Goal: Task Accomplishment & Management: Manage account settings

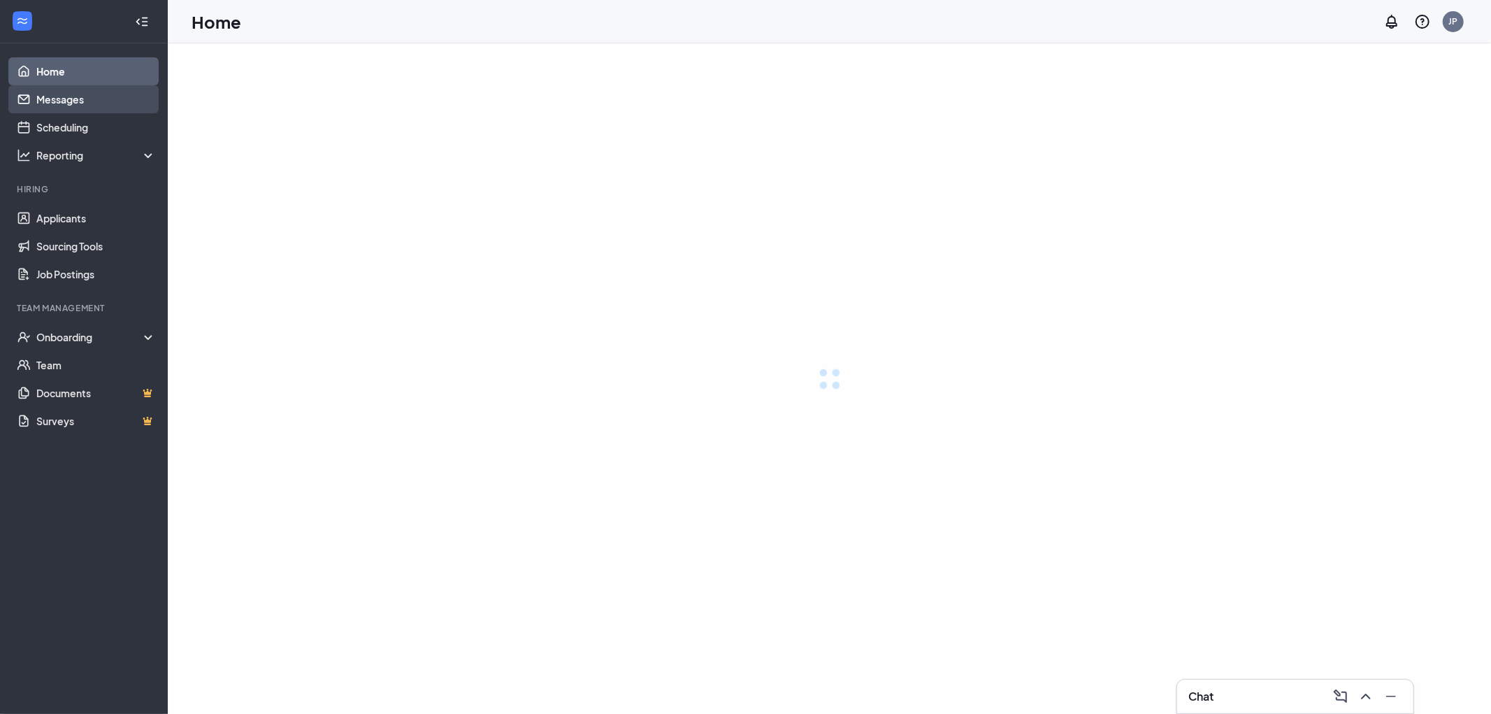
click at [78, 99] on link "Messages" at bounding box center [96, 99] width 120 height 28
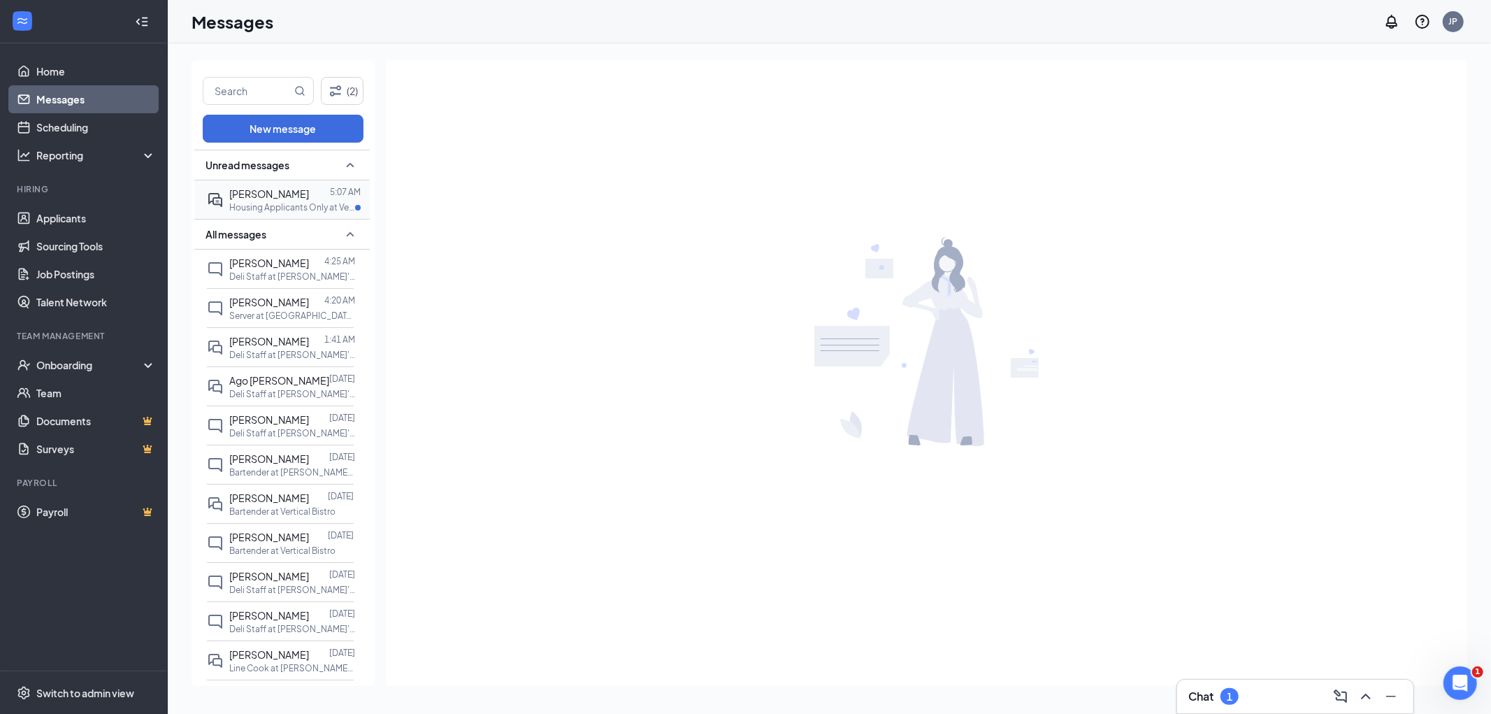
click at [296, 207] on p "Housing Applicants Only at Vertical Bistro" at bounding box center [292, 207] width 126 height 12
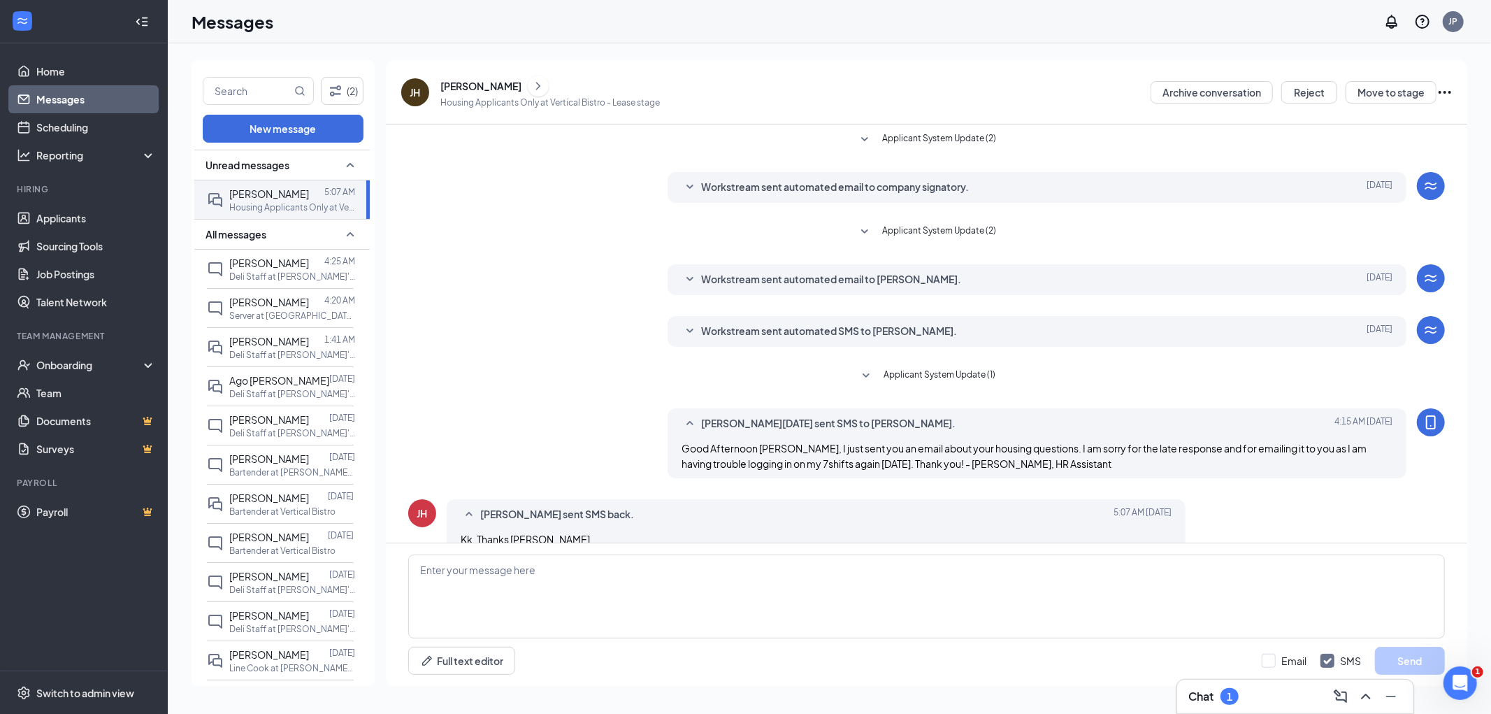
scroll to position [24, 0]
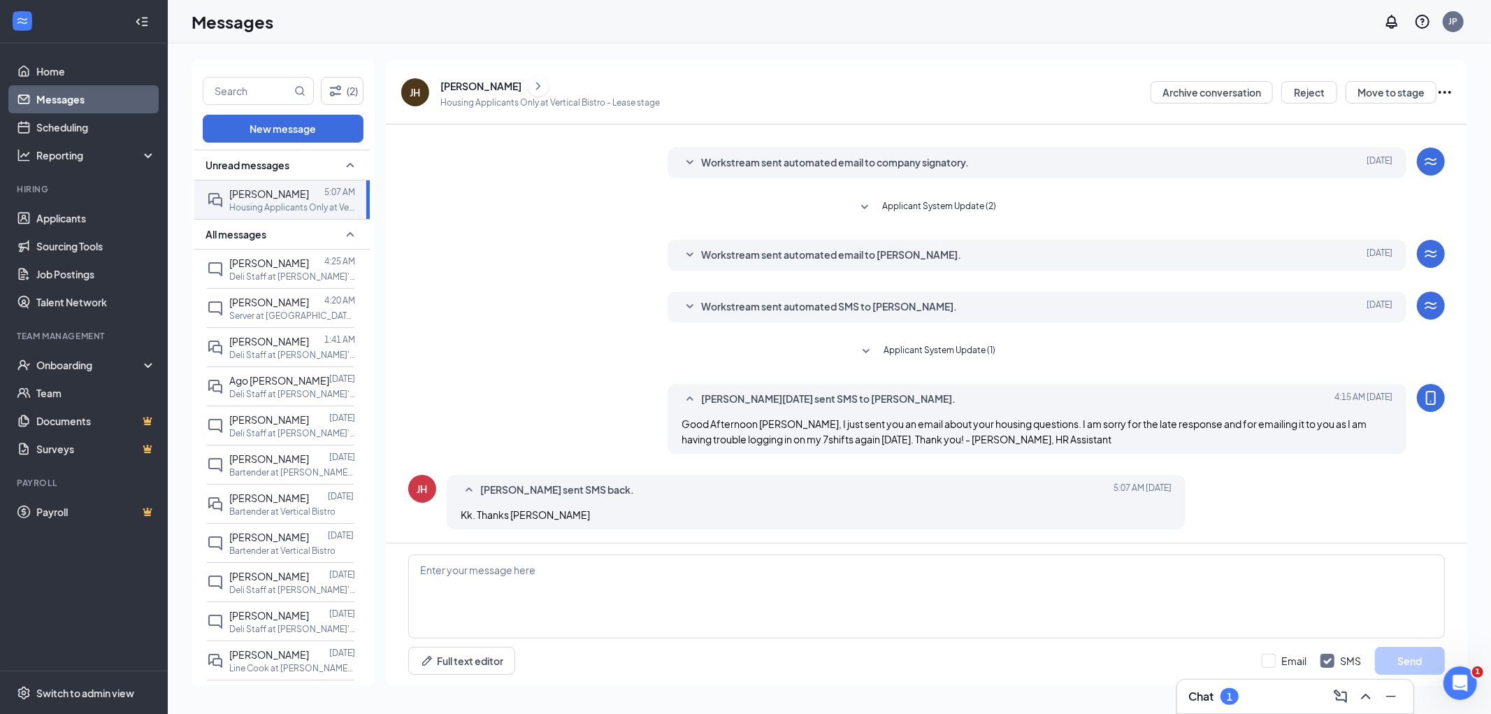
click at [96, 103] on link "Messages" at bounding box center [96, 99] width 120 height 28
click at [302, 455] on span "[PERSON_NAME]" at bounding box center [269, 458] width 80 height 13
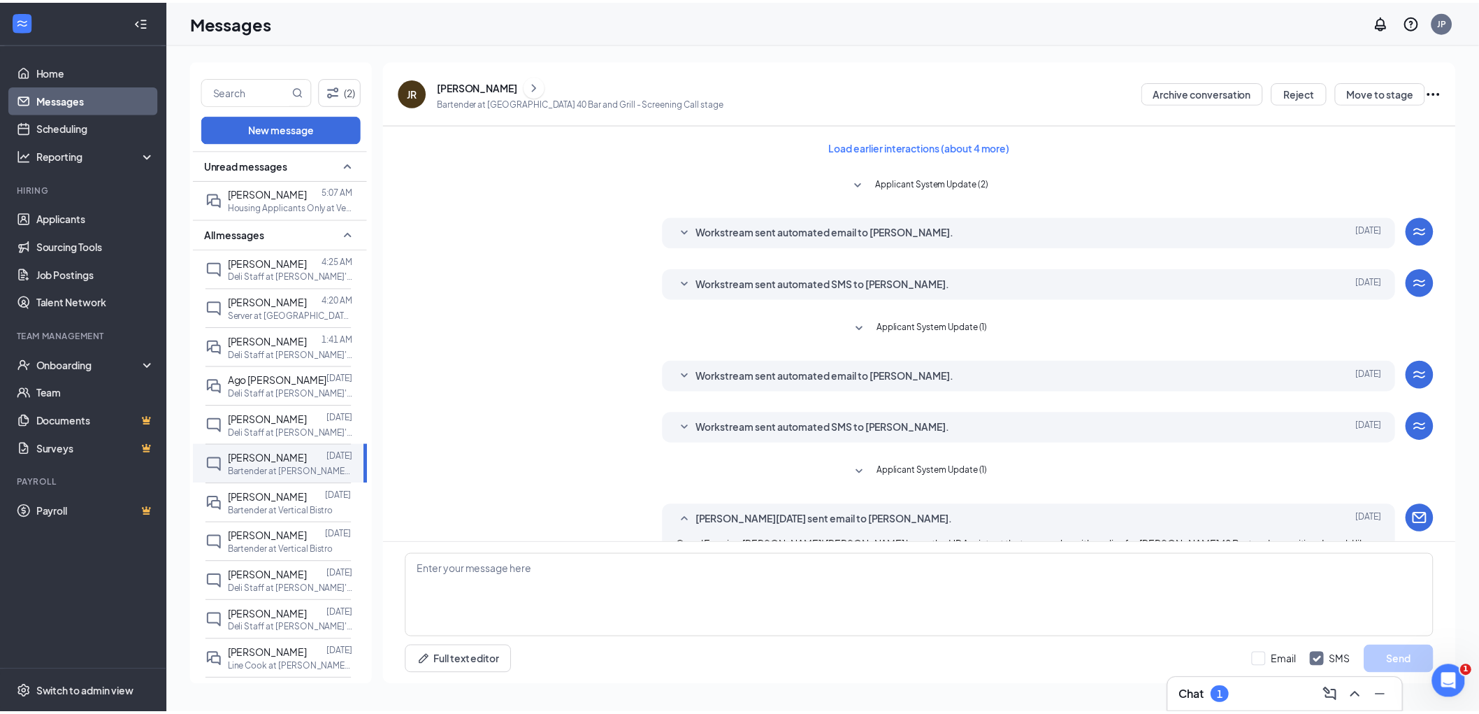
scroll to position [168, 0]
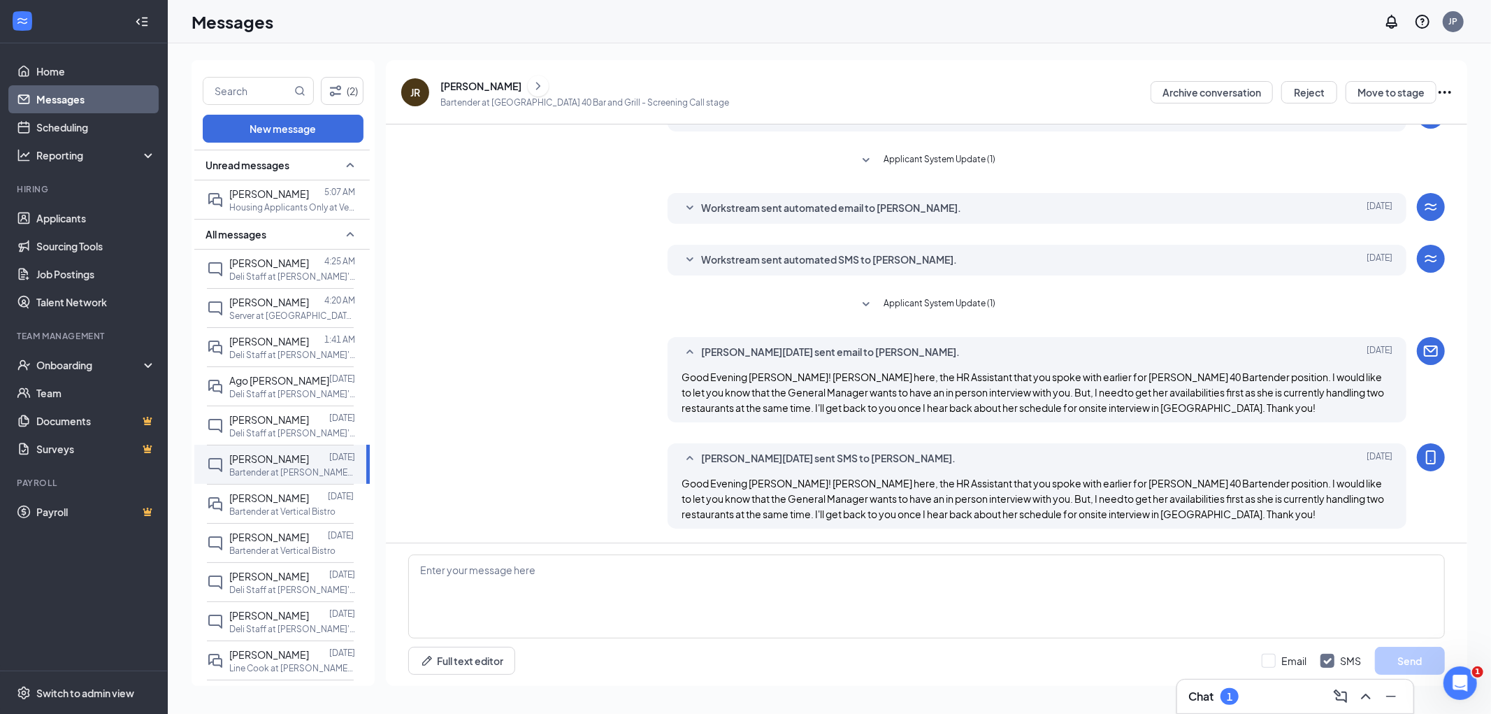
click at [498, 85] on div "[PERSON_NAME]" at bounding box center [480, 86] width 81 height 14
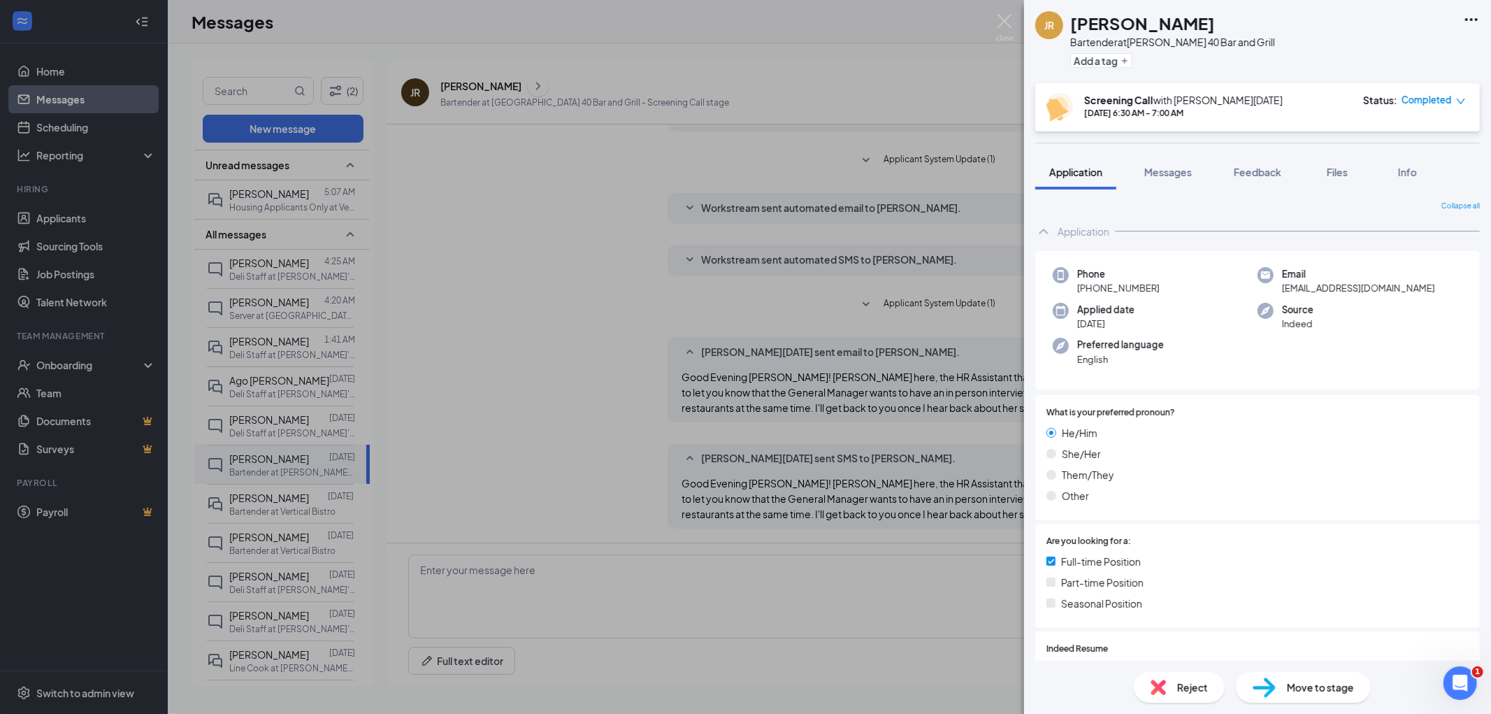
click at [1333, 688] on span "Move to stage" at bounding box center [1320, 687] width 67 height 15
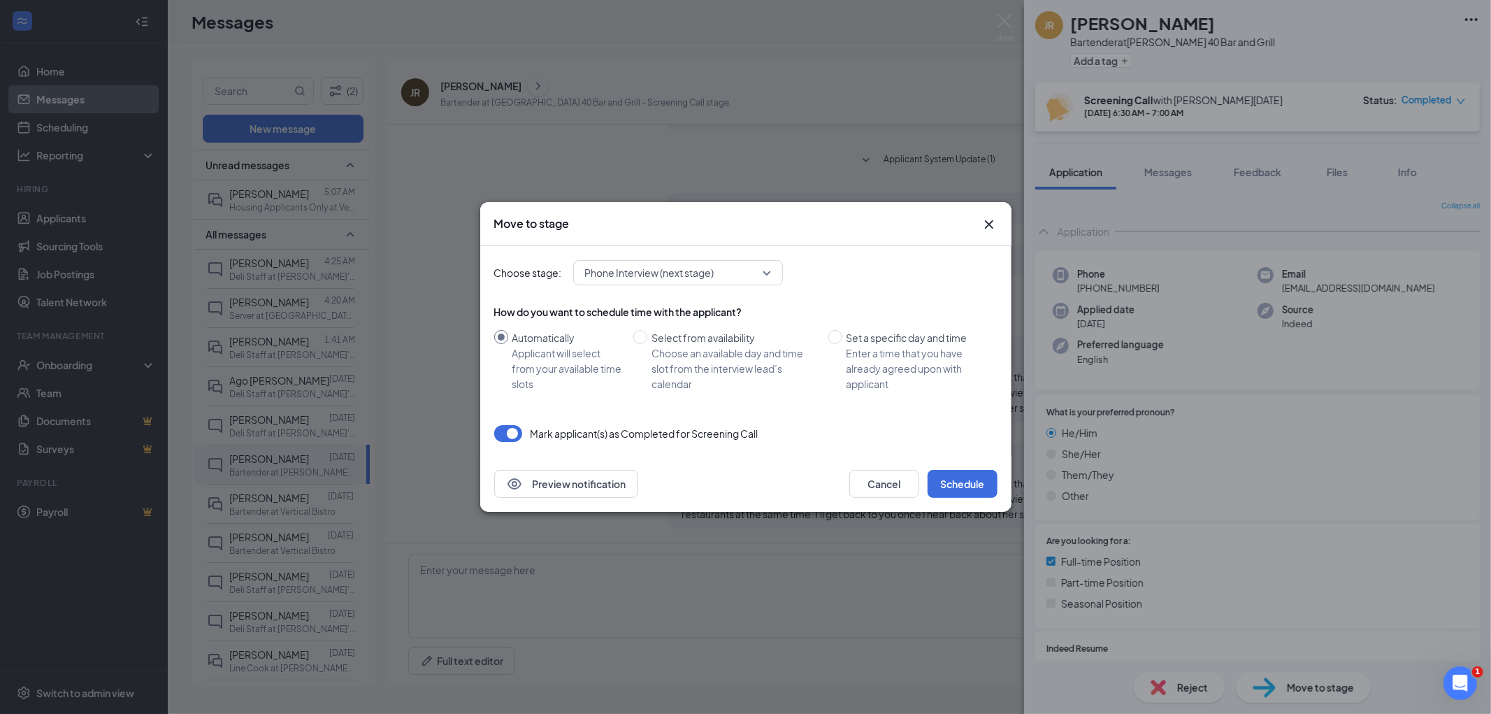
click at [984, 224] on icon "Cross" at bounding box center [989, 224] width 17 height 17
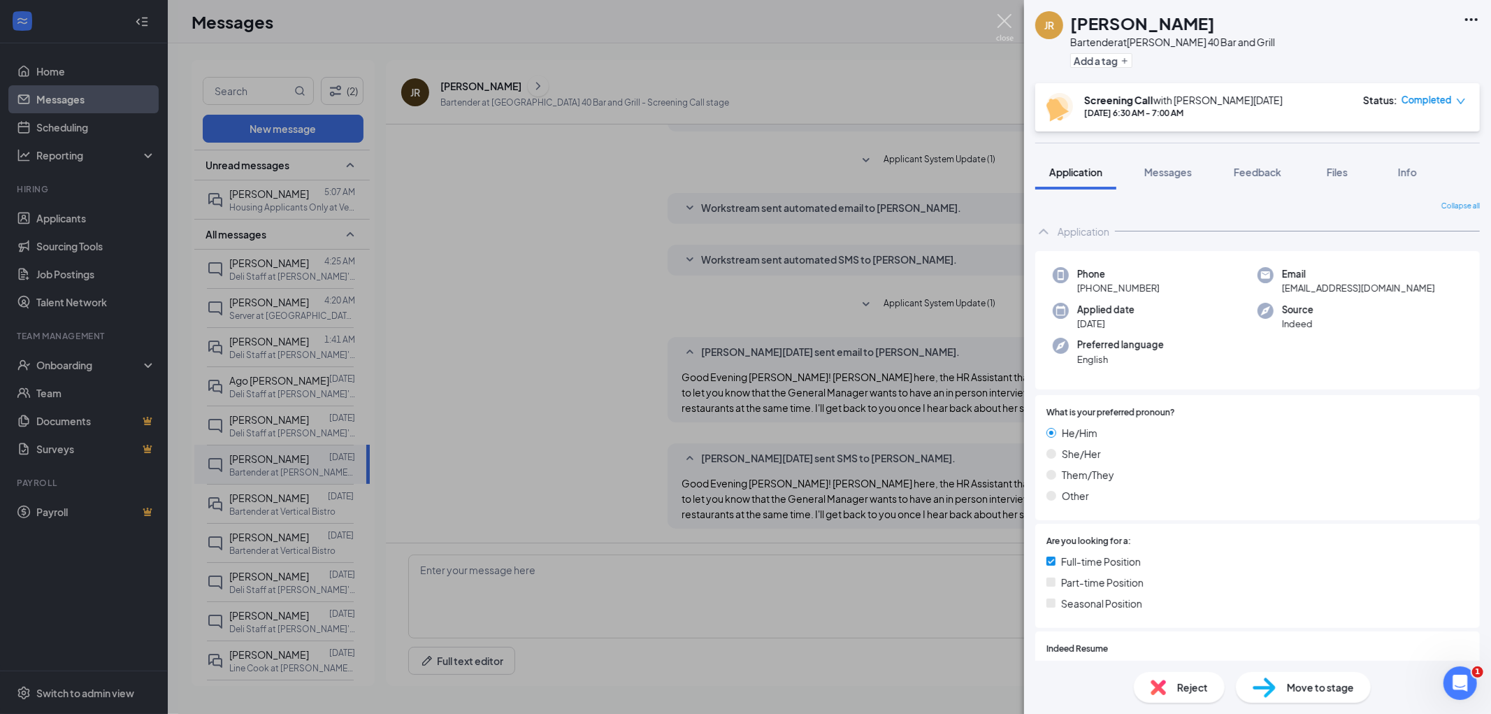
click at [1002, 27] on img at bounding box center [1004, 27] width 17 height 27
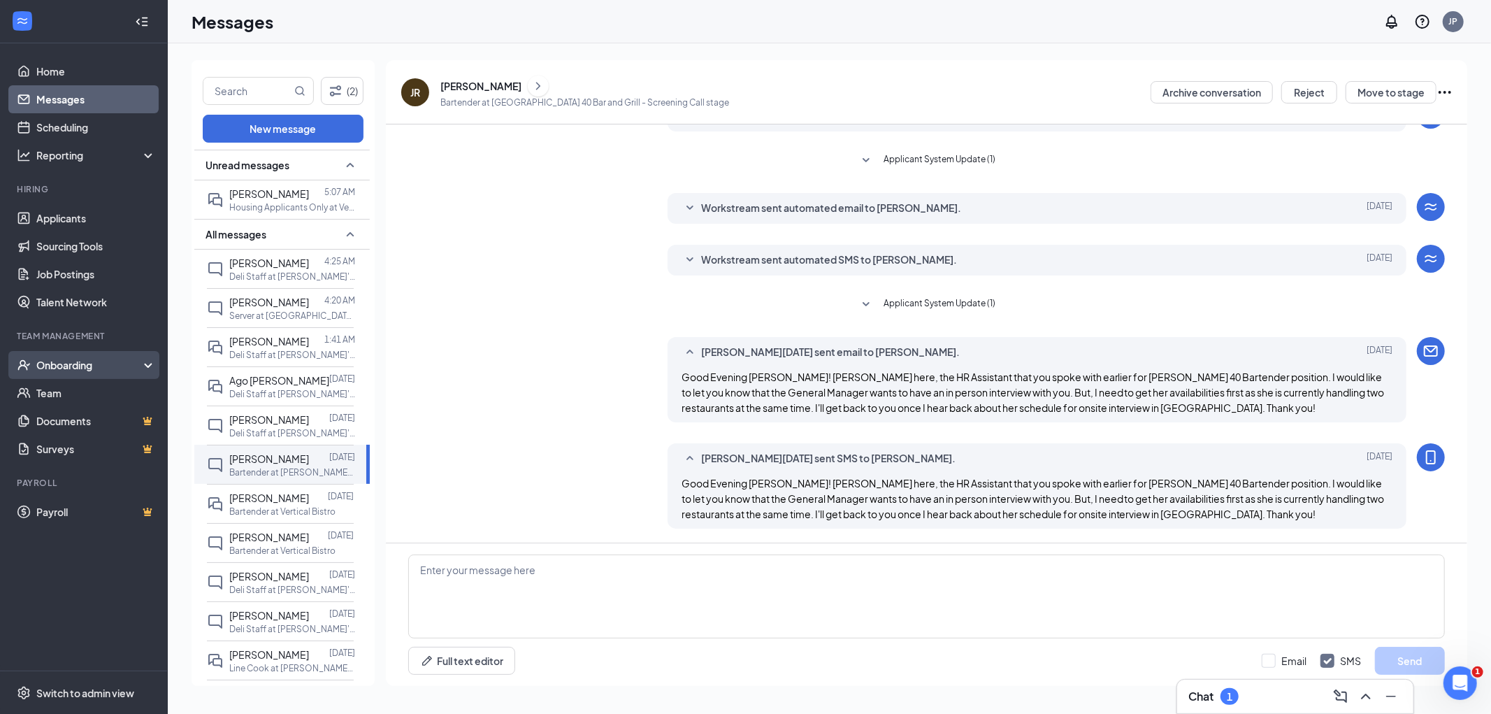
click at [53, 358] on div "Onboarding" at bounding box center [90, 365] width 108 height 14
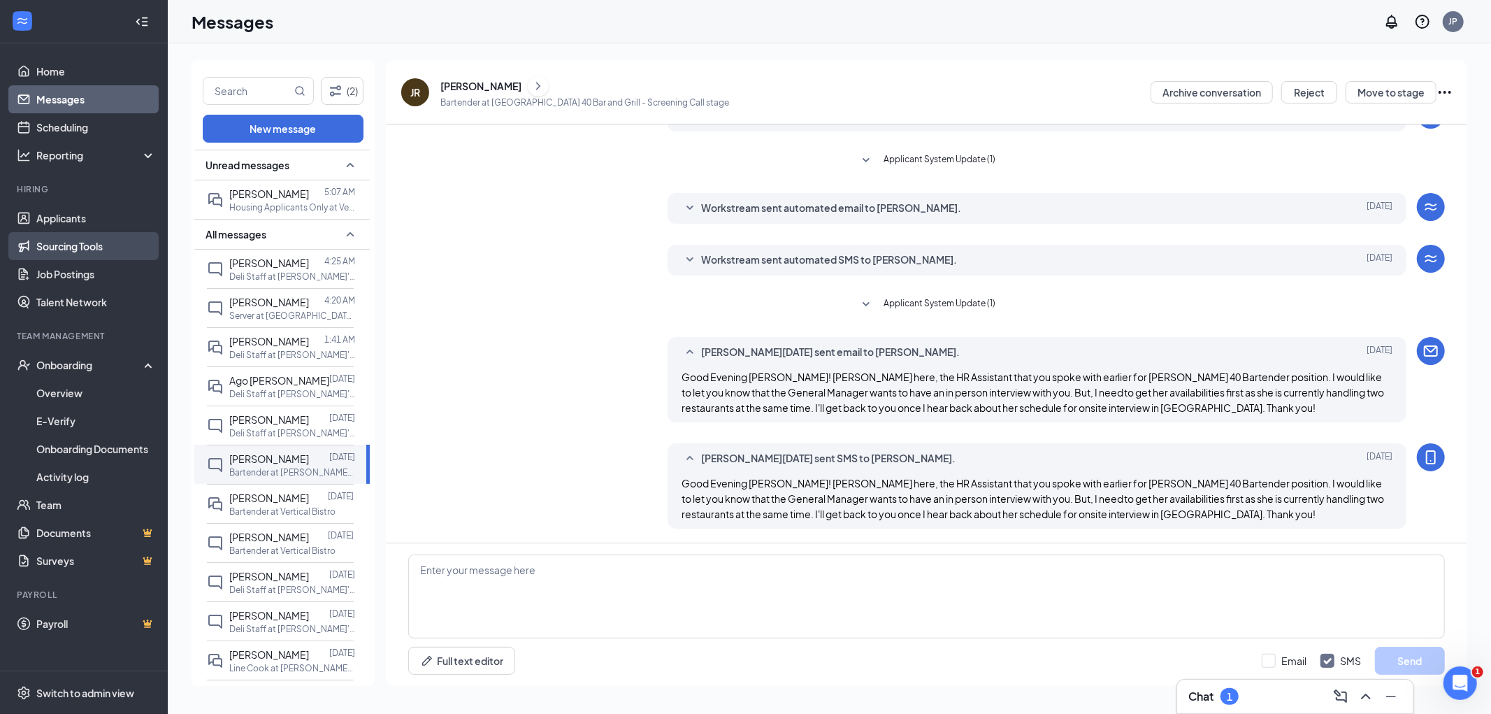
click at [94, 243] on link "Sourcing Tools" at bounding box center [96, 246] width 120 height 28
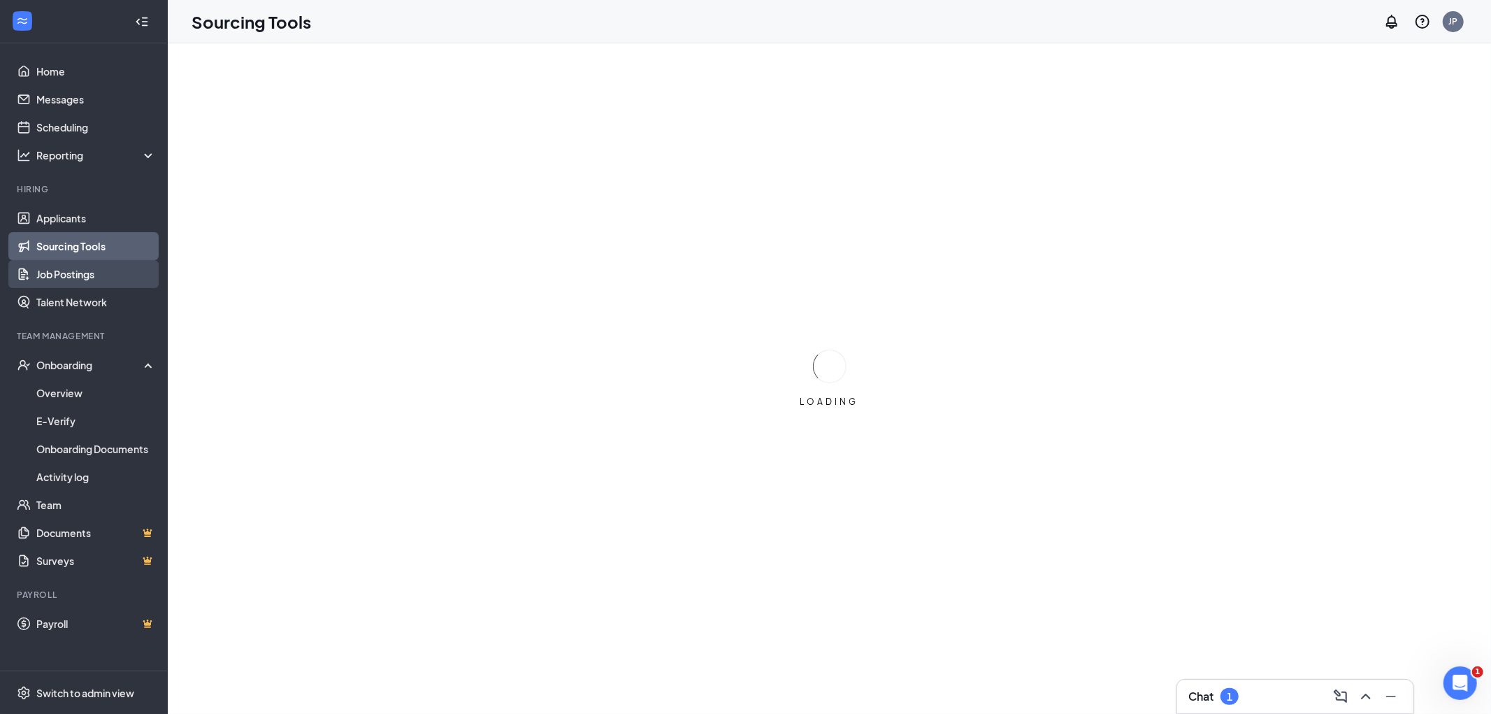
click at [86, 275] on link "Job Postings" at bounding box center [96, 274] width 120 height 28
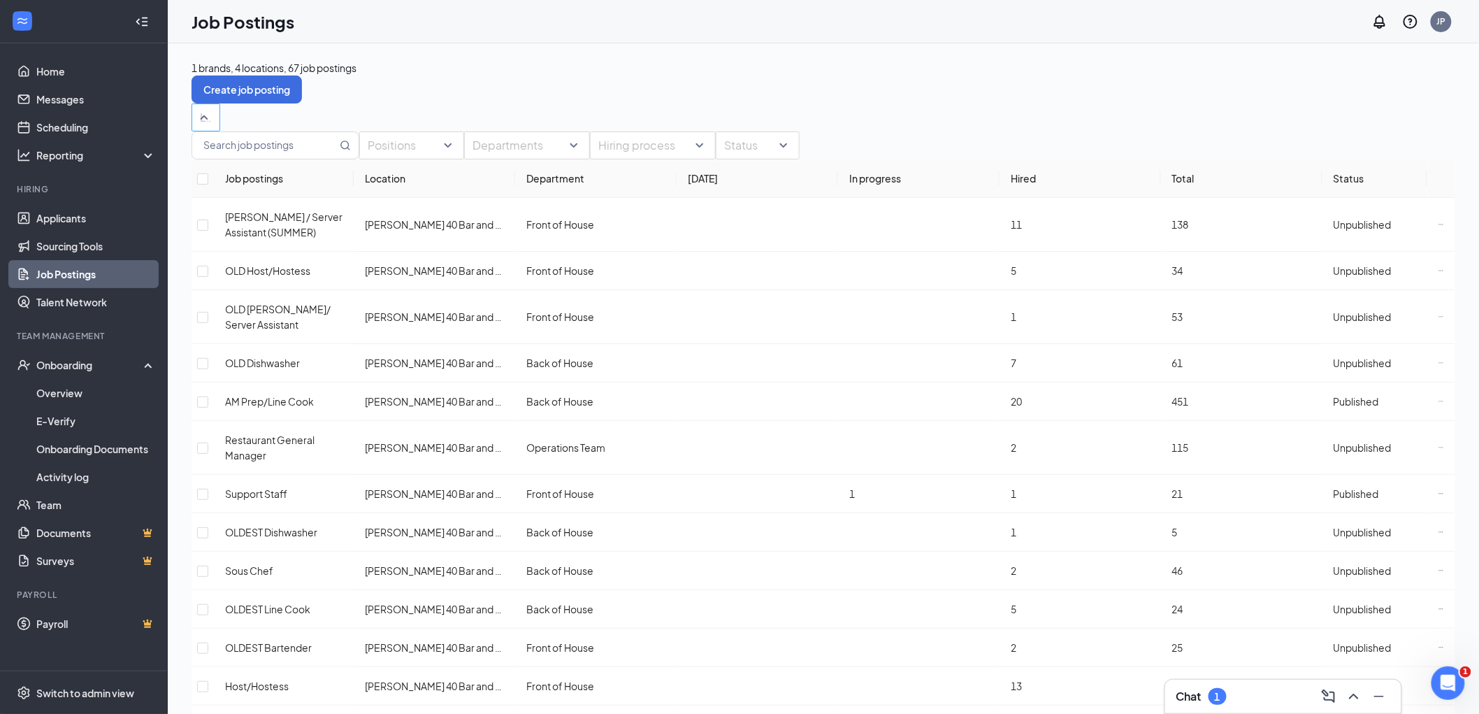
click at [220, 127] on div "Locations" at bounding box center [206, 117] width 29 height 28
click at [273, 175] on span "[PERSON_NAME] 40 Bar and Grill" at bounding box center [273, 168] width 148 height 13
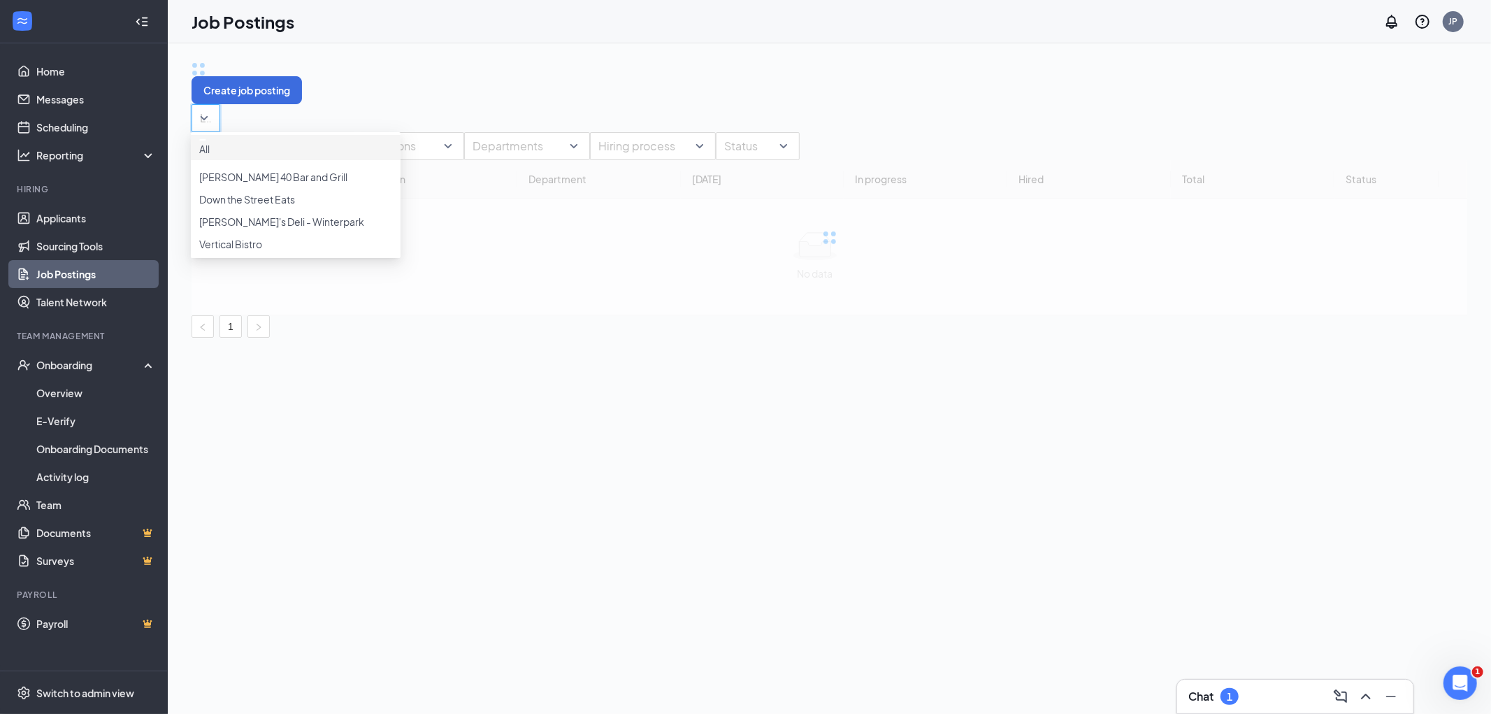
click at [598, 106] on div "Locations (1)" at bounding box center [830, 118] width 1276 height 28
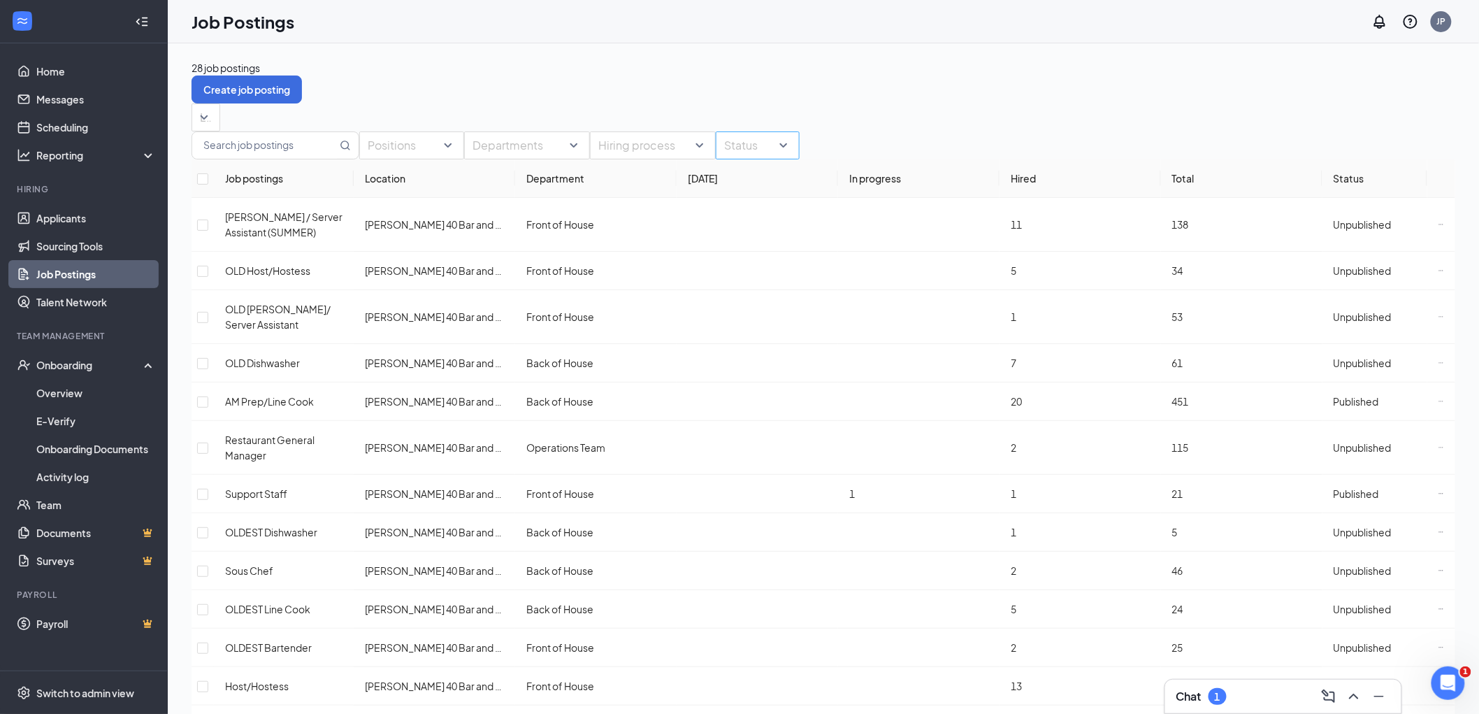
click at [782, 157] on div at bounding box center [750, 145] width 63 height 22
click at [802, 248] on div "Published" at bounding box center [800, 240] width 84 height 22
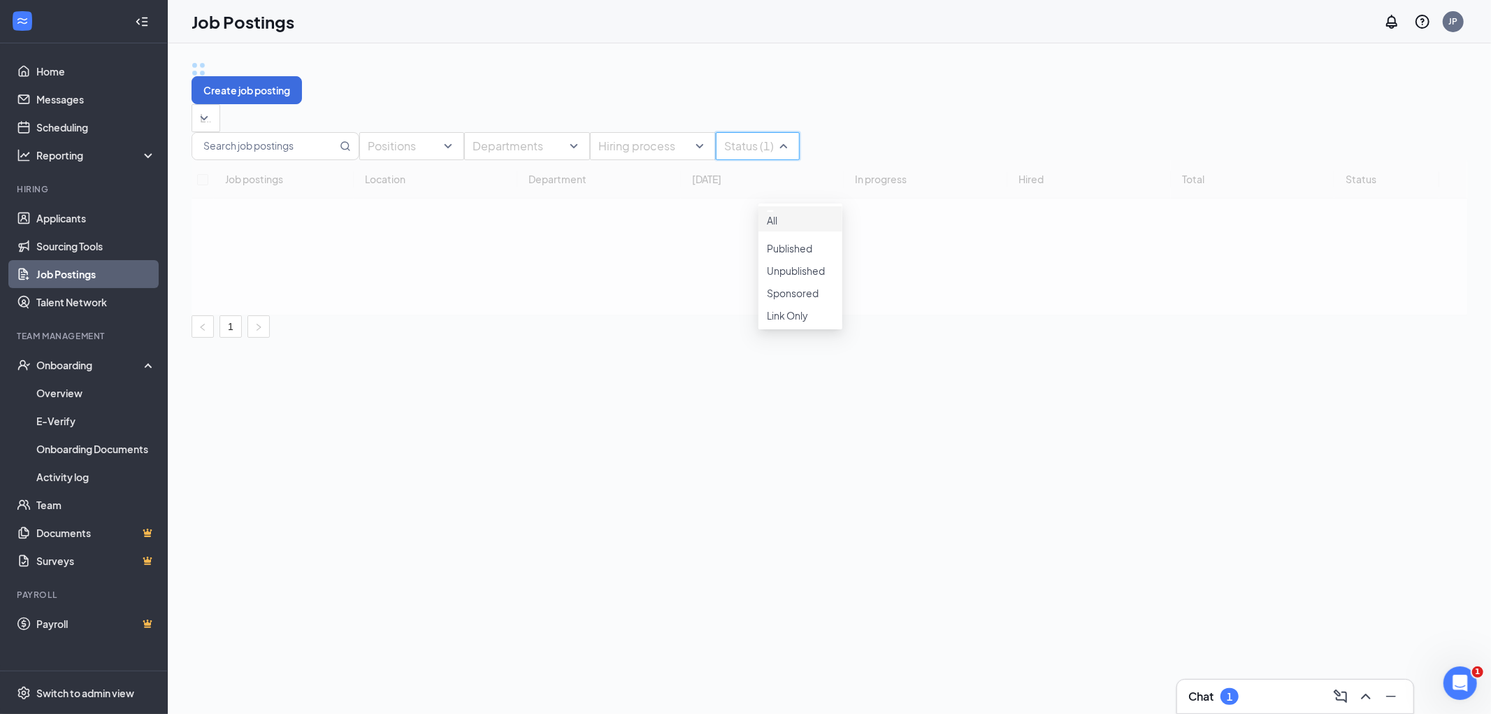
click at [854, 148] on div "Positions Departments Hiring process Status (1) Job postings Location Departmen…" at bounding box center [830, 235] width 1276 height 206
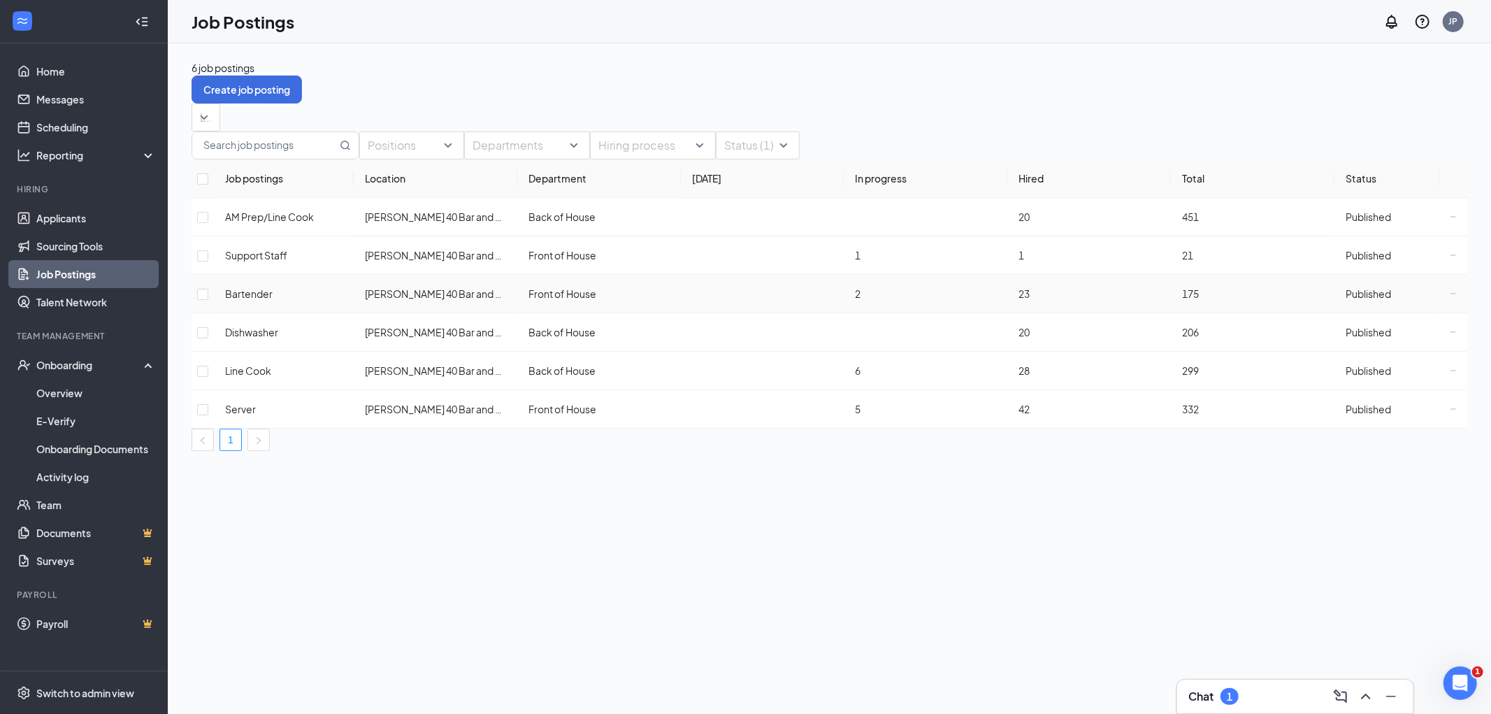
click at [1451, 296] on icon "Ellipses" at bounding box center [1454, 294] width 6 height 6
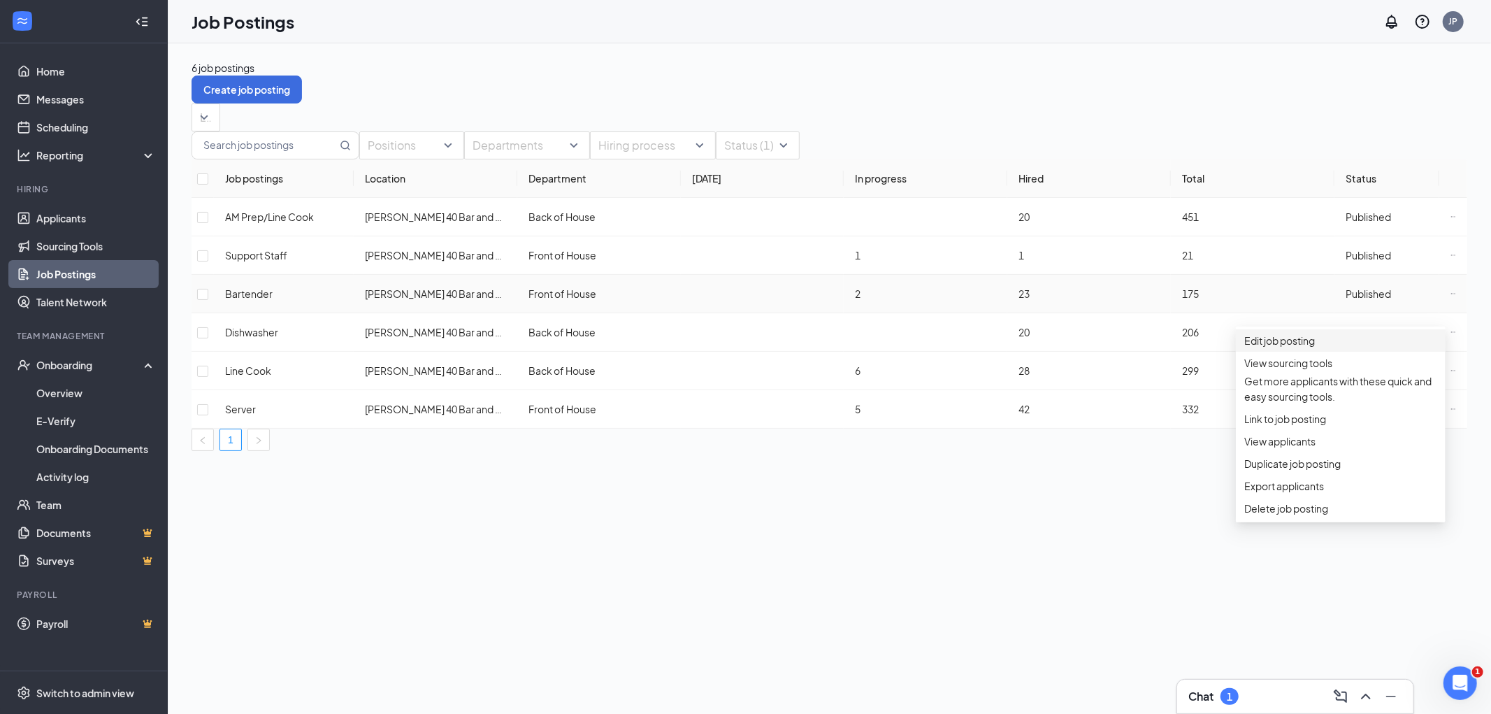
click at [1351, 341] on span "Edit job posting" at bounding box center [1340, 340] width 193 height 15
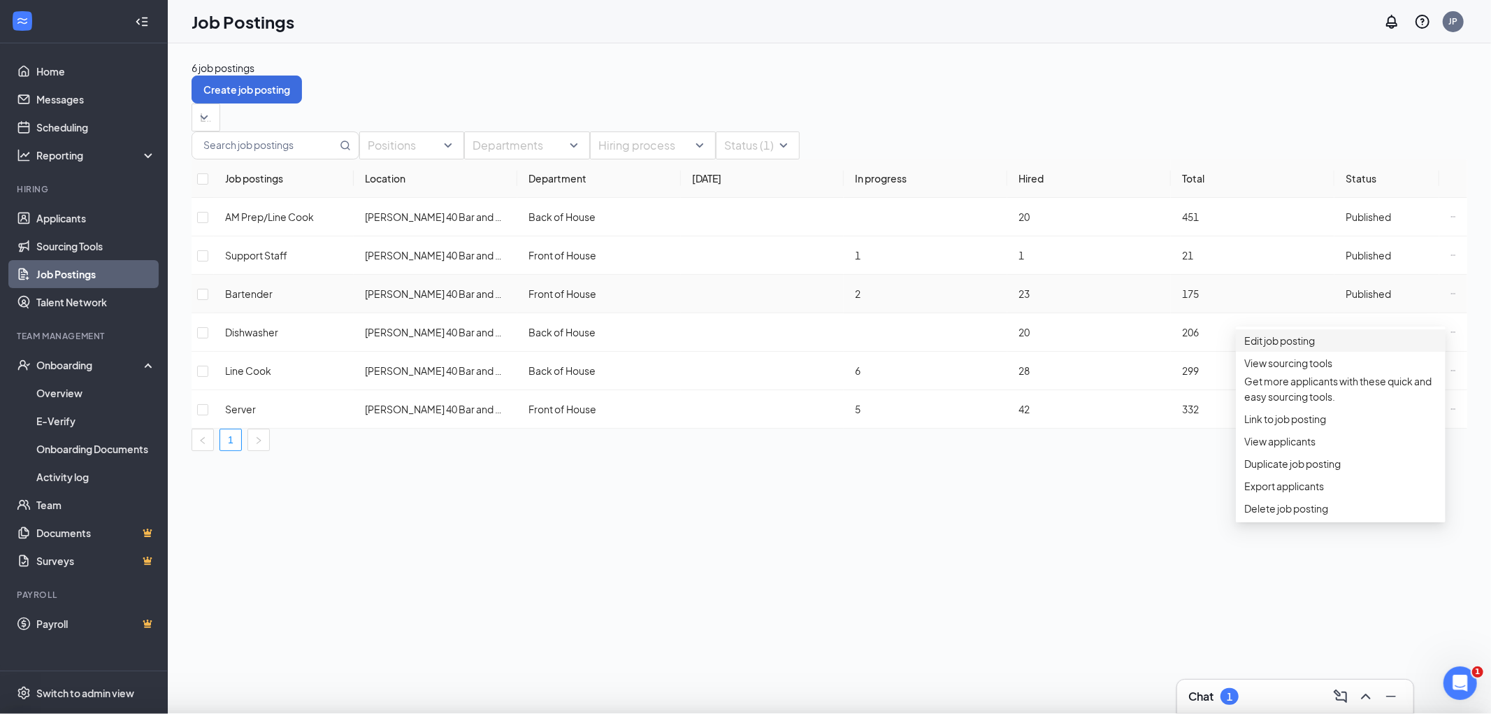
type input "Bartender"
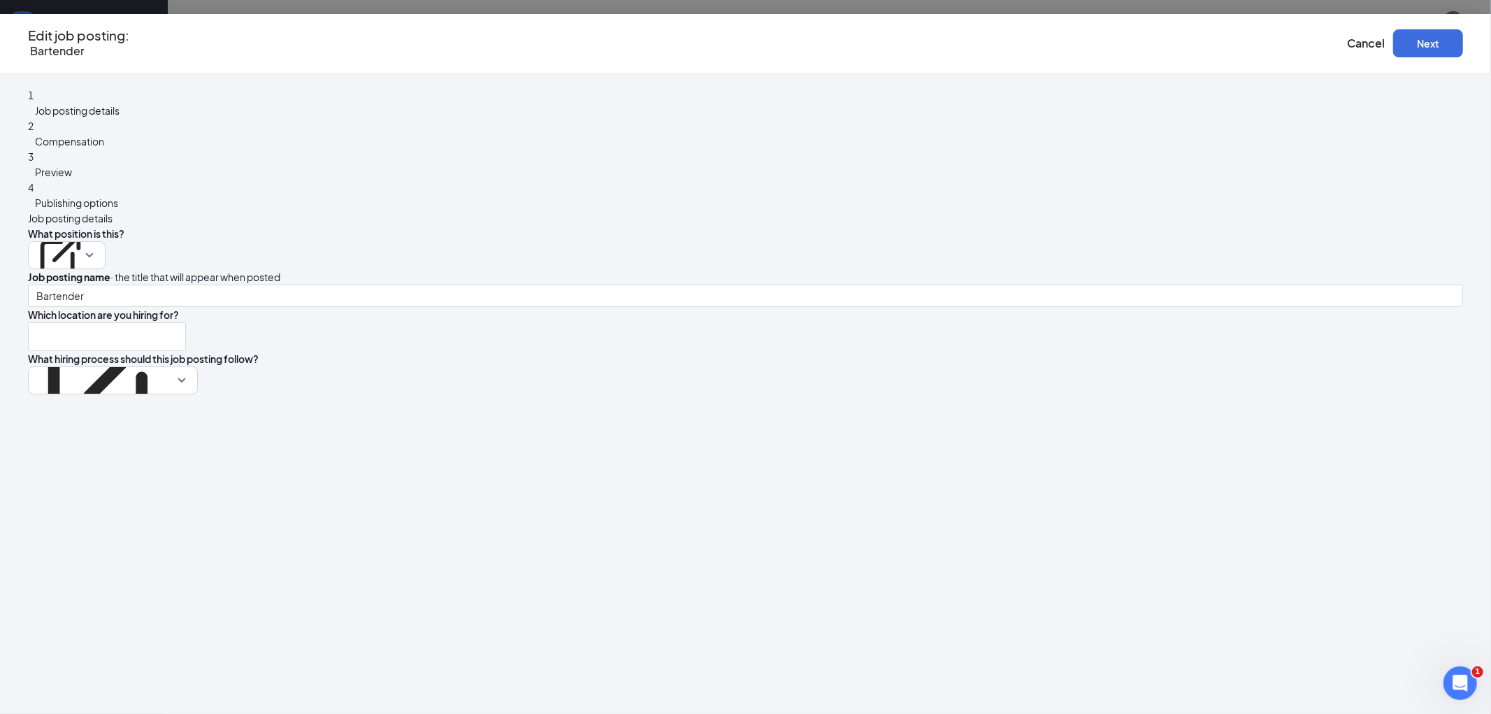
type input "[PERSON_NAME] 40 Bar and Grill"
click at [177, 364] on icon "ExternalLink" at bounding box center [106, 378] width 141 height 141
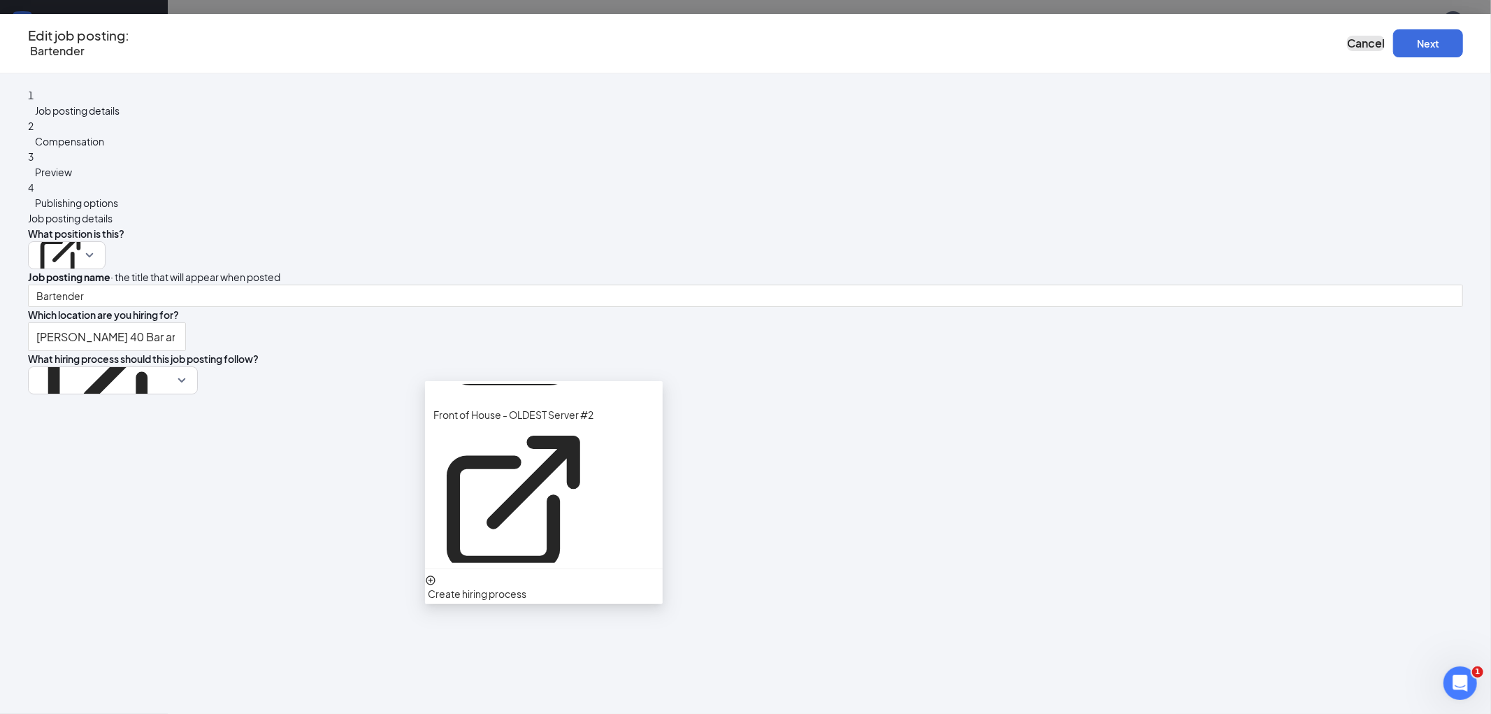
click at [1347, 36] on button "Cancel" at bounding box center [1366, 43] width 38 height 15
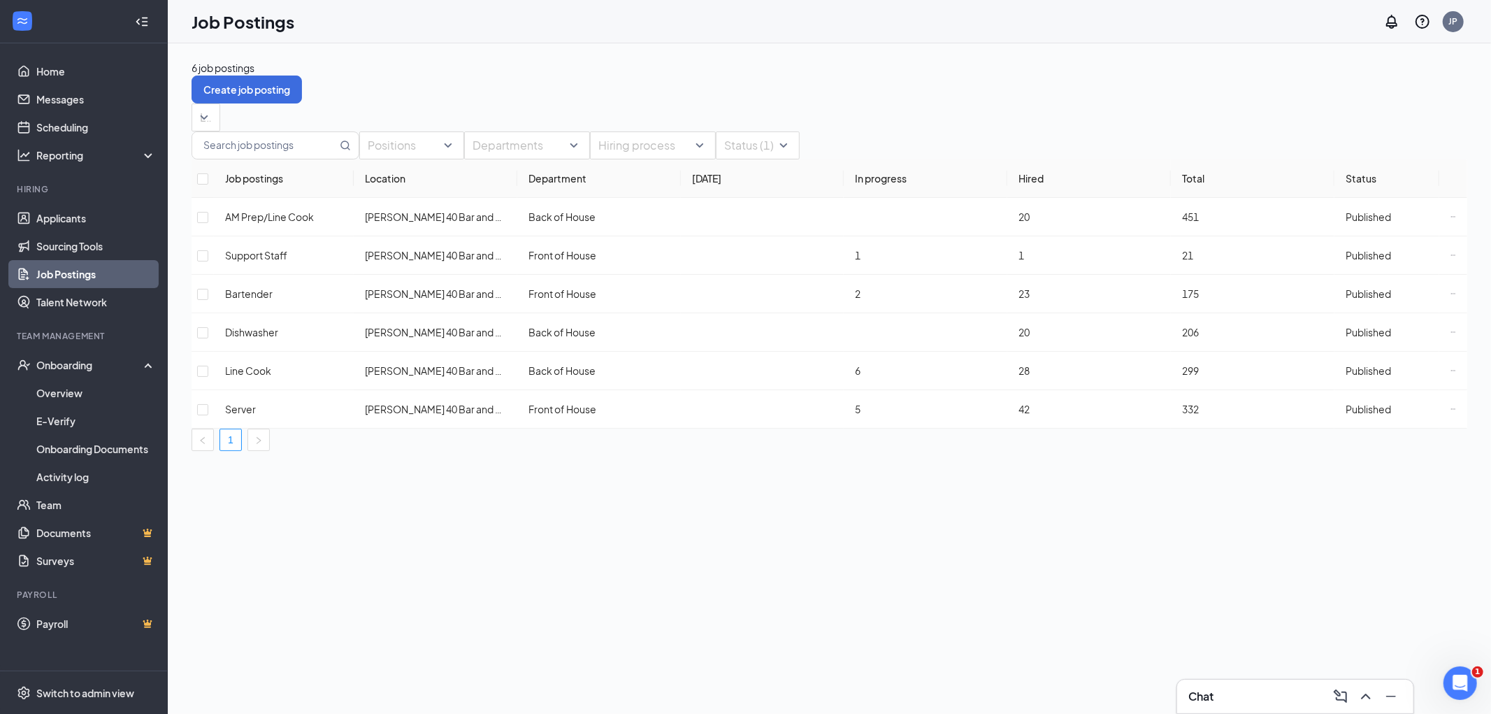
click at [100, 267] on link "Job Postings" at bounding box center [96, 274] width 120 height 28
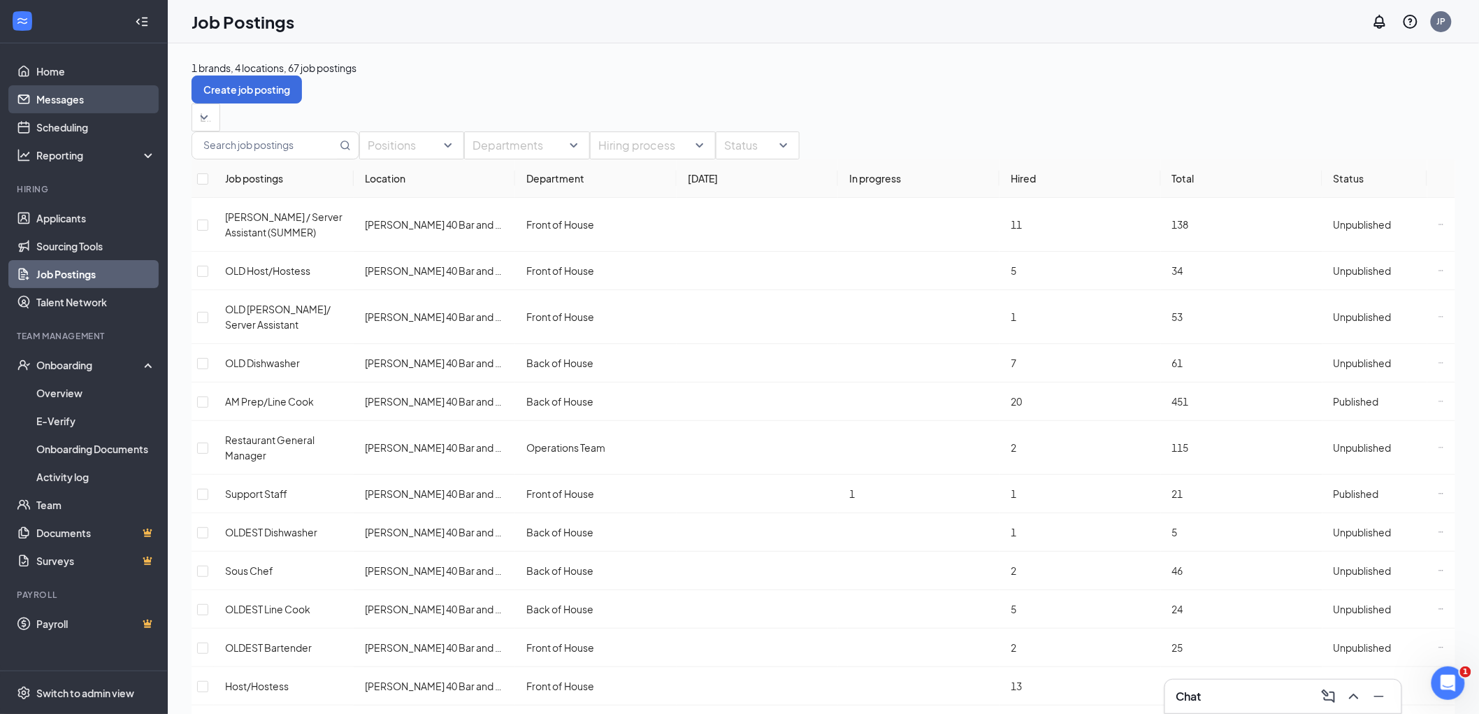
click at [82, 92] on link "Messages" at bounding box center [96, 99] width 120 height 28
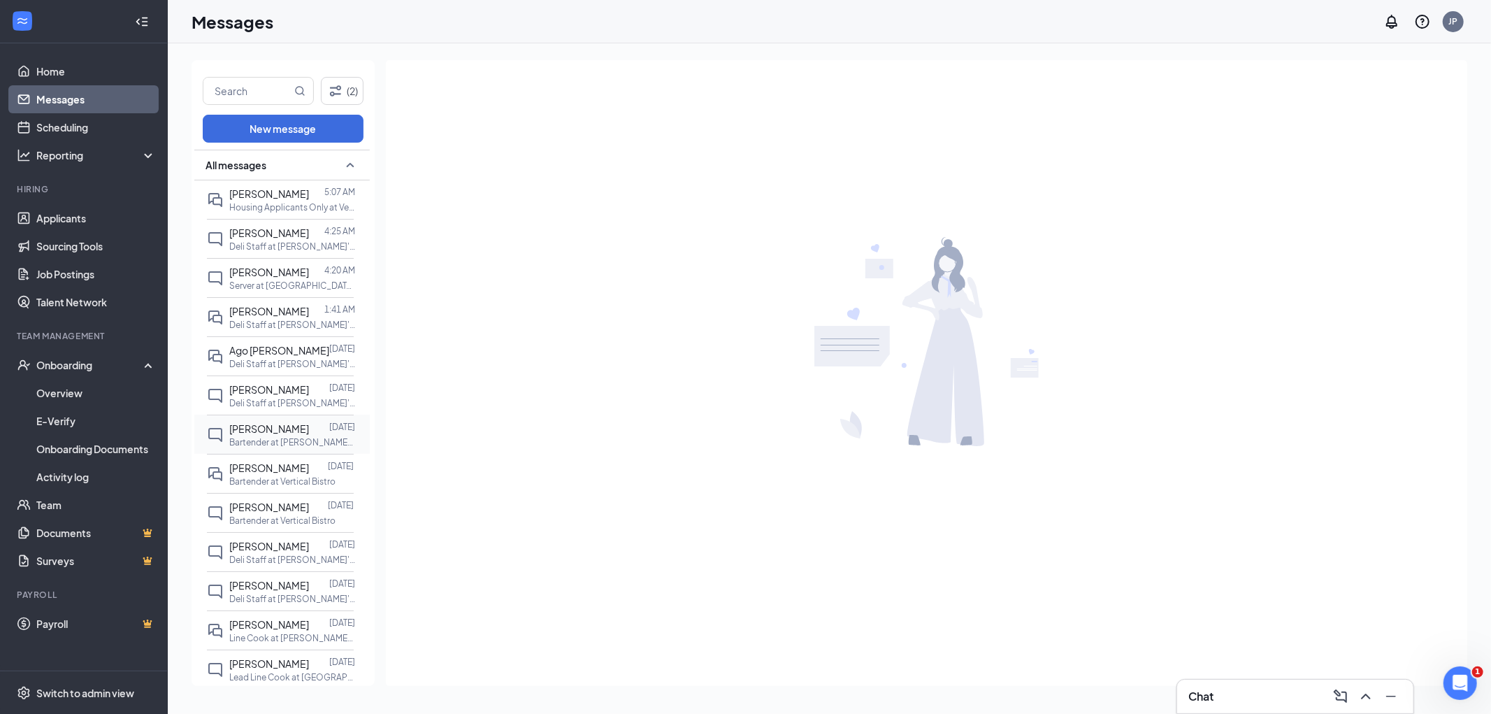
click at [268, 437] on p "Bartender at [PERSON_NAME][GEOGRAPHIC_DATA] and Grill" at bounding box center [292, 442] width 126 height 12
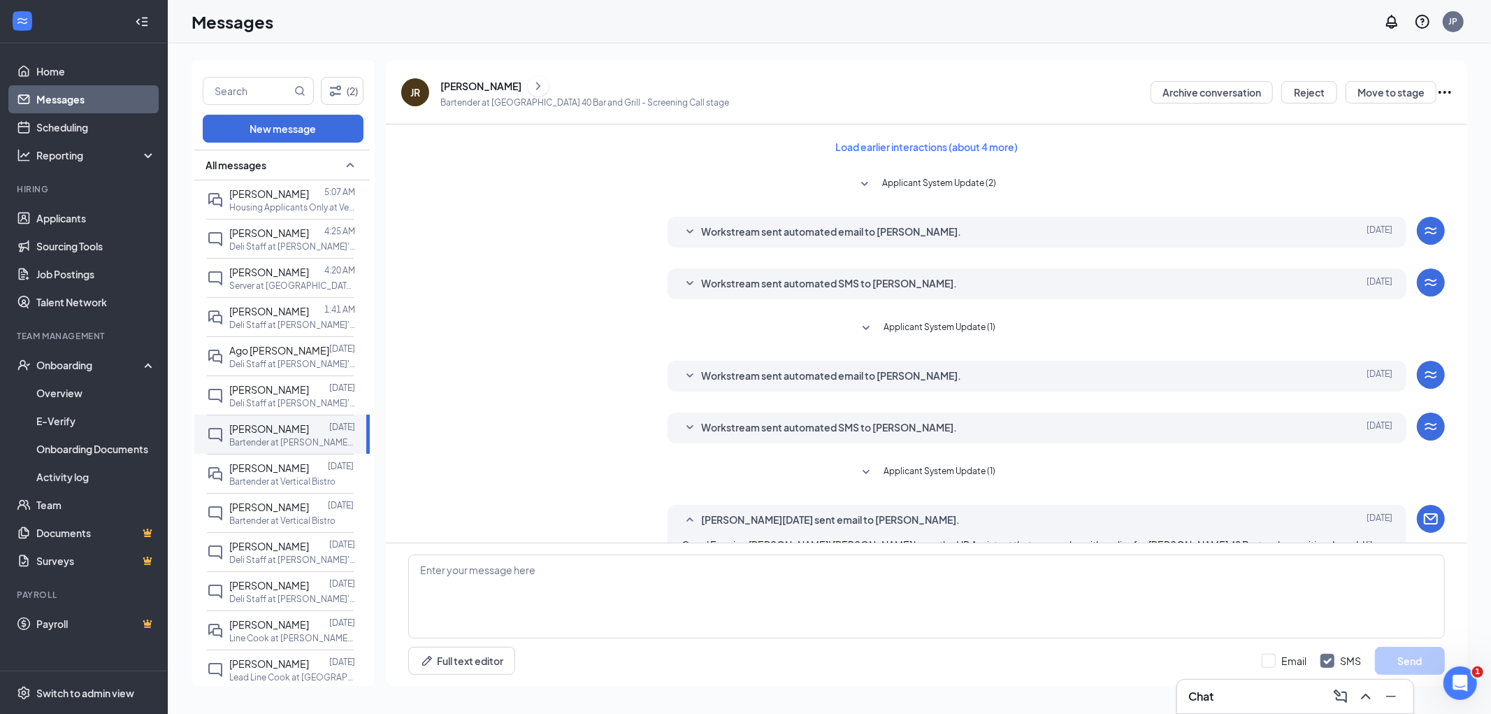
scroll to position [168, 0]
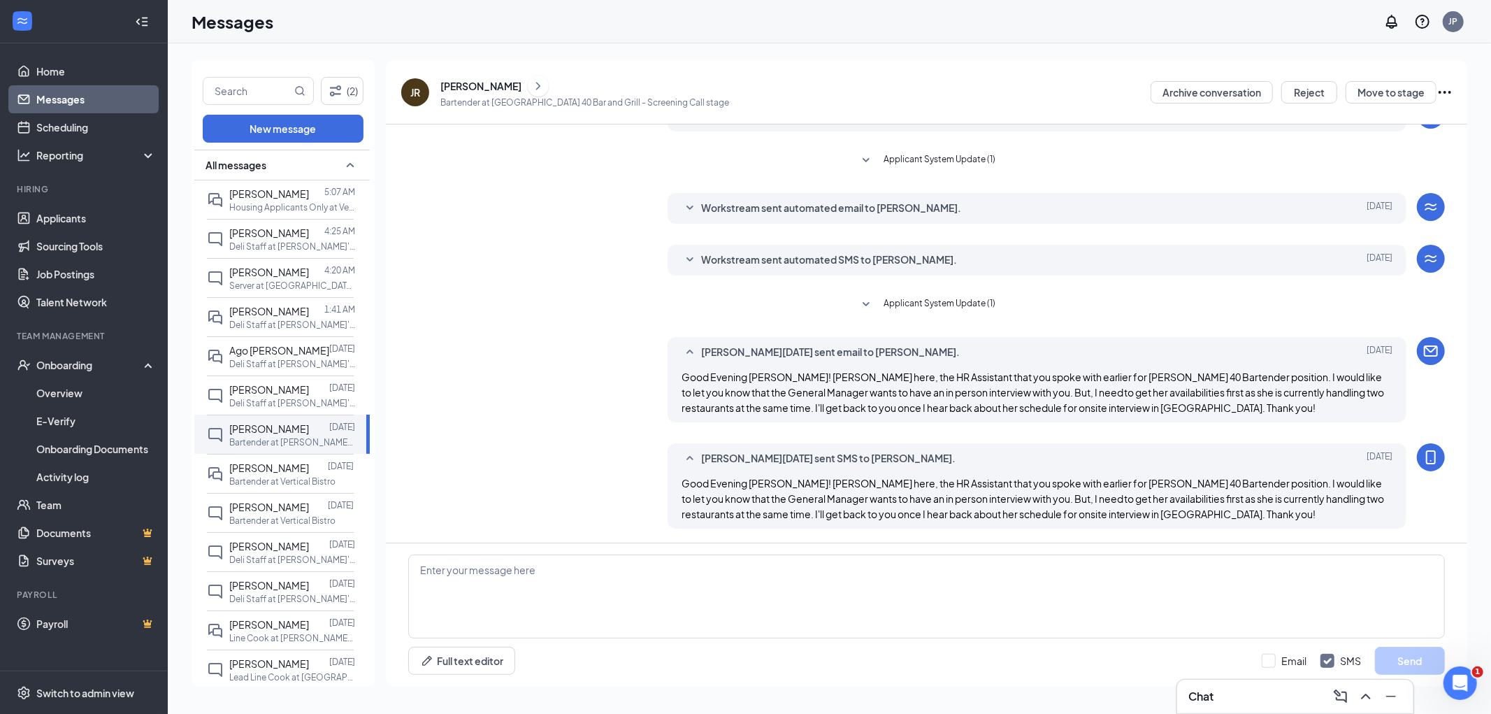
click at [497, 95] on div "[PERSON_NAME]" at bounding box center [584, 86] width 289 height 21
click at [494, 88] on div "[PERSON_NAME]" at bounding box center [480, 86] width 81 height 14
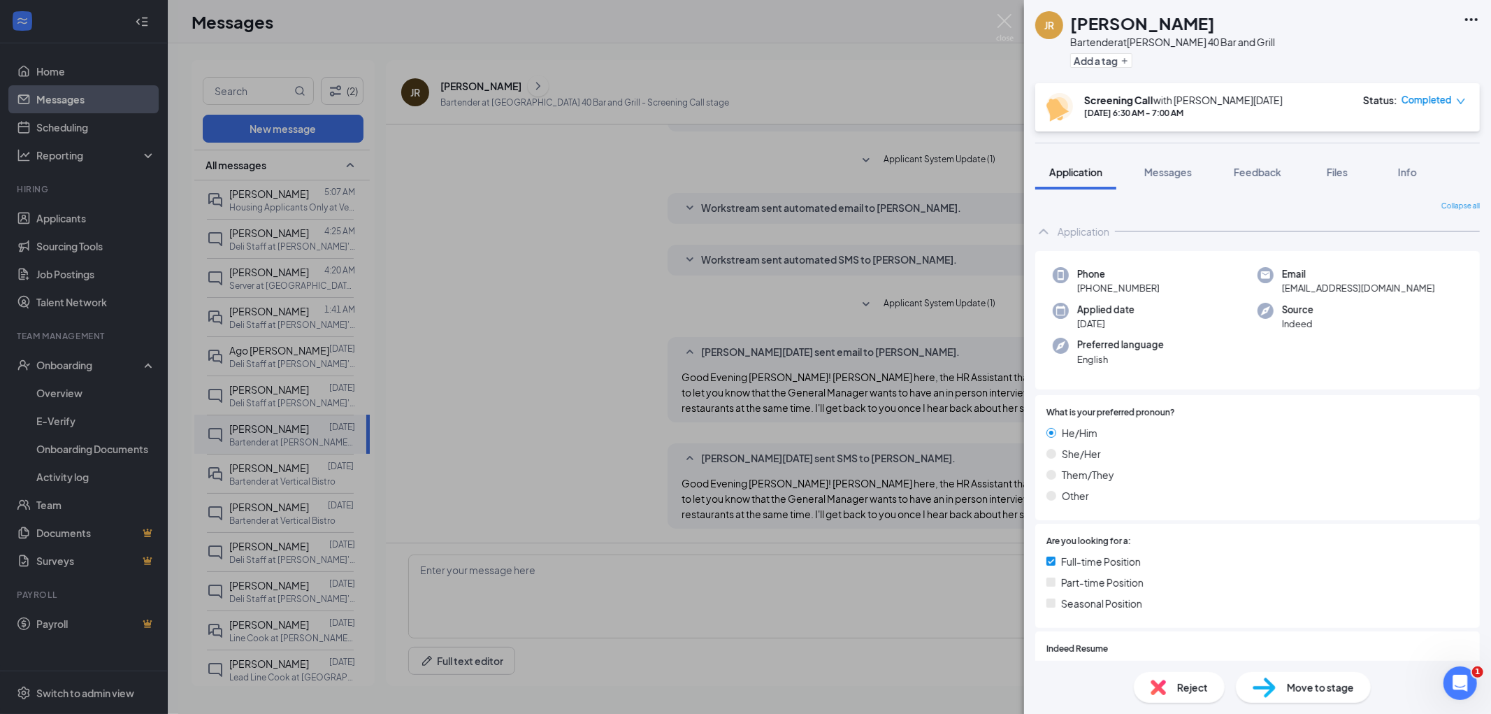
click at [1312, 680] on span "Move to stage" at bounding box center [1320, 687] width 67 height 15
click at [1295, 161] on button "Feedback" at bounding box center [1258, 171] width 76 height 35
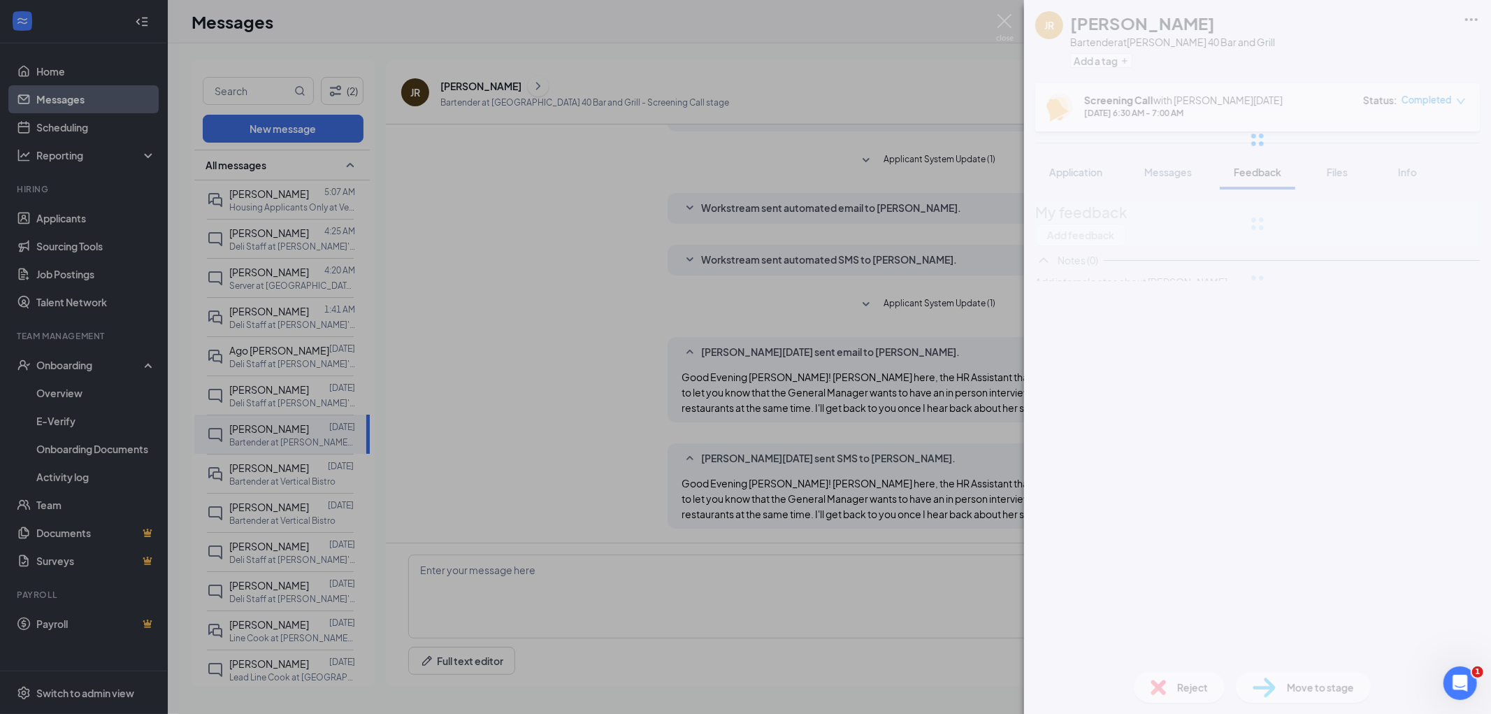
click at [1282, 169] on div "JR [PERSON_NAME] Bartender at [PERSON_NAME] 40 Bar and Grill Add a tag Screenin…" at bounding box center [1257, 357] width 467 height 714
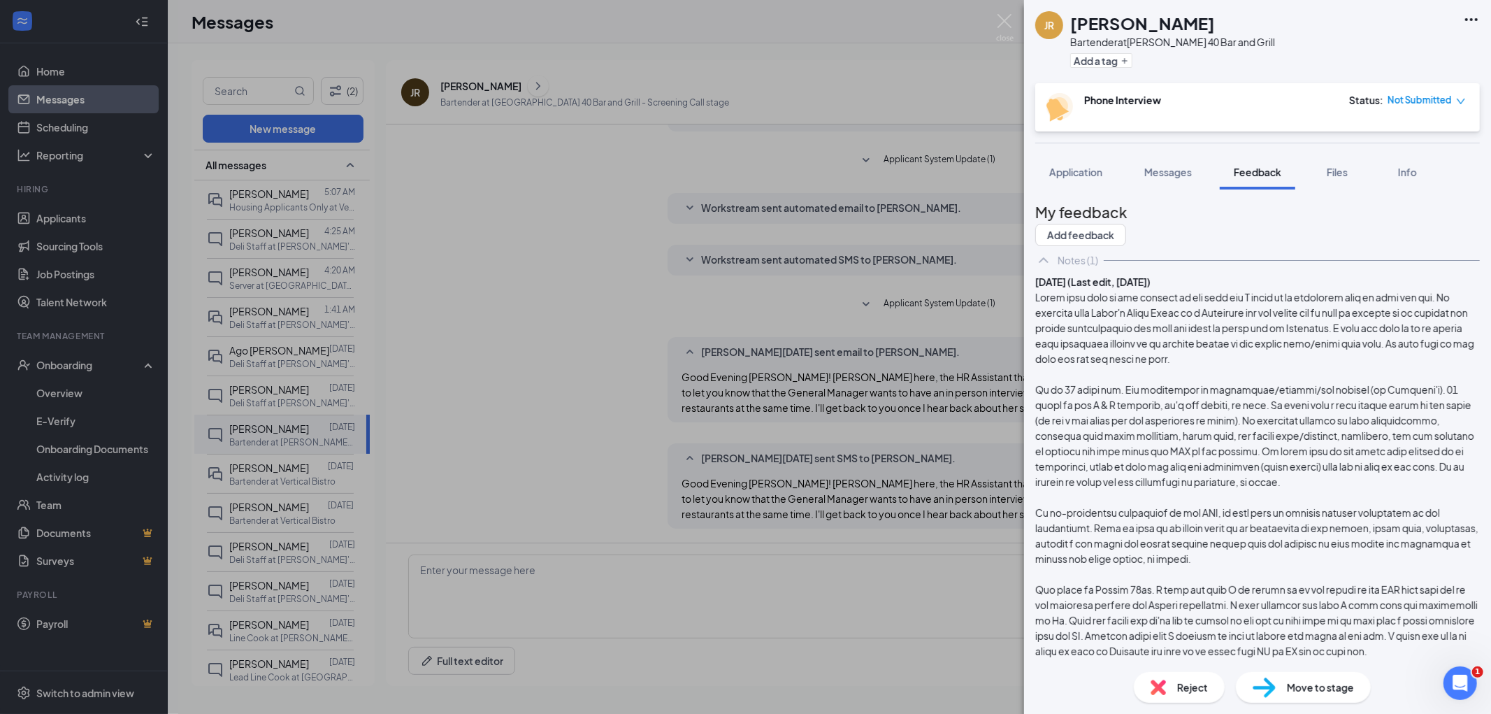
click at [298, 417] on div "JR [PERSON_NAME] Bartender at [GEOGRAPHIC_DATA] 40 Bar and Grill Add a tag Phon…" at bounding box center [745, 357] width 1491 height 714
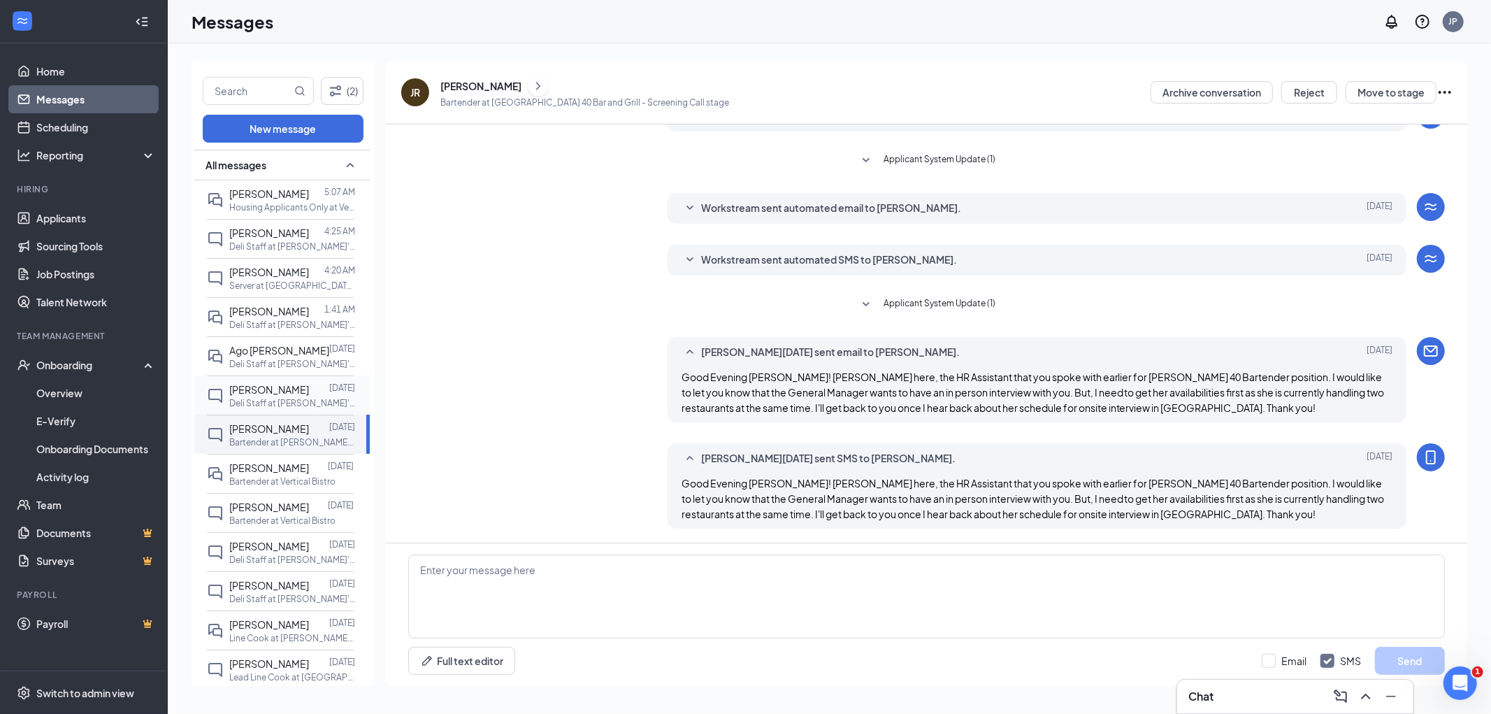
click at [291, 382] on div "[PERSON_NAME]" at bounding box center [269, 389] width 80 height 15
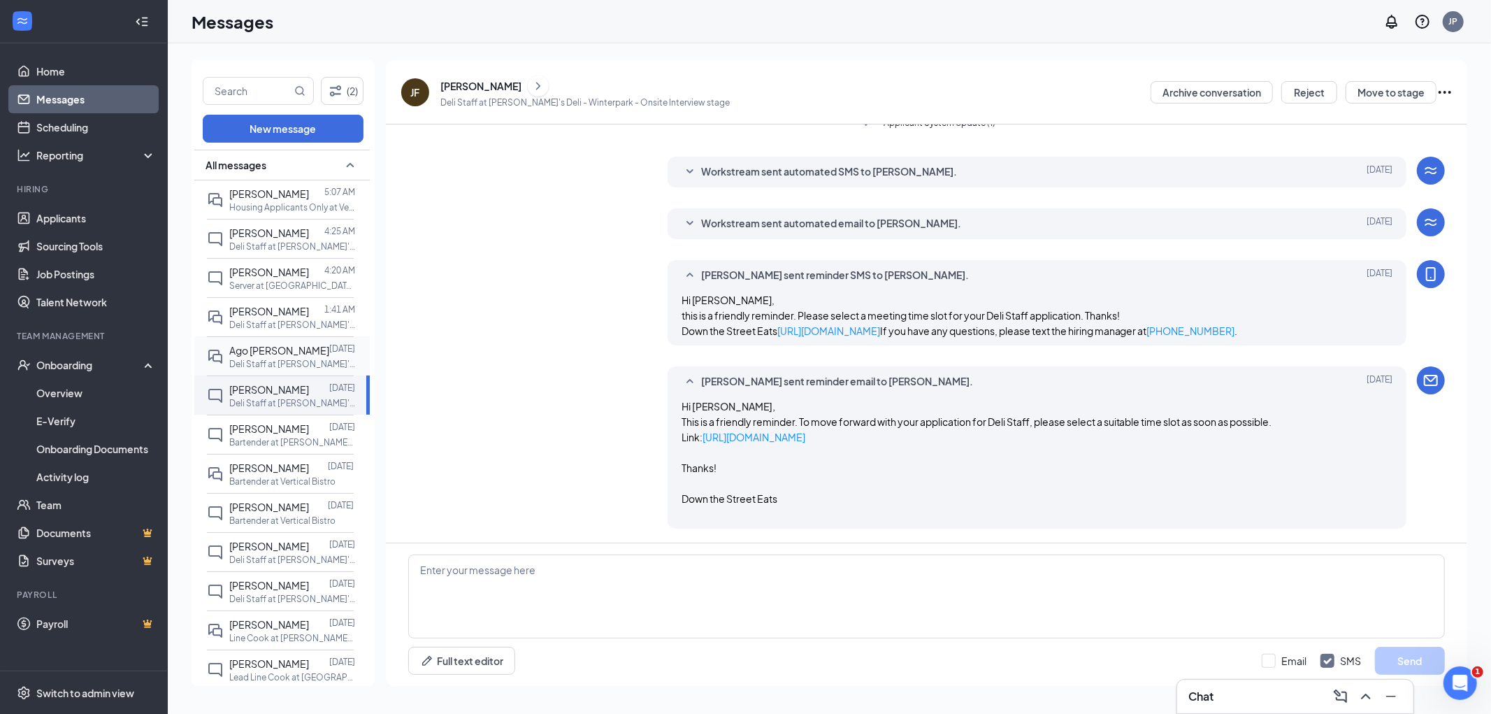
scroll to position [338, 0]
click at [440, 87] on div "[PERSON_NAME]" at bounding box center [480, 86] width 81 height 14
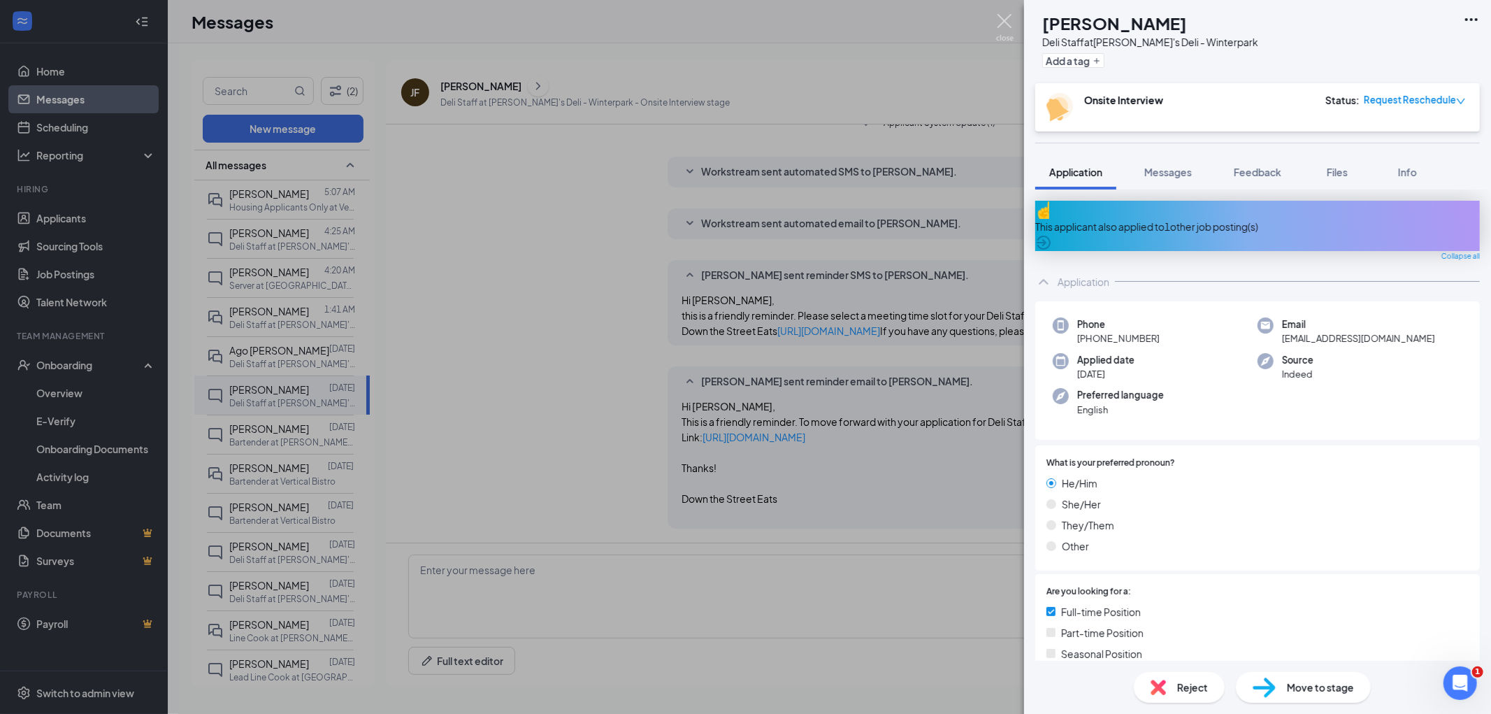
click at [1004, 22] on img at bounding box center [1004, 27] width 17 height 27
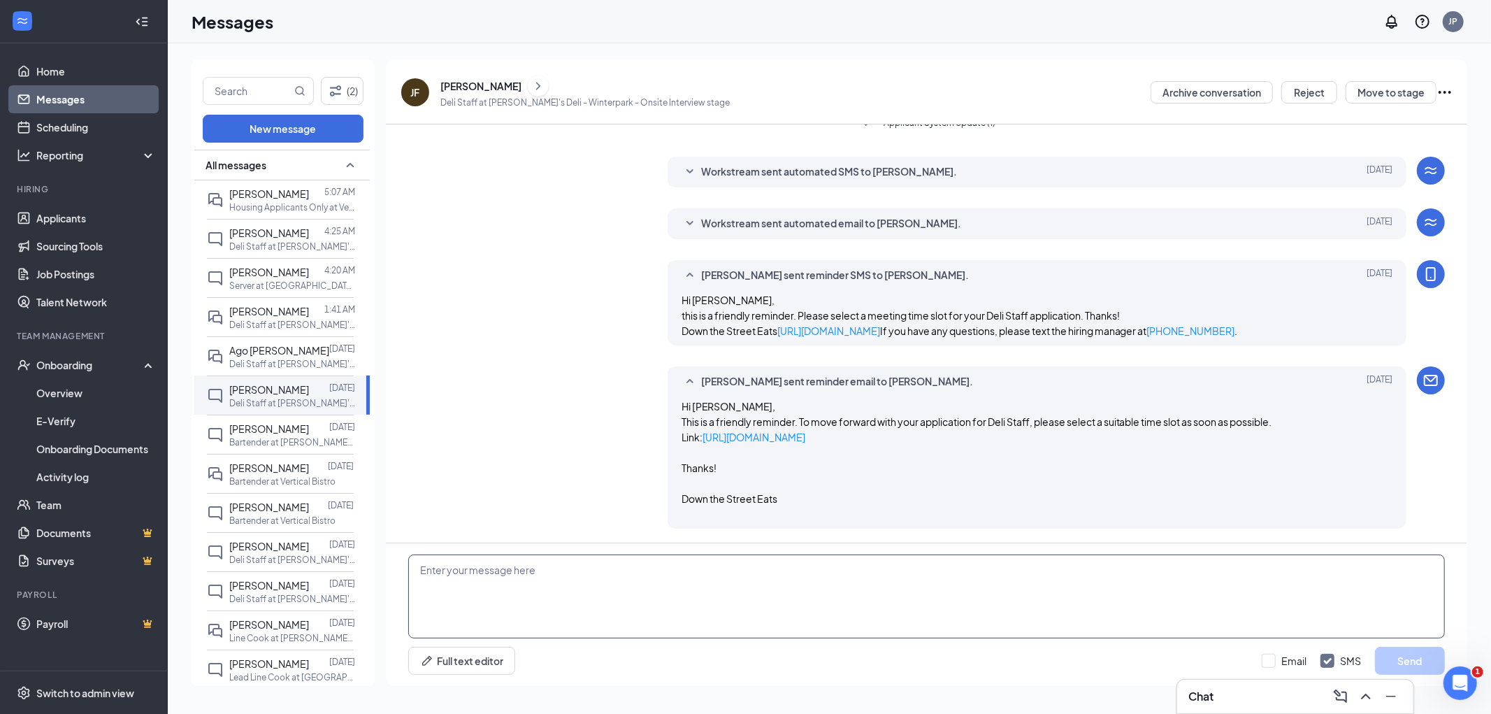
click at [849, 578] on textarea at bounding box center [926, 596] width 1037 height 84
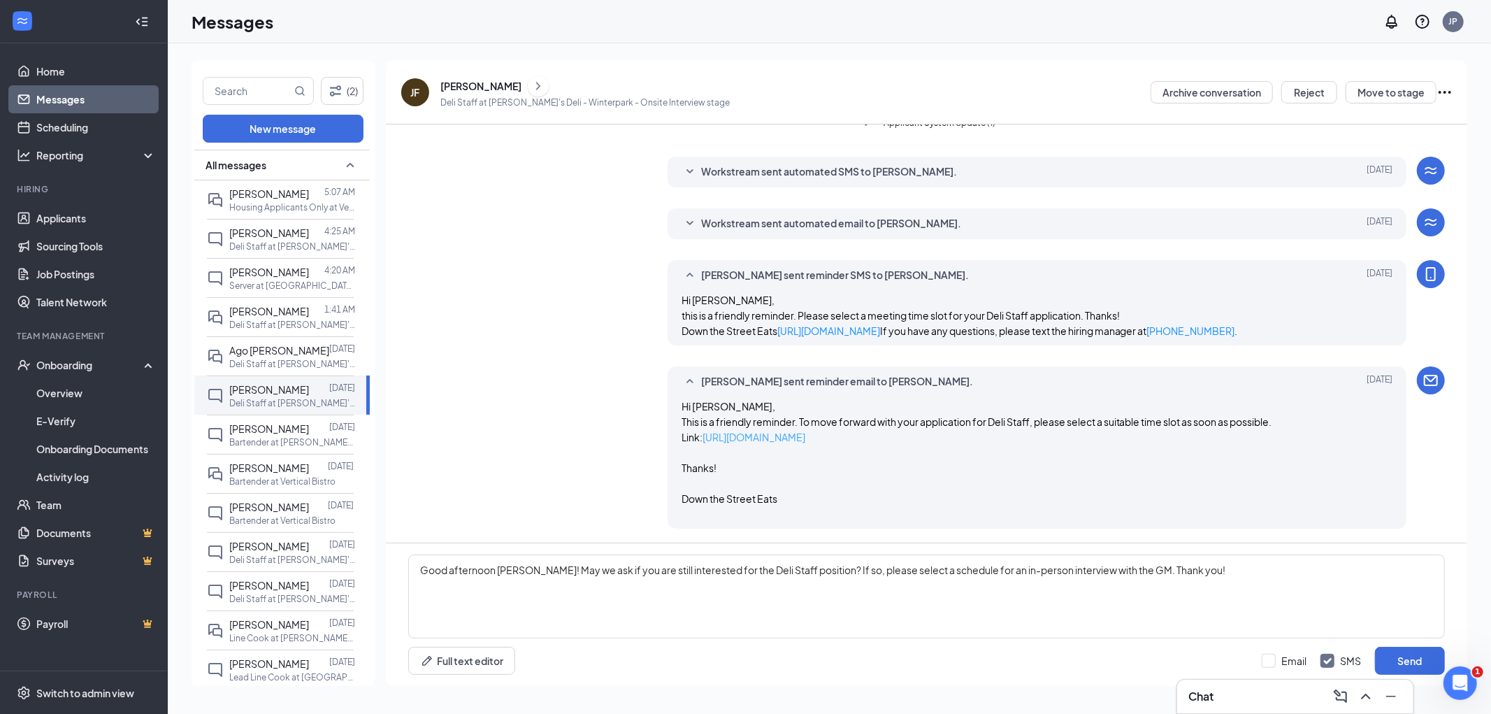
click at [805, 436] on link "[URL][DOMAIN_NAME]" at bounding box center [754, 437] width 103 height 13
click at [1031, 570] on textarea "Good afternoon [PERSON_NAME]! May we ask if you are still interested for the De…" at bounding box center [926, 596] width 1037 height 84
drag, startPoint x: 1313, startPoint y: 577, endPoint x: 280, endPoint y: 583, distance: 1032.6
click at [280, 583] on div "(2) New message All messages [PERSON_NAME] 5:07 AM Housing Applicants Only at V…" at bounding box center [830, 378] width 1276 height 637
click at [858, 582] on textarea "Good afternoon [PERSON_NAME]! May we ask if you are still interested for the De…" at bounding box center [926, 596] width 1037 height 84
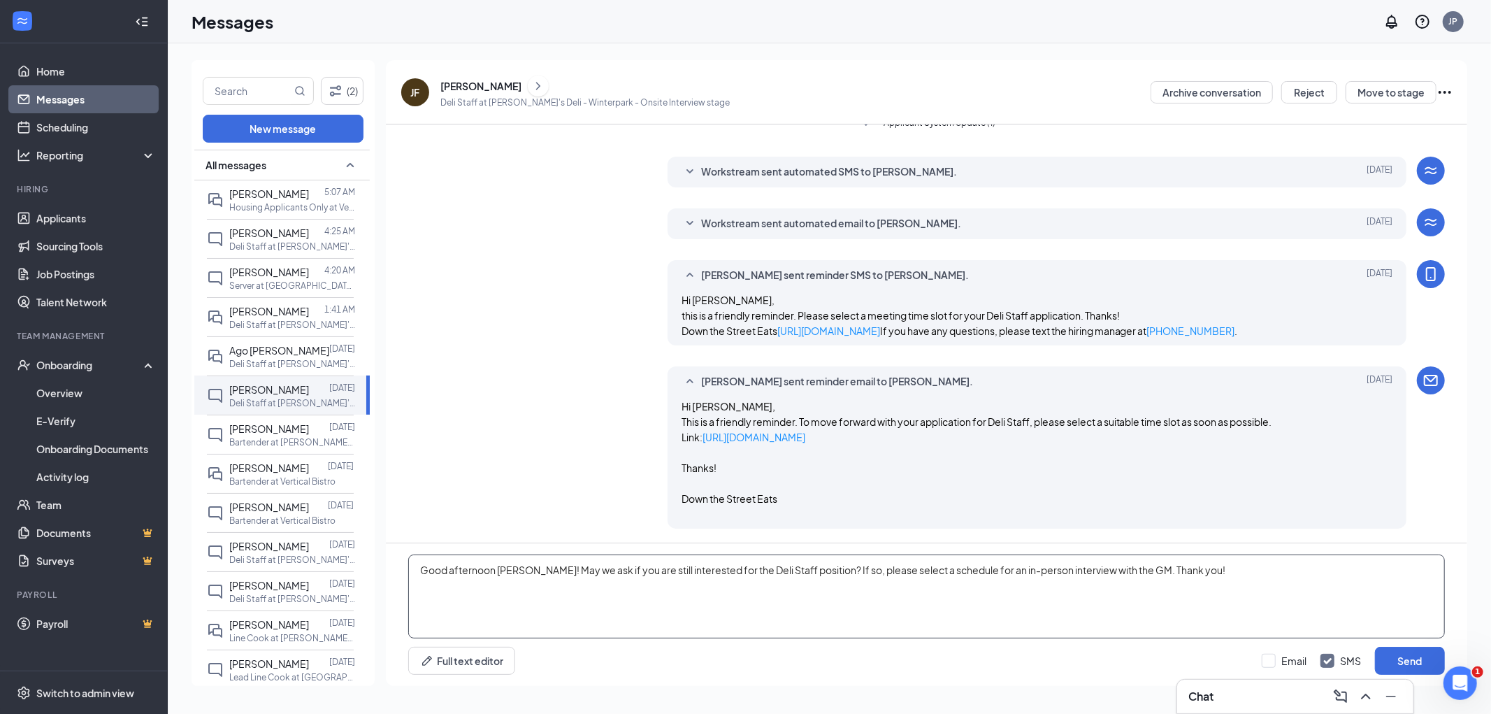
click at [928, 567] on textarea "Good afternoon [PERSON_NAME]! May we ask if you are still interested for the De…" at bounding box center [926, 596] width 1037 height 84
click at [1126, 569] on textarea "Good afternoon [PERSON_NAME]! May we ask if you are still interested for the De…" at bounding box center [926, 596] width 1037 height 84
click at [1316, 575] on textarea "Good afternoon [PERSON_NAME]! May we ask if you are still interested for the De…" at bounding box center [926, 596] width 1037 height 84
type textarea "Good afternoon [PERSON_NAME]! May we ask if you are still interested for the De…"
click at [1289, 656] on input "Email" at bounding box center [1284, 661] width 45 height 14
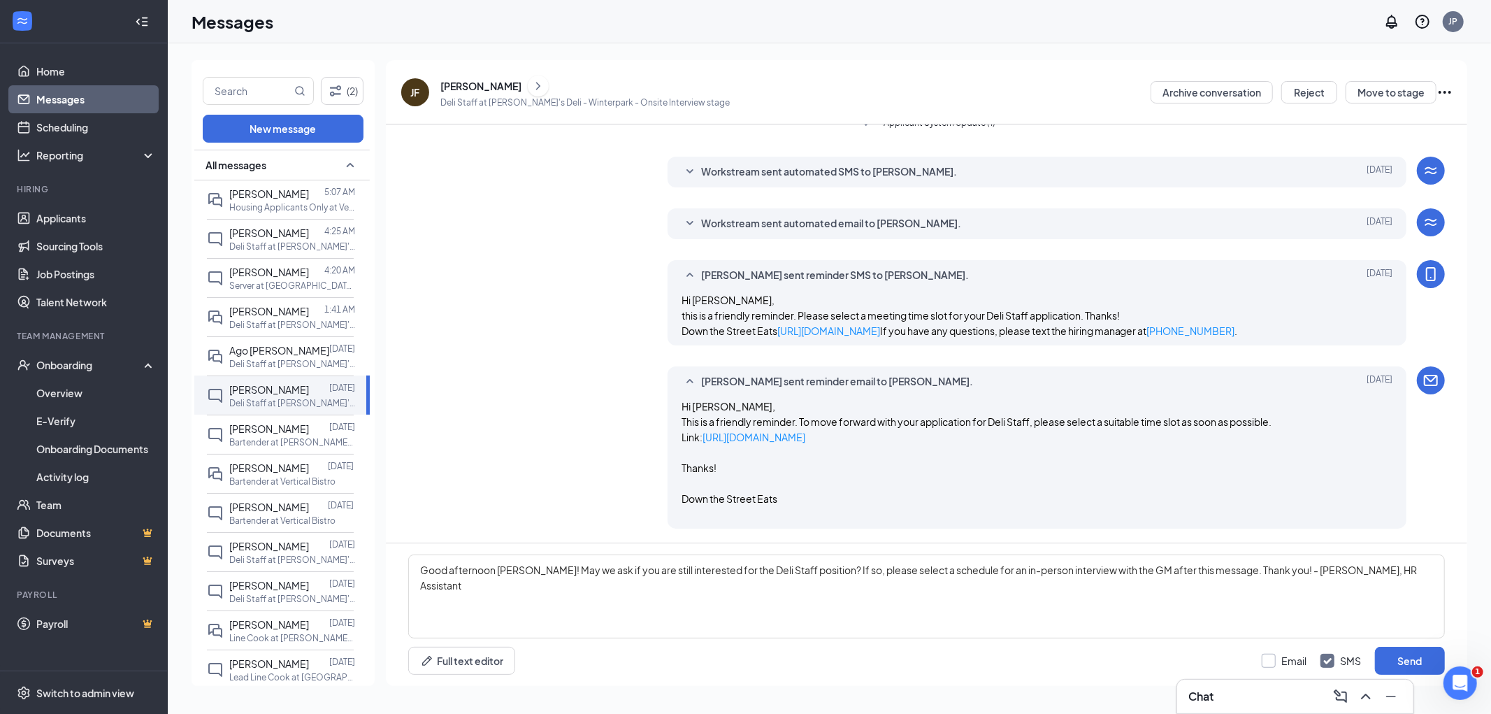
checkbox input "true"
click at [1430, 666] on button "Send" at bounding box center [1410, 661] width 70 height 28
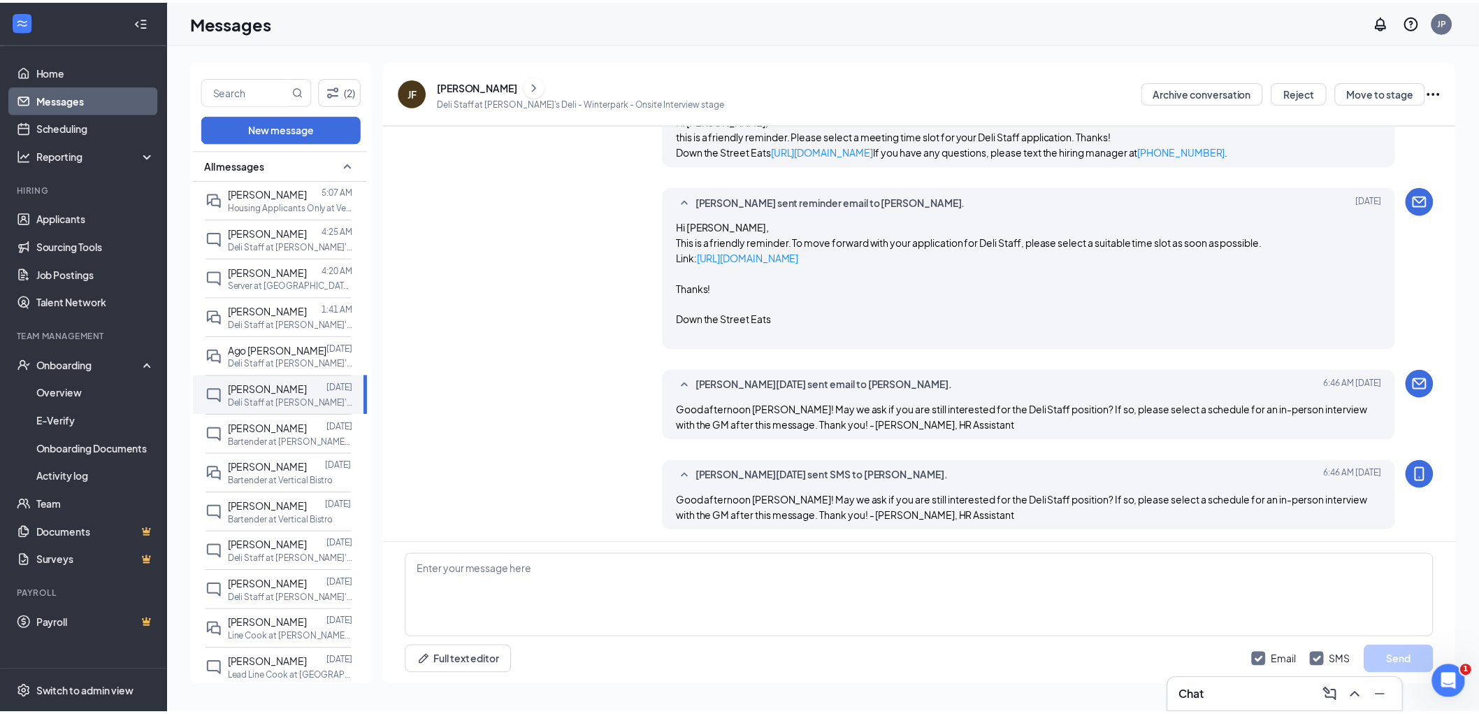
scroll to position [519, 0]
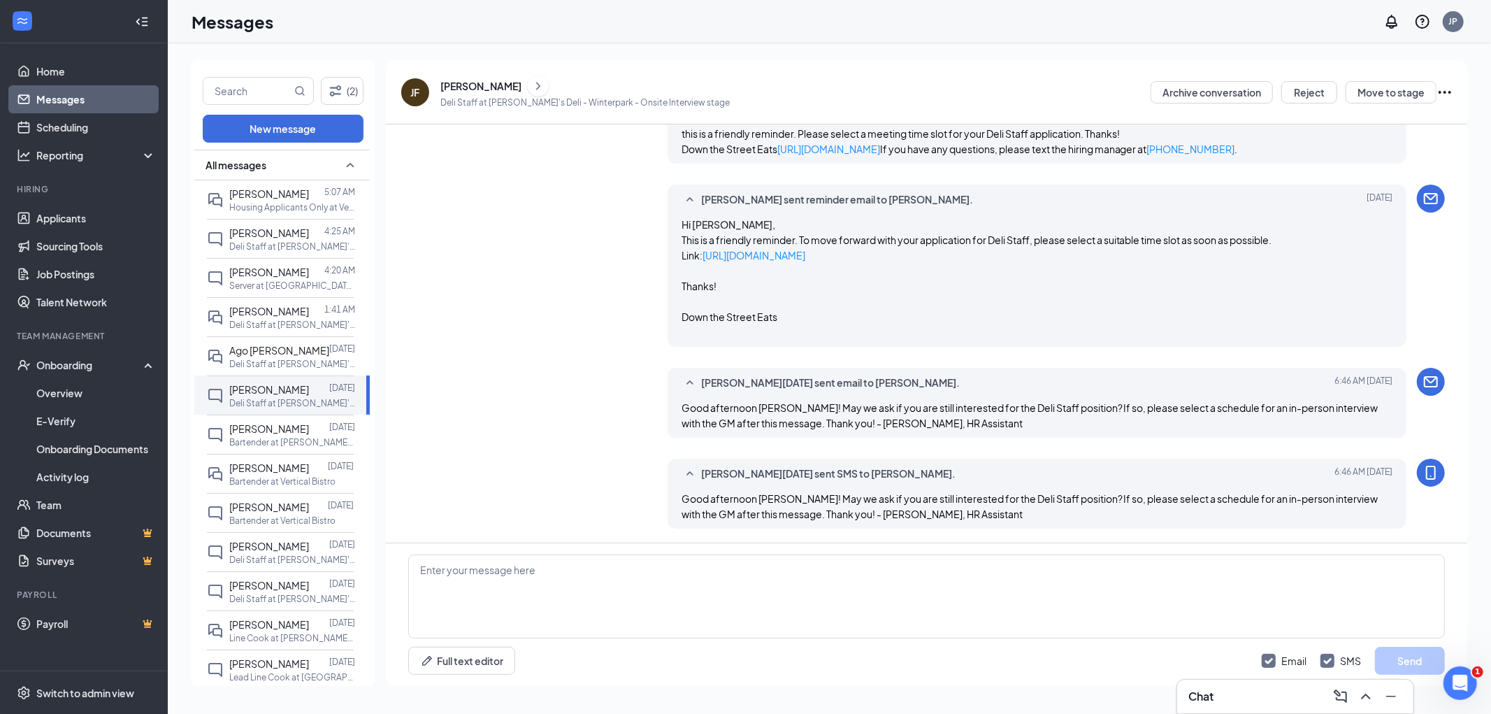
click at [1450, 95] on icon "Ellipses" at bounding box center [1445, 92] width 17 height 17
click at [1390, 240] on p "Send reminder" at bounding box center [1382, 233] width 126 height 14
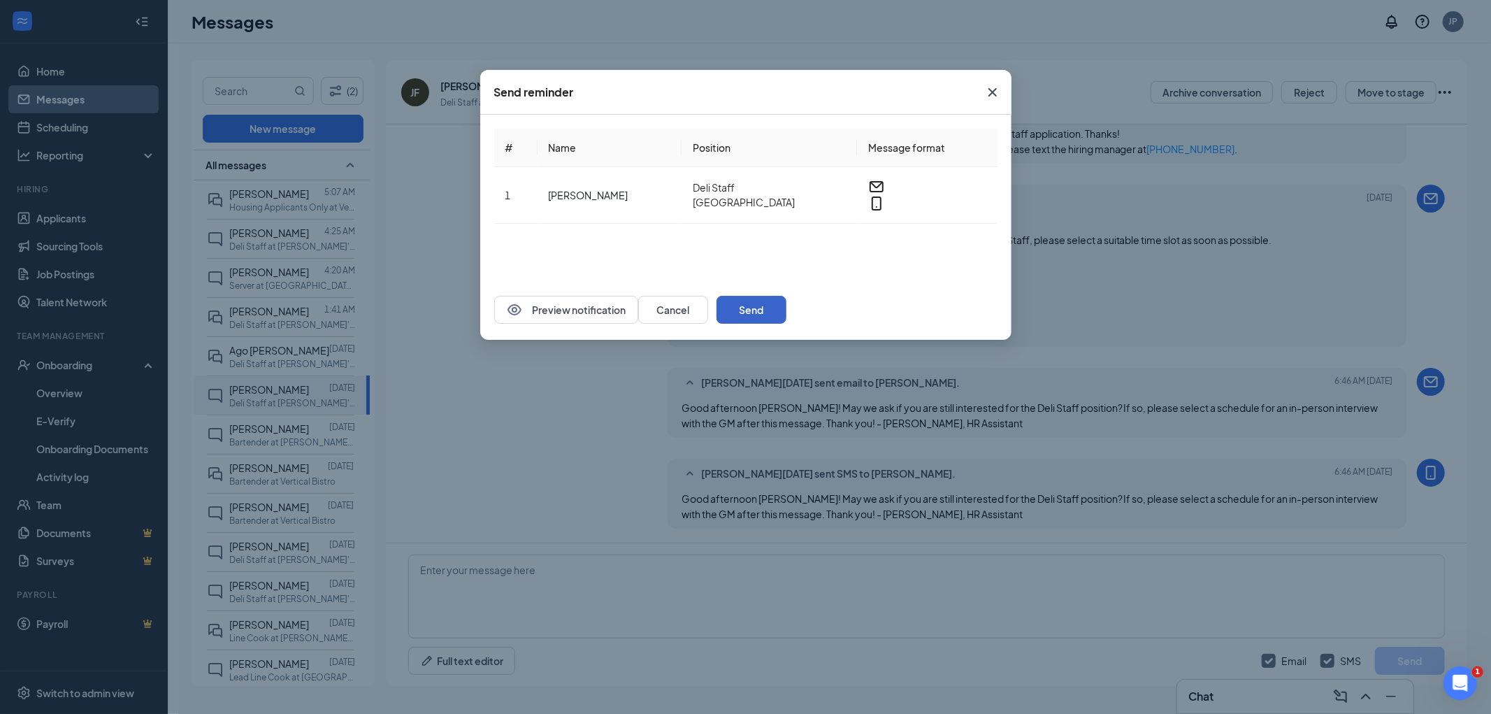
click at [786, 309] on button "Send" at bounding box center [752, 310] width 70 height 28
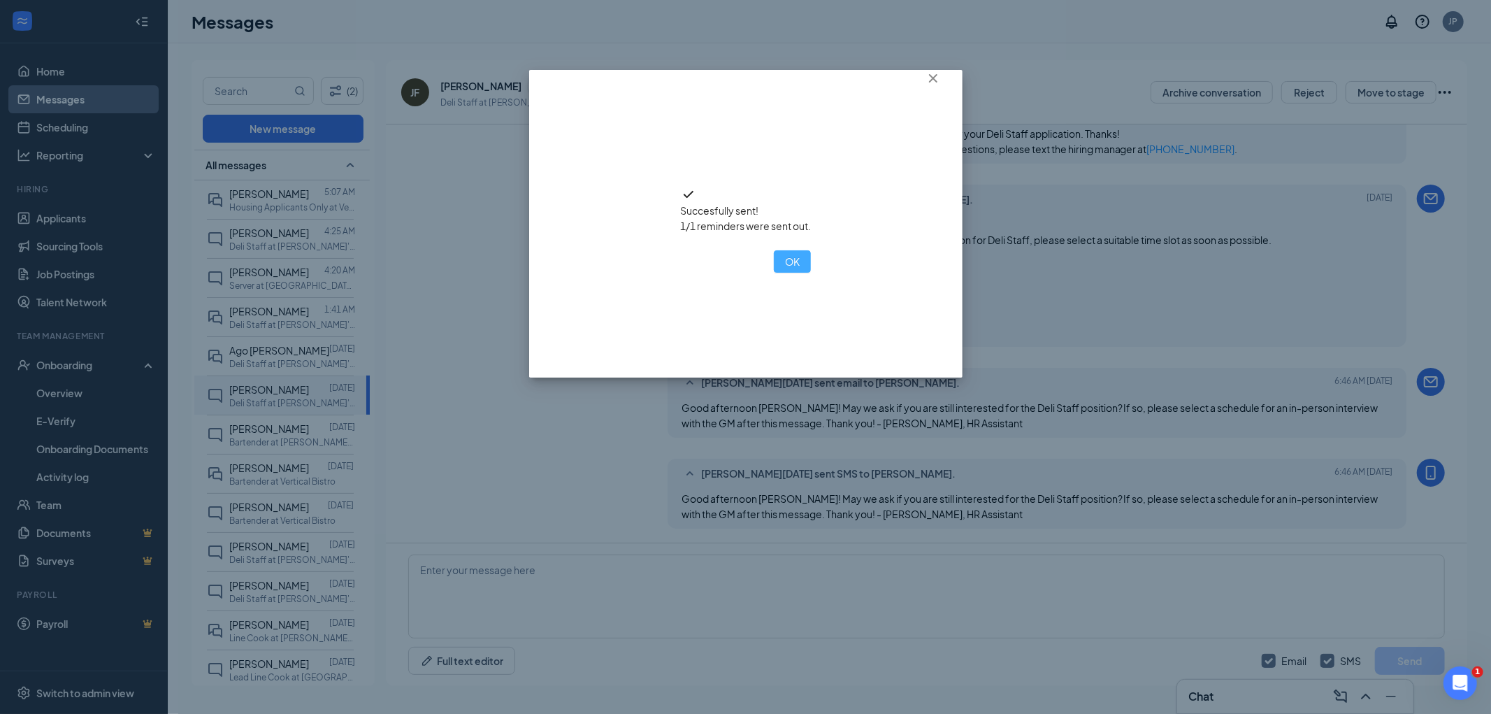
click at [774, 273] on button "OK" at bounding box center [792, 261] width 37 height 22
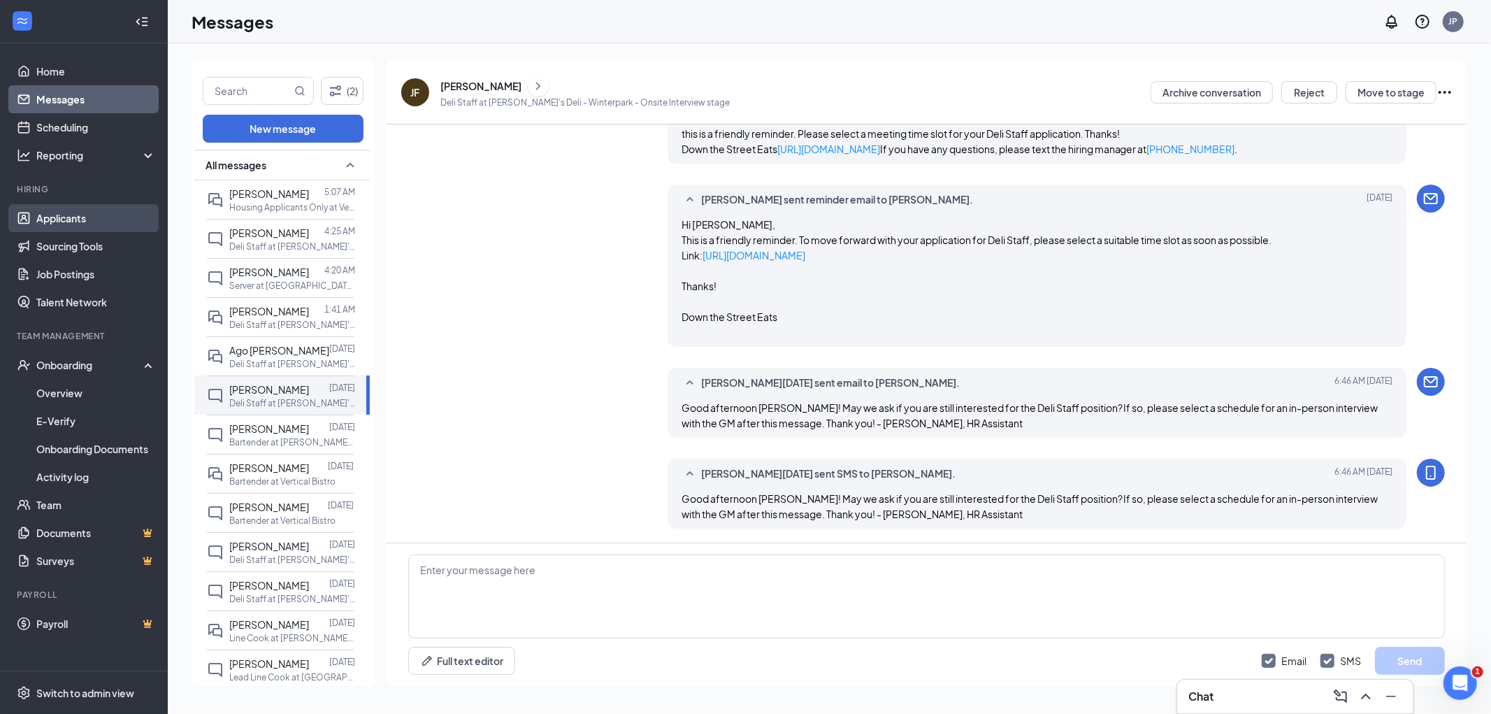
click at [64, 219] on link "Applicants" at bounding box center [96, 218] width 120 height 28
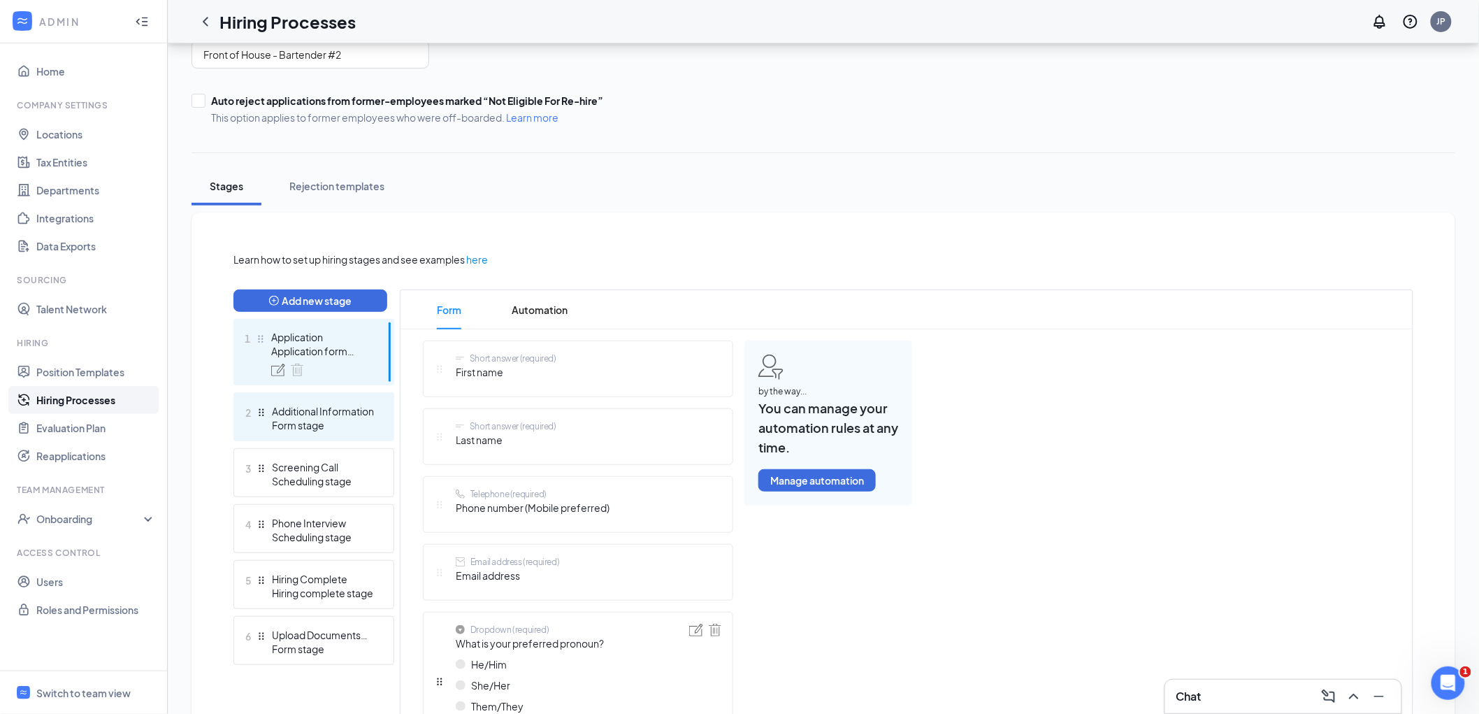
scroll to position [310, 0]
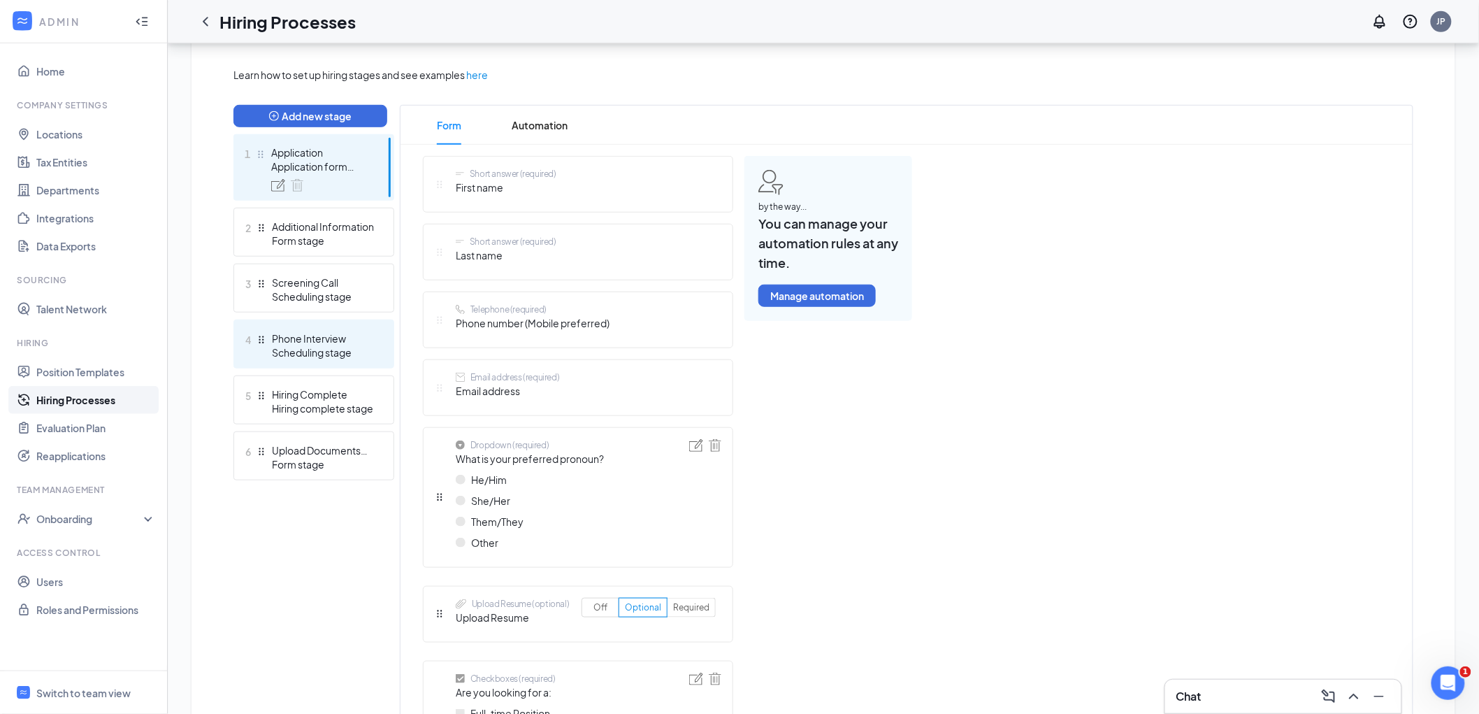
click at [338, 357] on div "Scheduling stage" at bounding box center [323, 352] width 102 height 14
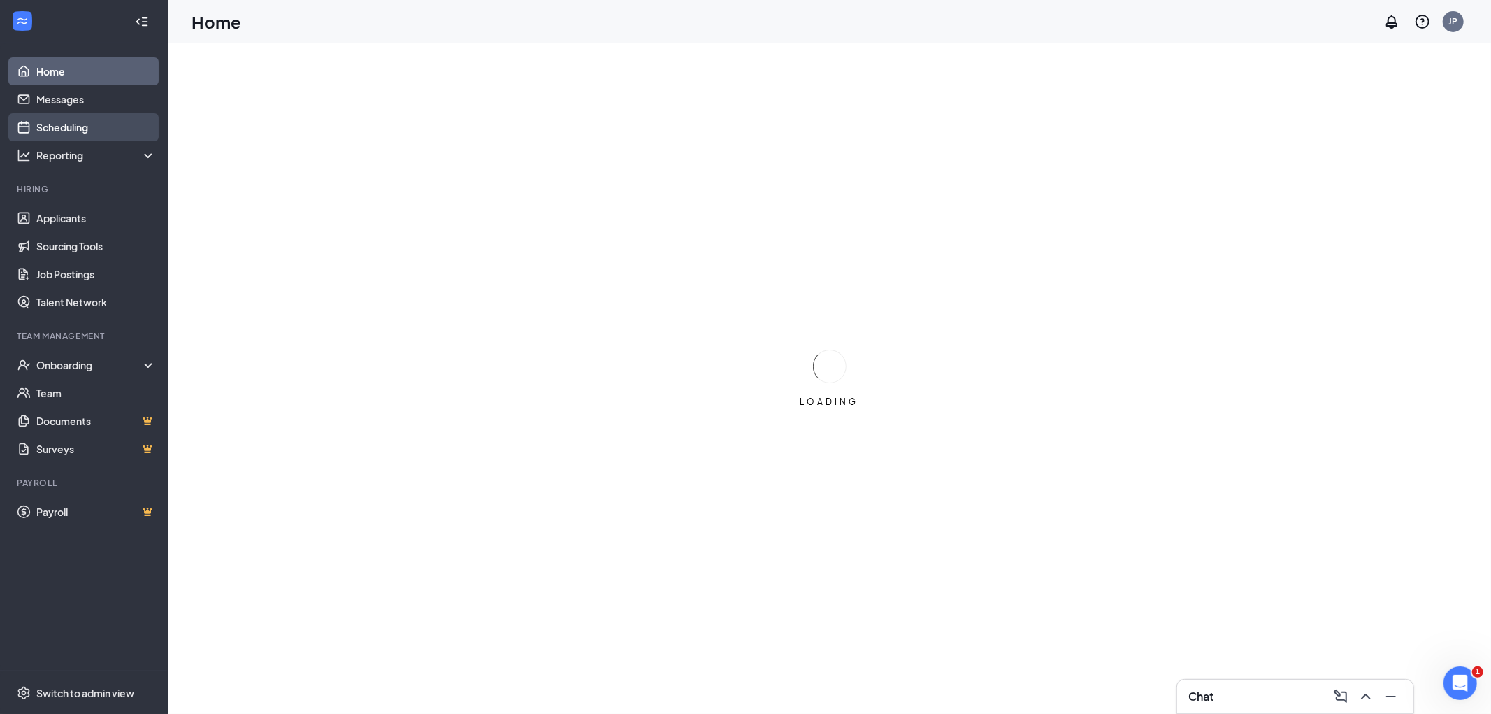
click at [81, 124] on link "Scheduling" at bounding box center [96, 127] width 120 height 28
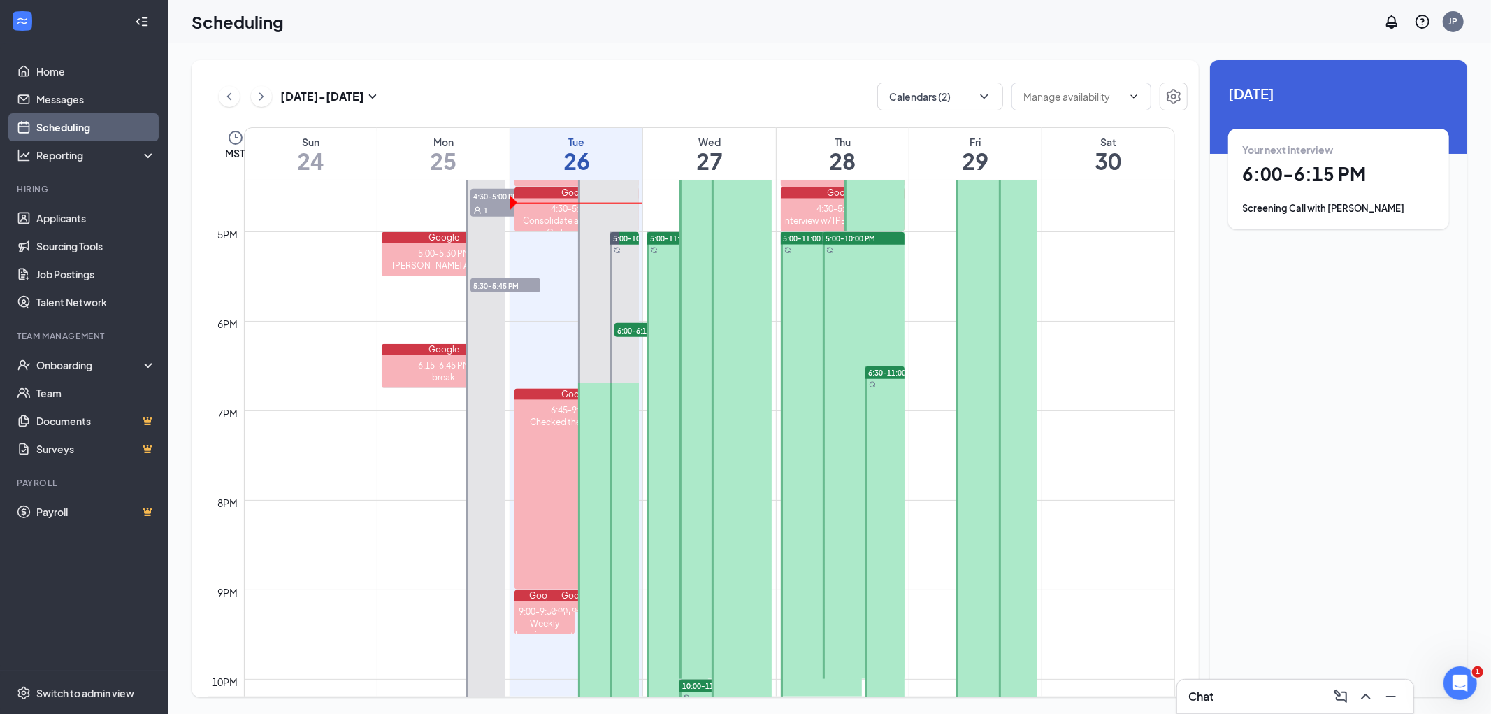
scroll to position [1619, 0]
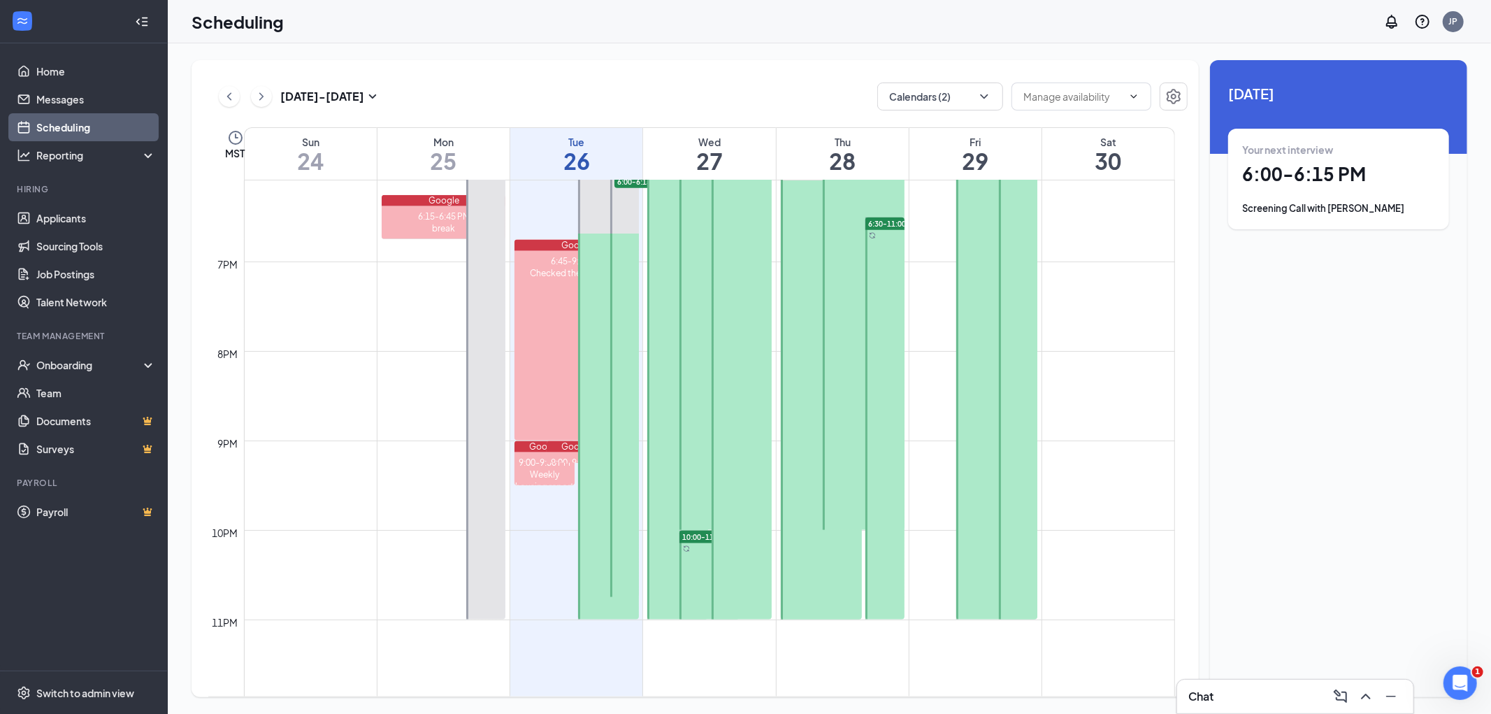
click at [963, 73] on div "Aug 24 - Aug 30 Calendars (2) MST Sun 24 Mon 25 Tue 26 Wed 27 Thu 28 Fri 29 Sat…" at bounding box center [695, 378] width 1007 height 637
click at [961, 87] on button "Calendars (2)" at bounding box center [940, 96] width 126 height 28
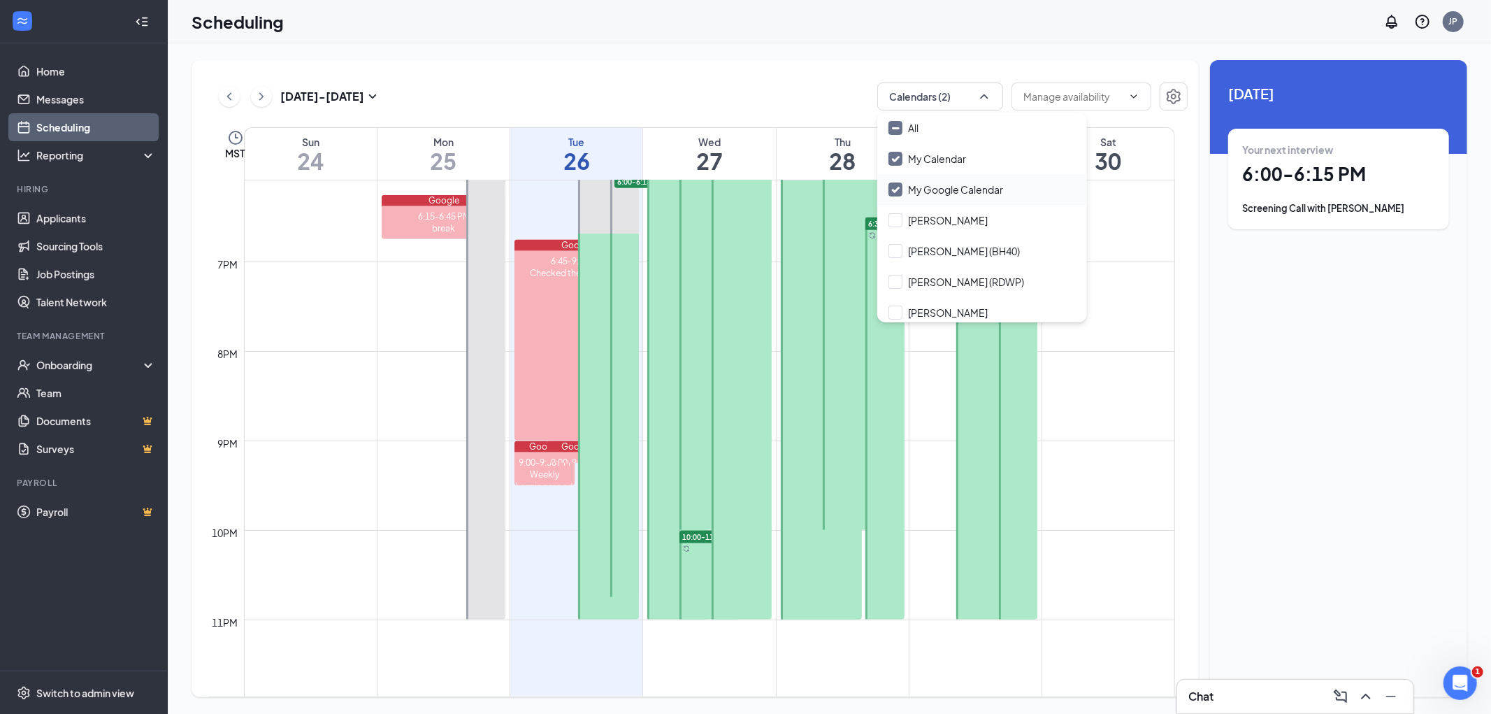
click at [909, 179] on div "My Google Calendar" at bounding box center [982, 189] width 210 height 31
checkbox input "false"
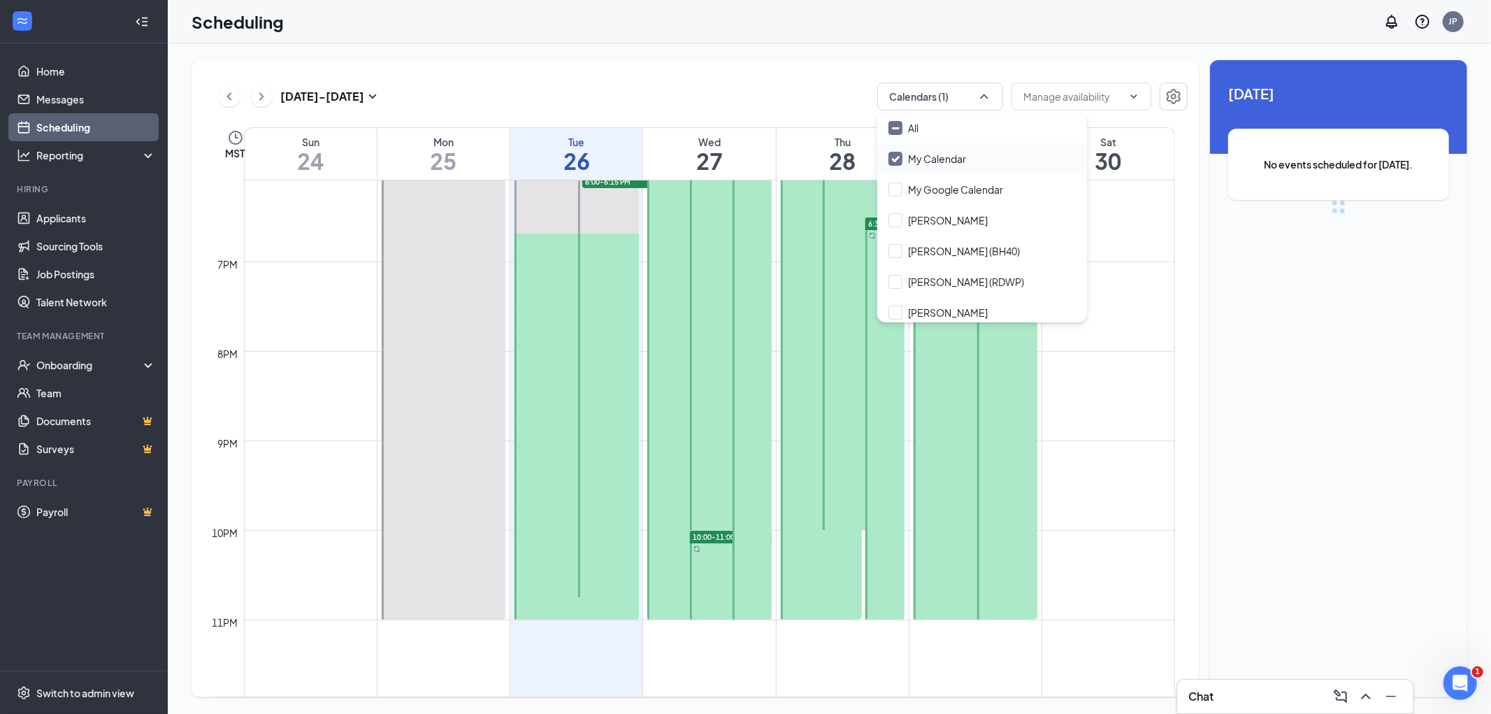
click at [914, 154] on input "My Calendar" at bounding box center [928, 159] width 78 height 14
checkbox input "true"
click at [919, 280] on input "Jean Averill (RDWP)" at bounding box center [957, 282] width 136 height 14
checkbox input "false"
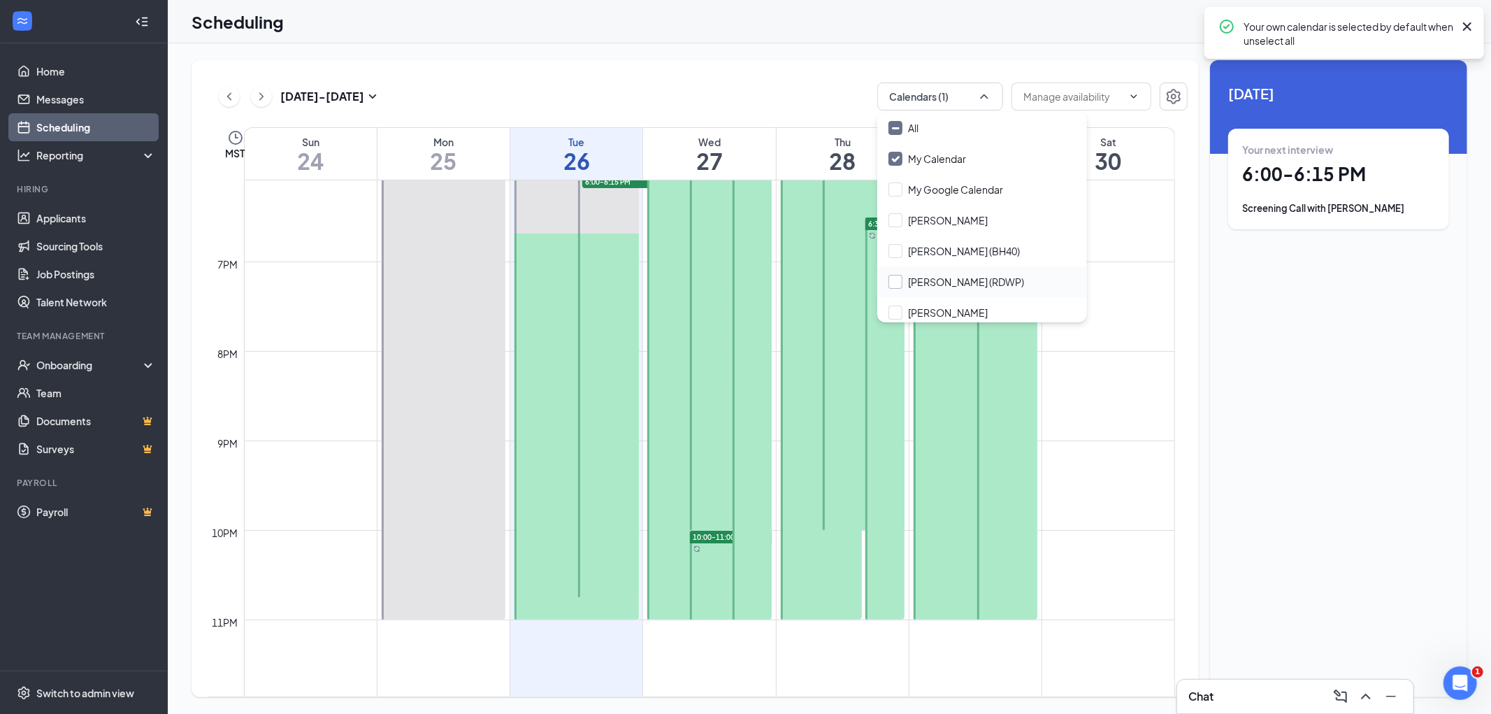
checkbox input "true"
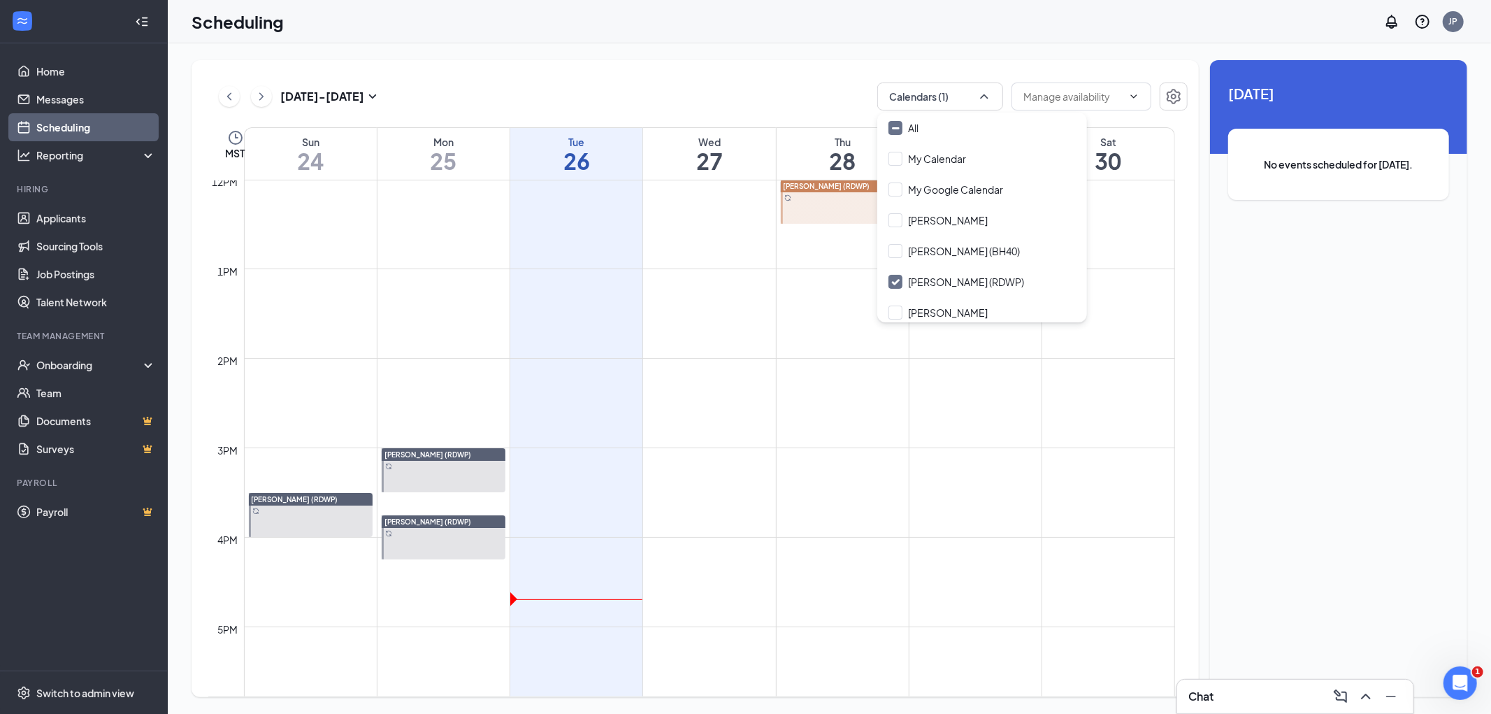
scroll to position [998, 0]
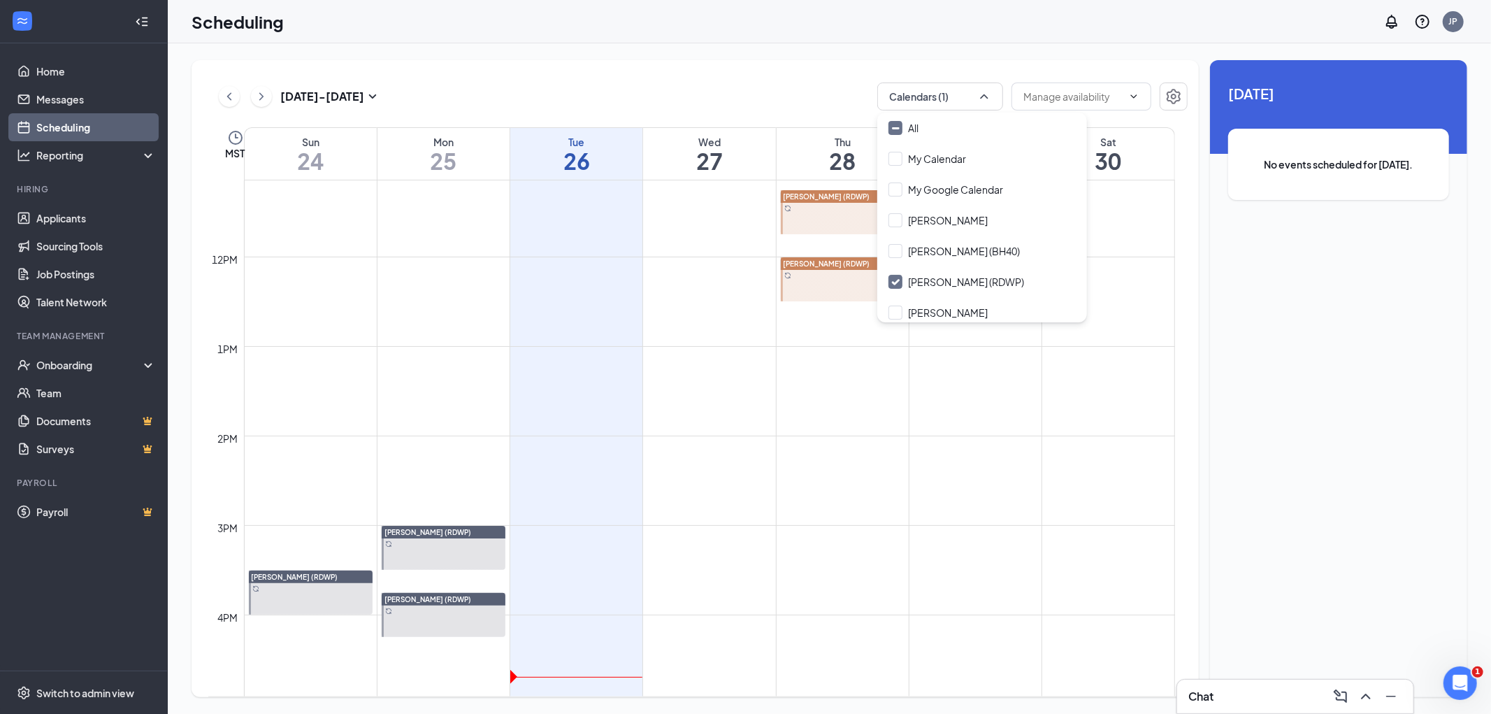
click at [333, 587] on div at bounding box center [311, 592] width 124 height 44
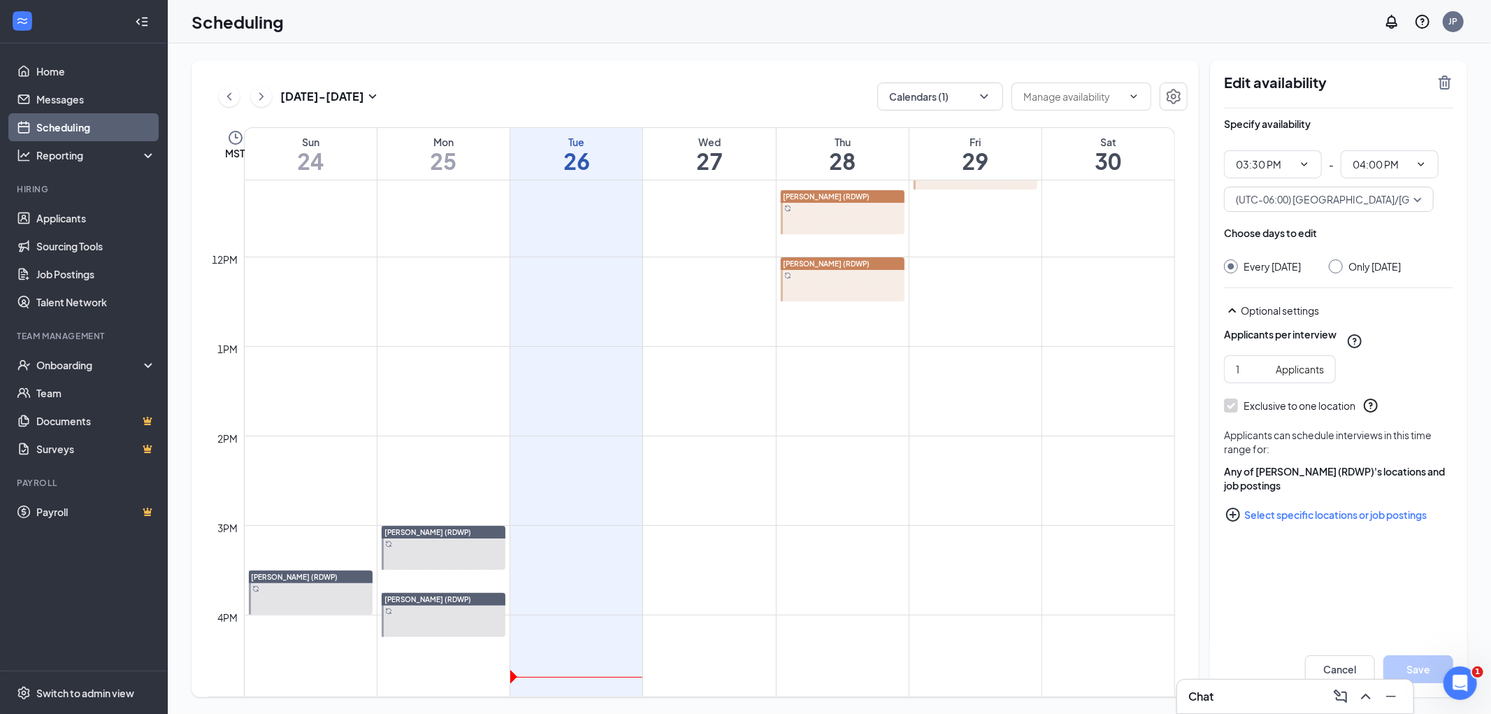
click at [1448, 81] on icon "TrashOutline" at bounding box center [1445, 82] width 17 height 17
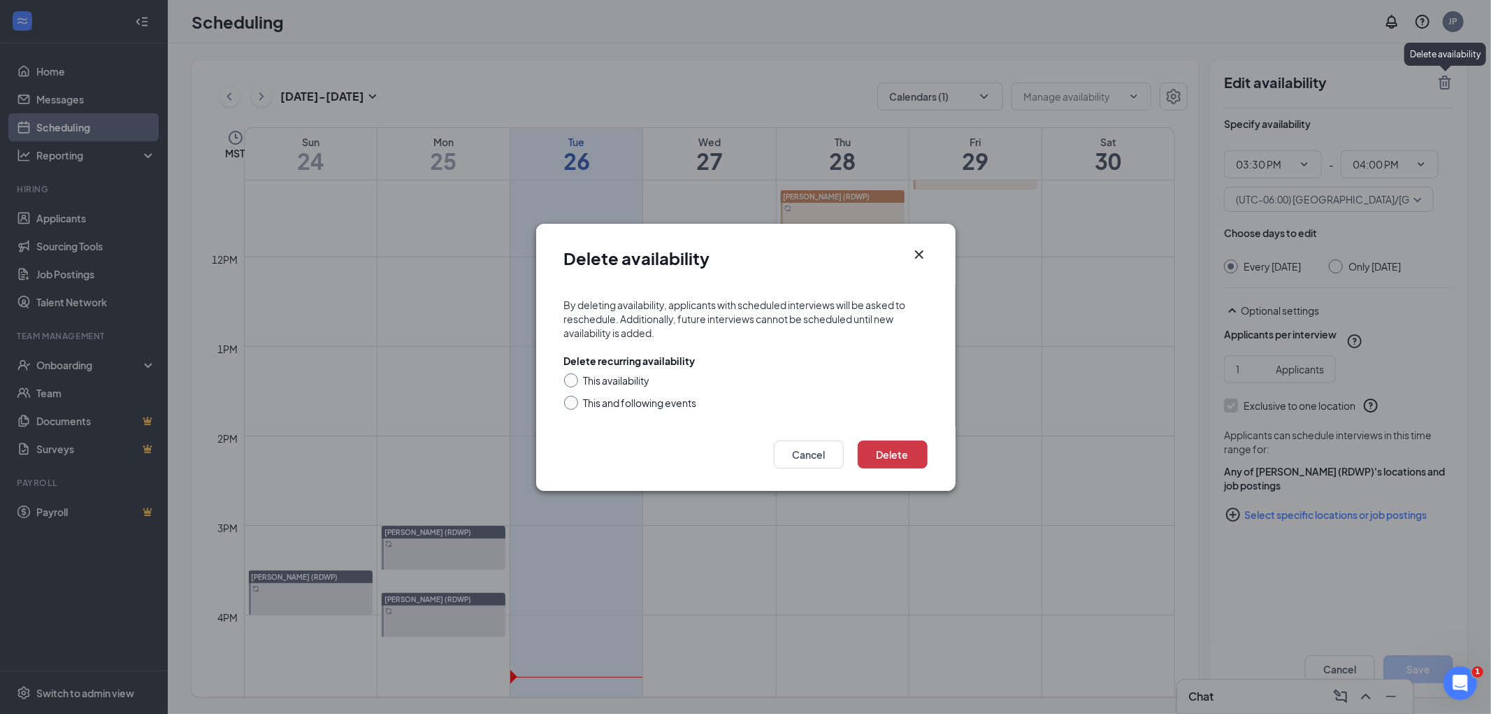
click at [615, 387] on div "This availability This and following events" at bounding box center [746, 391] width 364 height 36
click at [634, 399] on div "This and following events" at bounding box center [640, 403] width 113 height 14
click at [574, 399] on input "This and following events" at bounding box center [569, 401] width 10 height 10
radio input "true"
click at [902, 452] on button "Delete" at bounding box center [893, 454] width 70 height 28
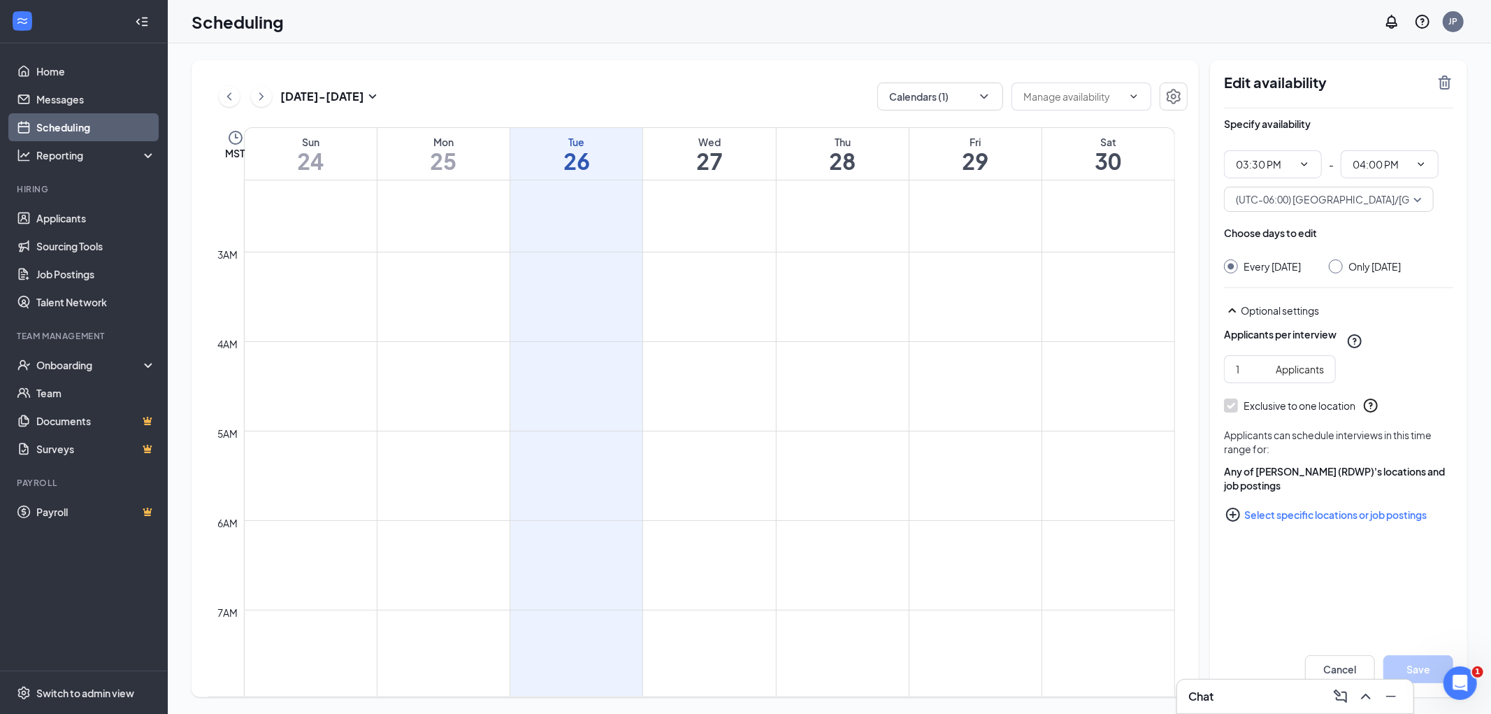
scroll to position [66, 0]
click at [231, 101] on icon "ChevronLeft" at bounding box center [229, 96] width 14 height 17
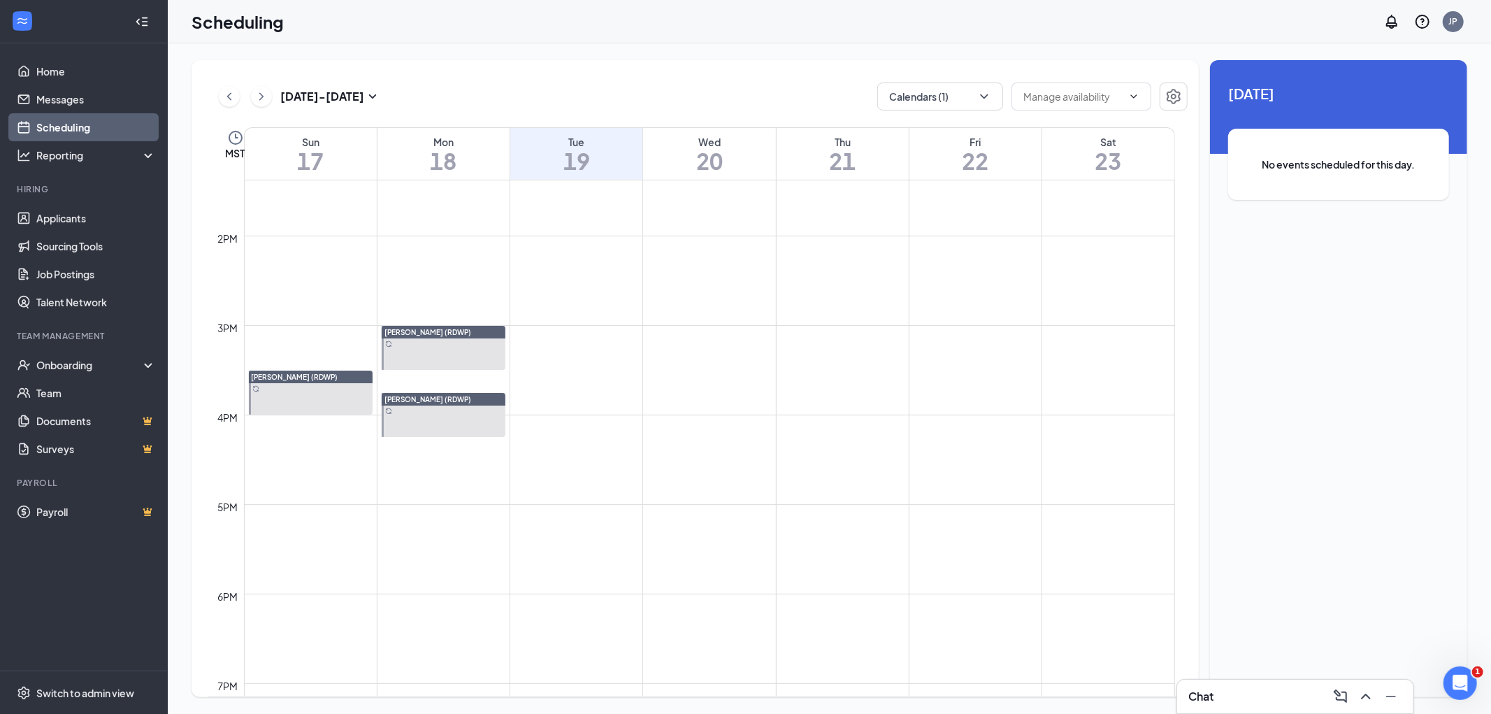
scroll to position [998, 0]
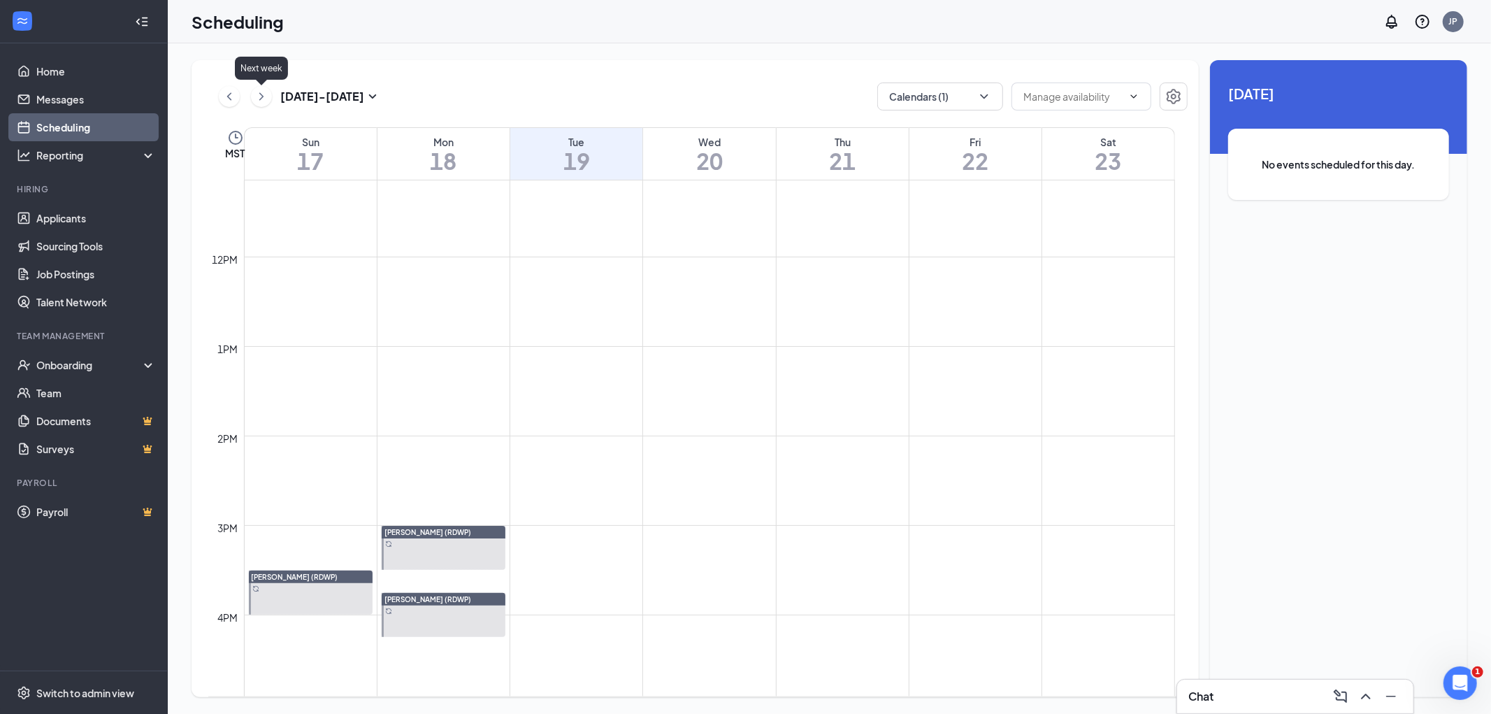
click at [261, 103] on icon "ChevronRight" at bounding box center [261, 96] width 14 height 17
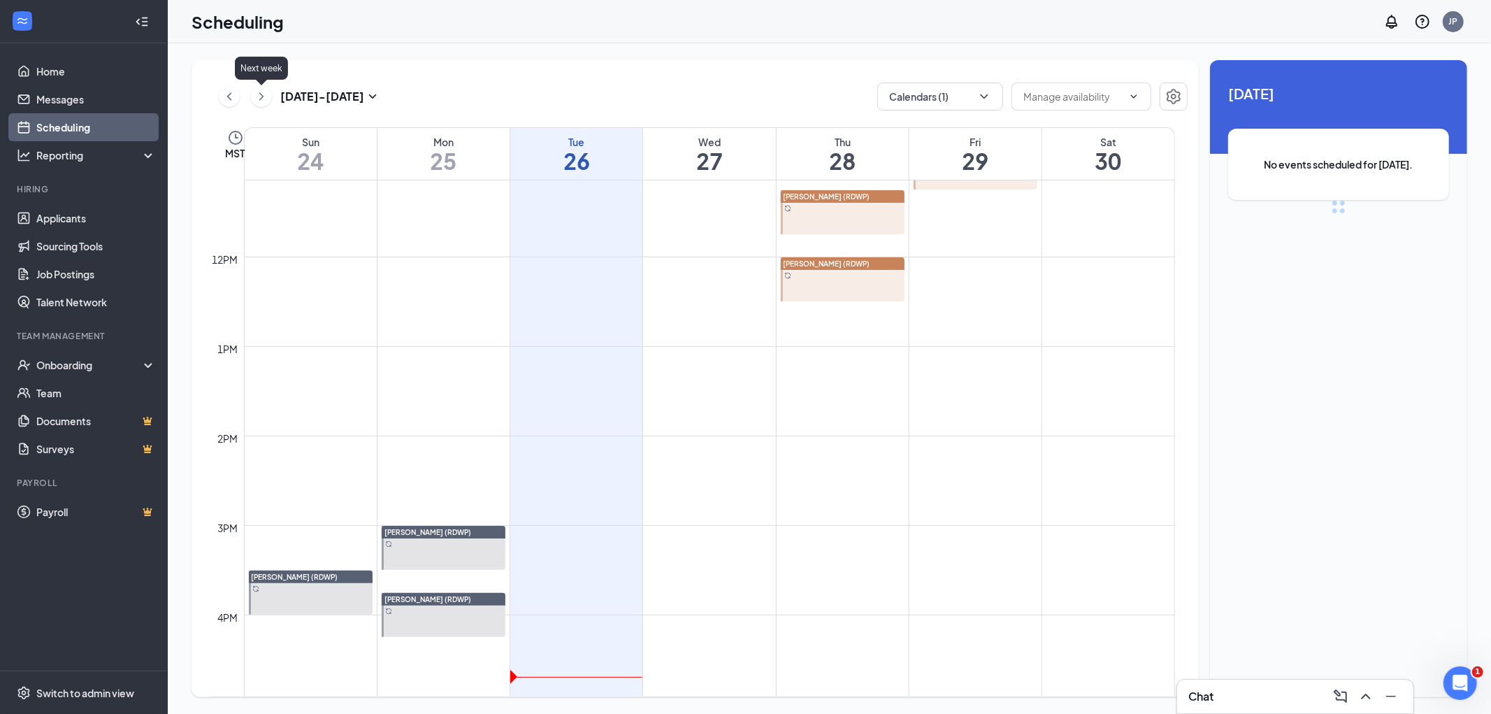
scroll to position [687, 0]
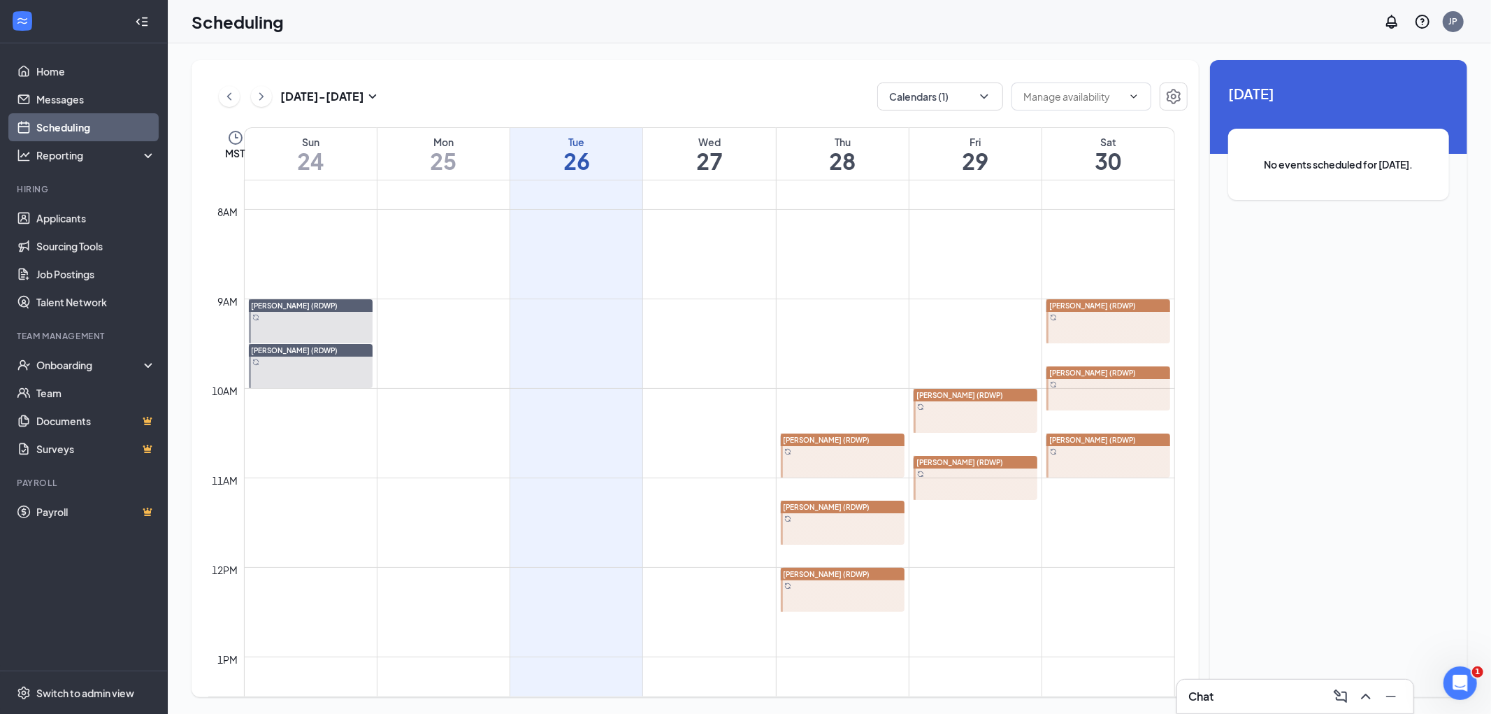
click at [885, 459] on div at bounding box center [843, 455] width 124 height 44
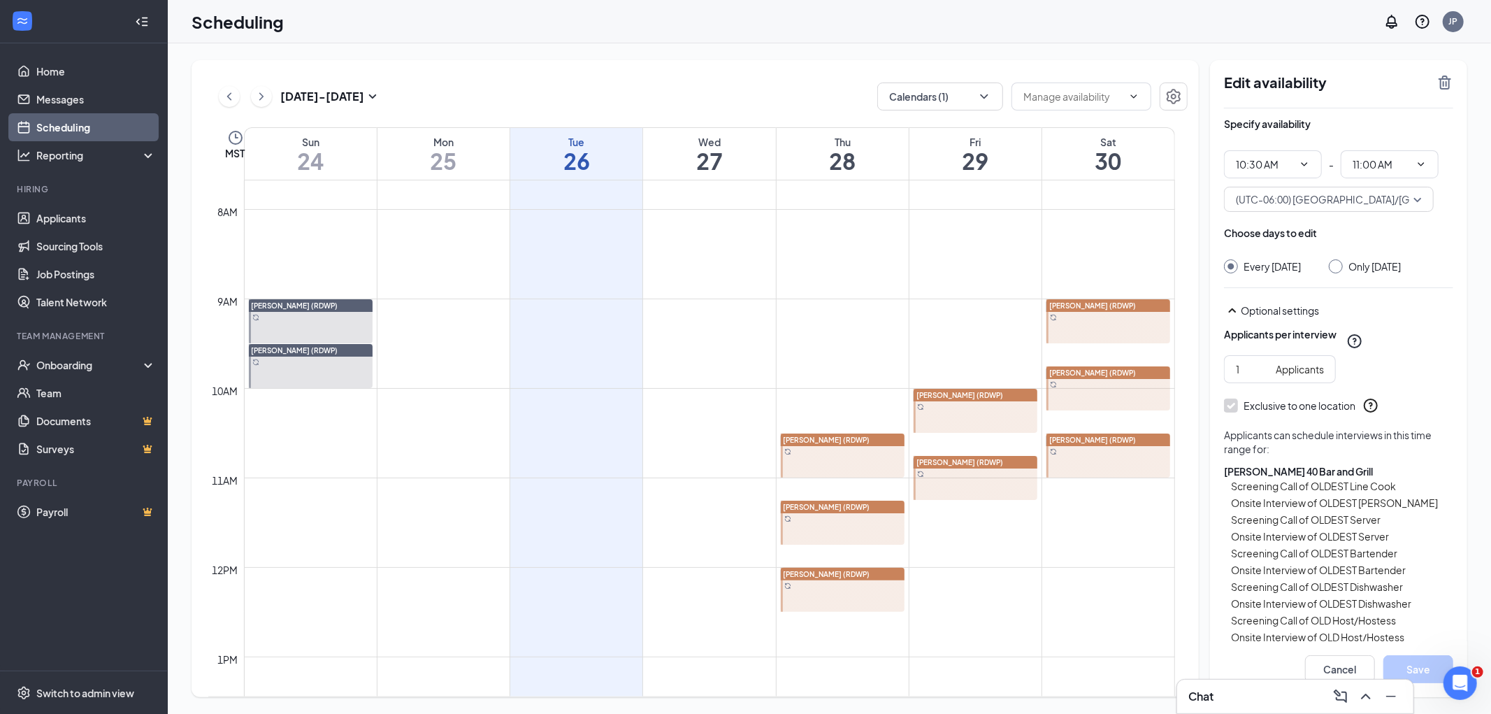
type input "10:30 AM"
type input "11:00 AM"
click at [306, 318] on div at bounding box center [311, 321] width 124 height 44
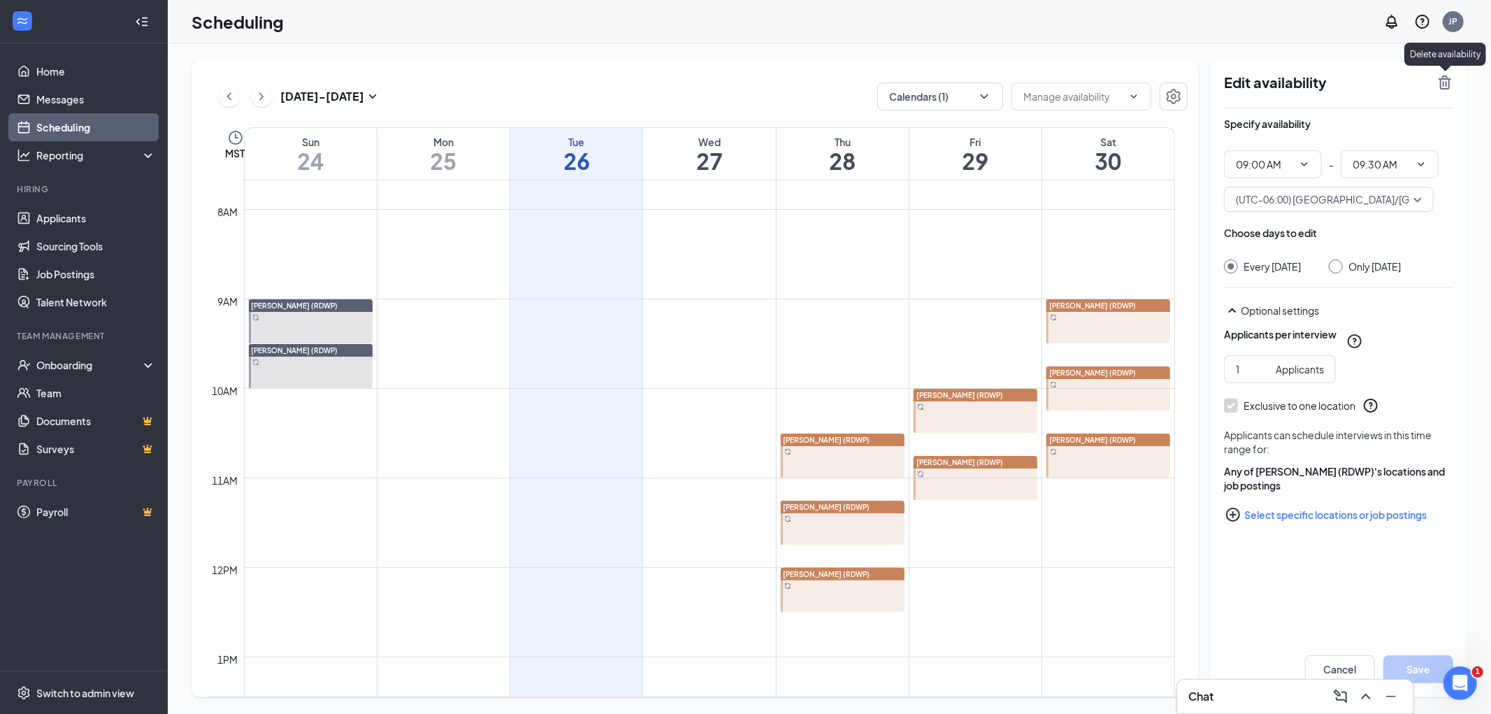
click at [1444, 84] on icon "TrashOutline" at bounding box center [1445, 83] width 13 height 14
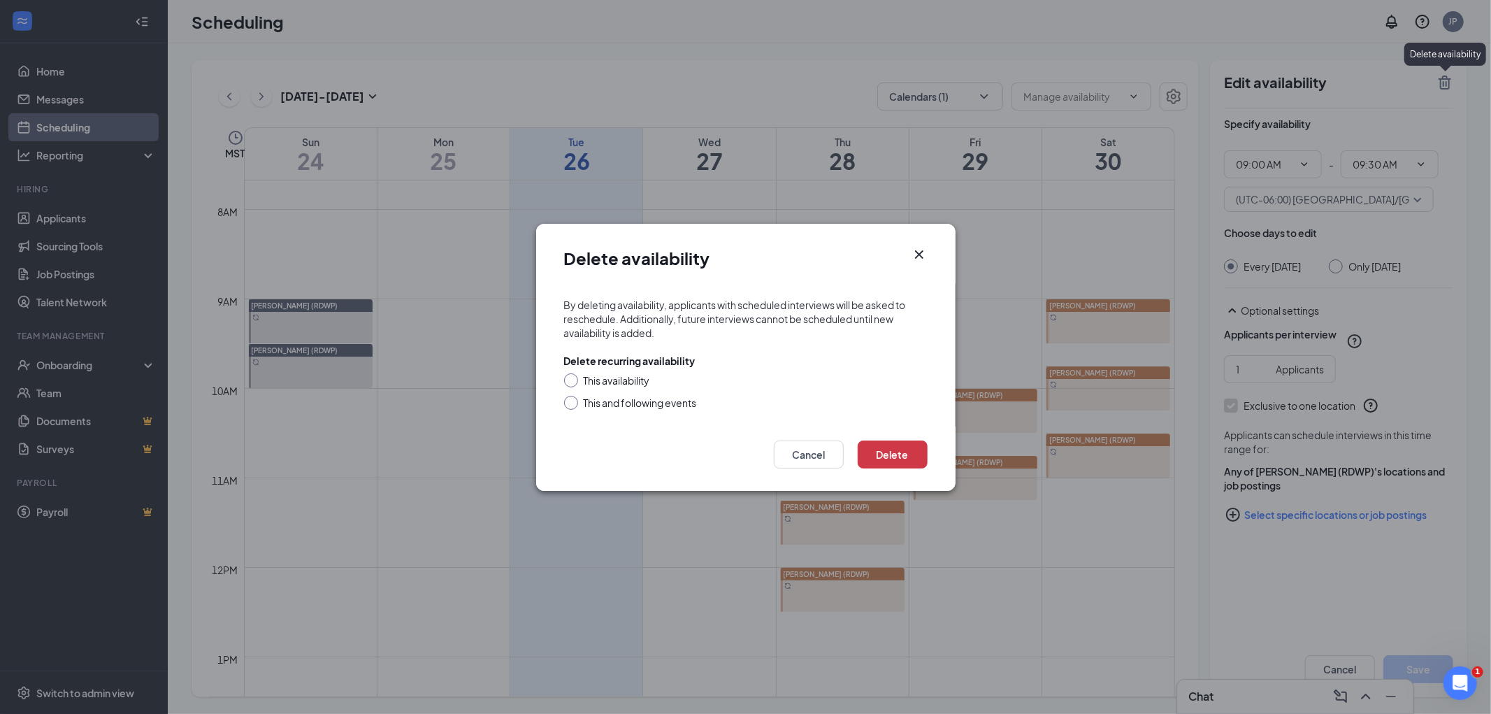
click at [642, 408] on div "This and following events" at bounding box center [640, 403] width 113 height 14
click at [574, 405] on input "This and following events" at bounding box center [569, 401] width 10 height 10
radio input "true"
click at [903, 451] on button "Delete" at bounding box center [893, 454] width 70 height 28
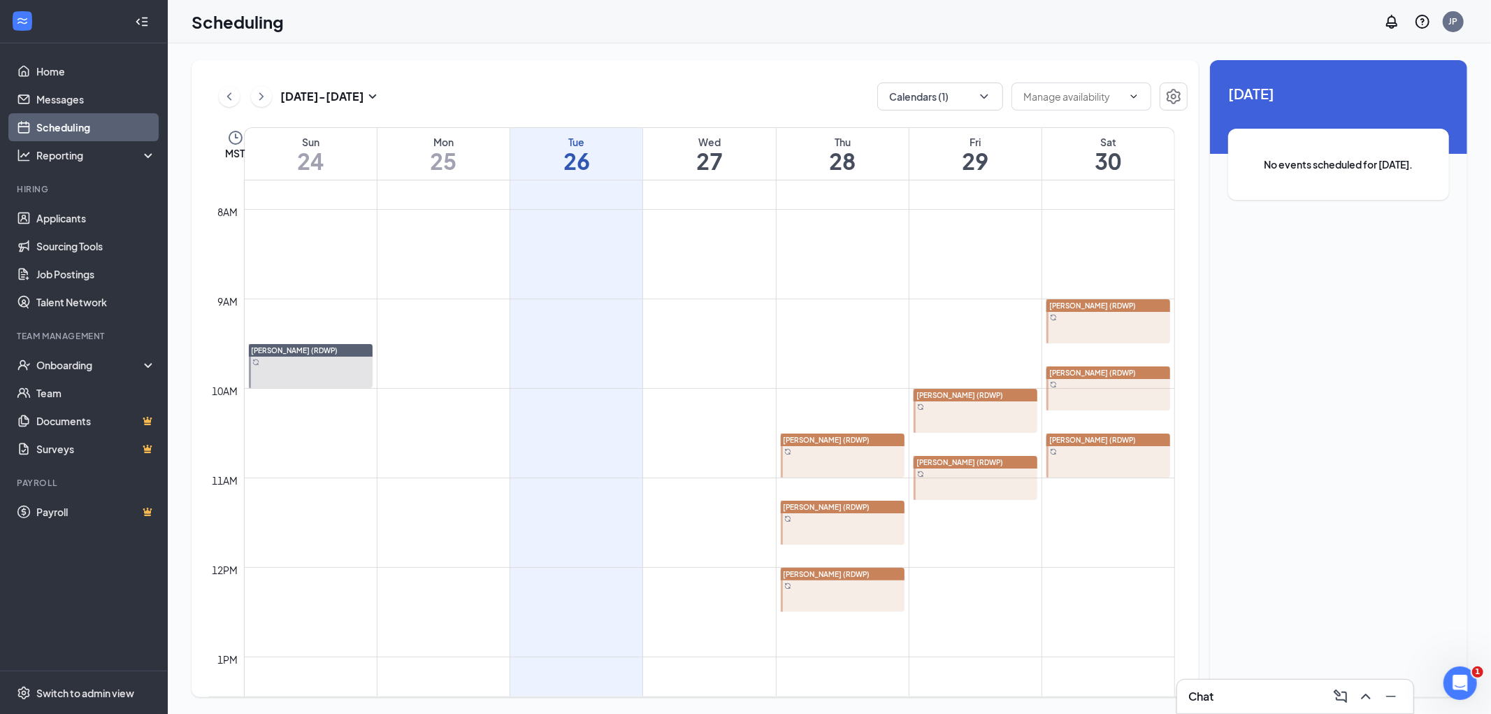
click at [344, 389] on td at bounding box center [709, 399] width 931 height 22
click at [352, 371] on div at bounding box center [311, 366] width 124 height 44
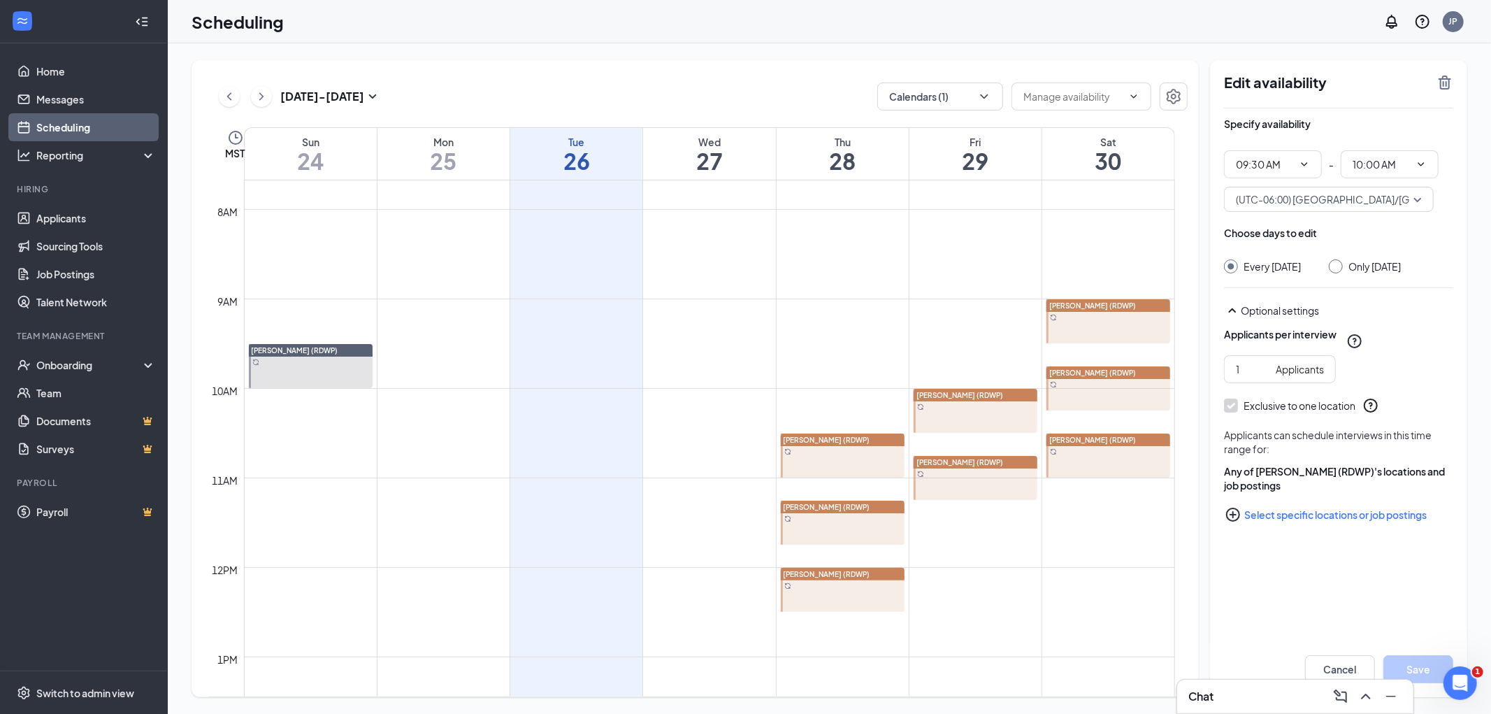
click at [1451, 68] on div "Edit availability Specify availability 09:30 AM - 10:00 AM (UTC-06:00) America/…" at bounding box center [1338, 378] width 257 height 637
click at [1446, 76] on icon "TrashOutline" at bounding box center [1445, 83] width 13 height 14
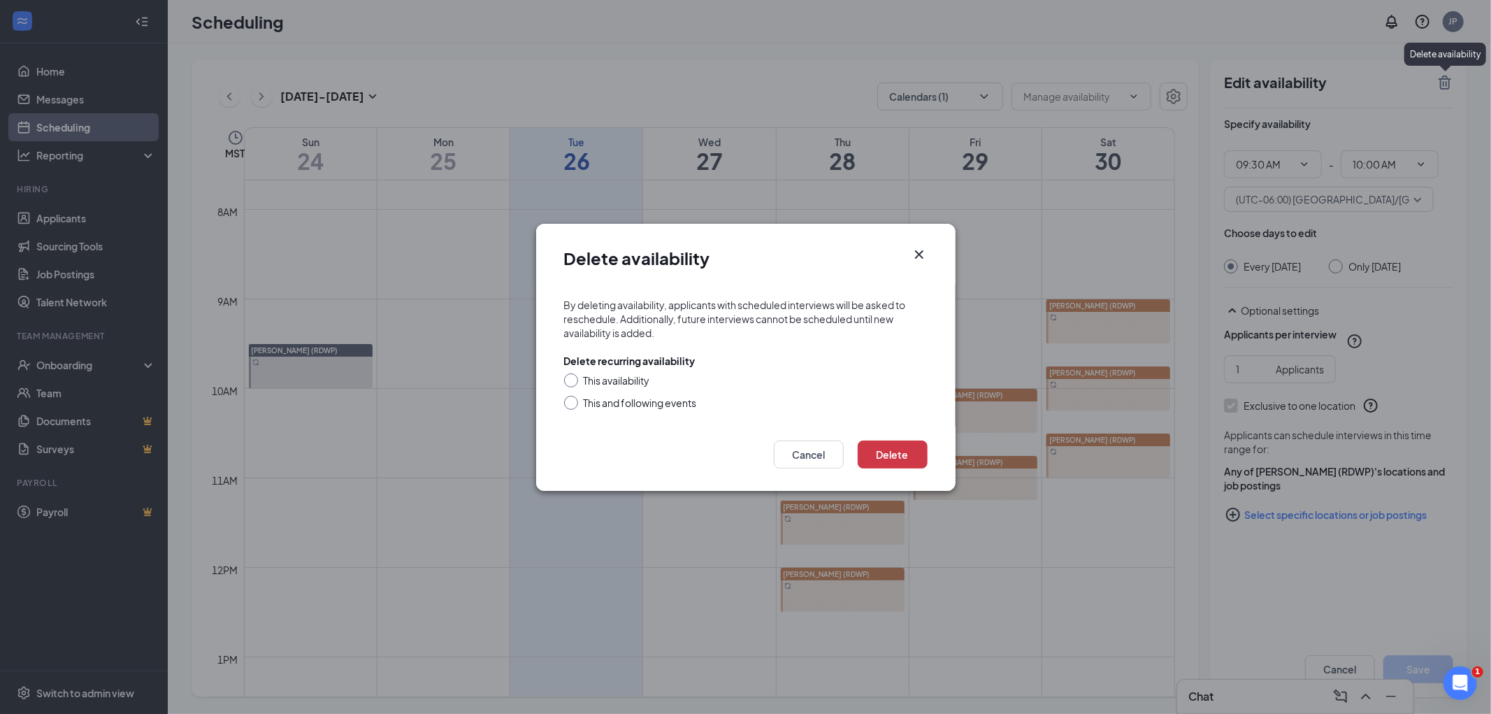
click at [644, 411] on form "By deleting availability, applicants with scheduled interviews will be asked to…" at bounding box center [745, 355] width 419 height 143
click at [651, 403] on div "This and following events" at bounding box center [640, 403] width 113 height 14
click at [574, 403] on input "This and following events" at bounding box center [569, 401] width 10 height 10
radio input "true"
click at [905, 465] on button "Delete" at bounding box center [893, 454] width 70 height 28
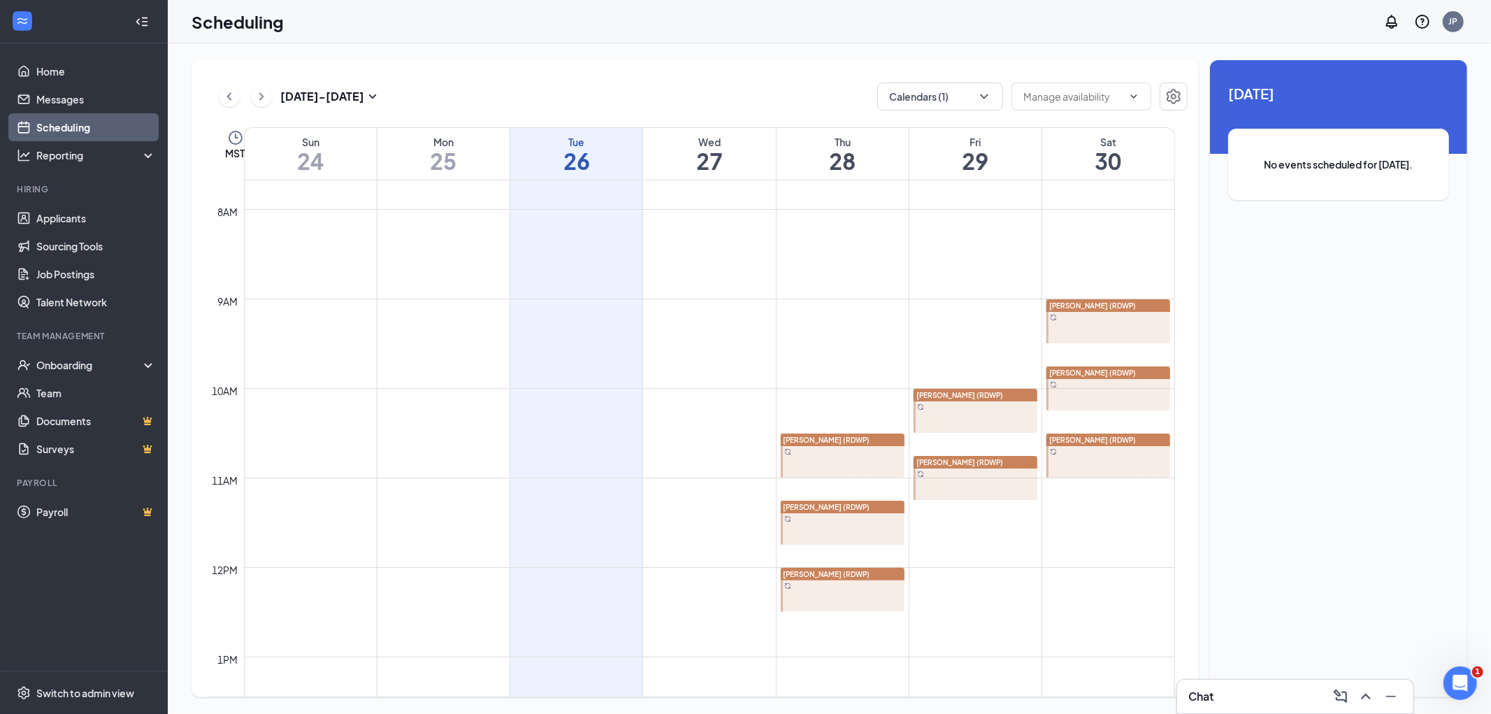
click at [863, 467] on div at bounding box center [843, 455] width 124 height 44
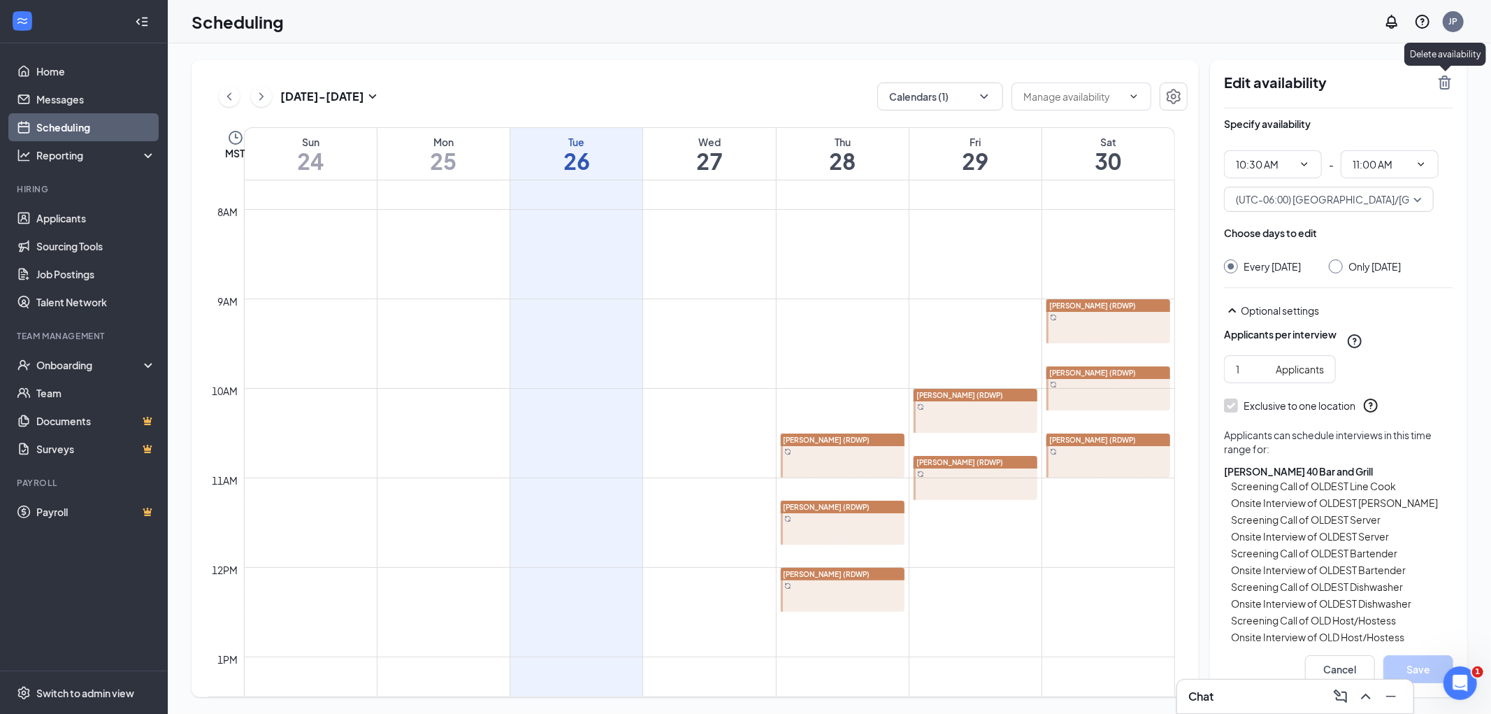
click at [1453, 82] on icon "TrashOutline" at bounding box center [1445, 82] width 17 height 17
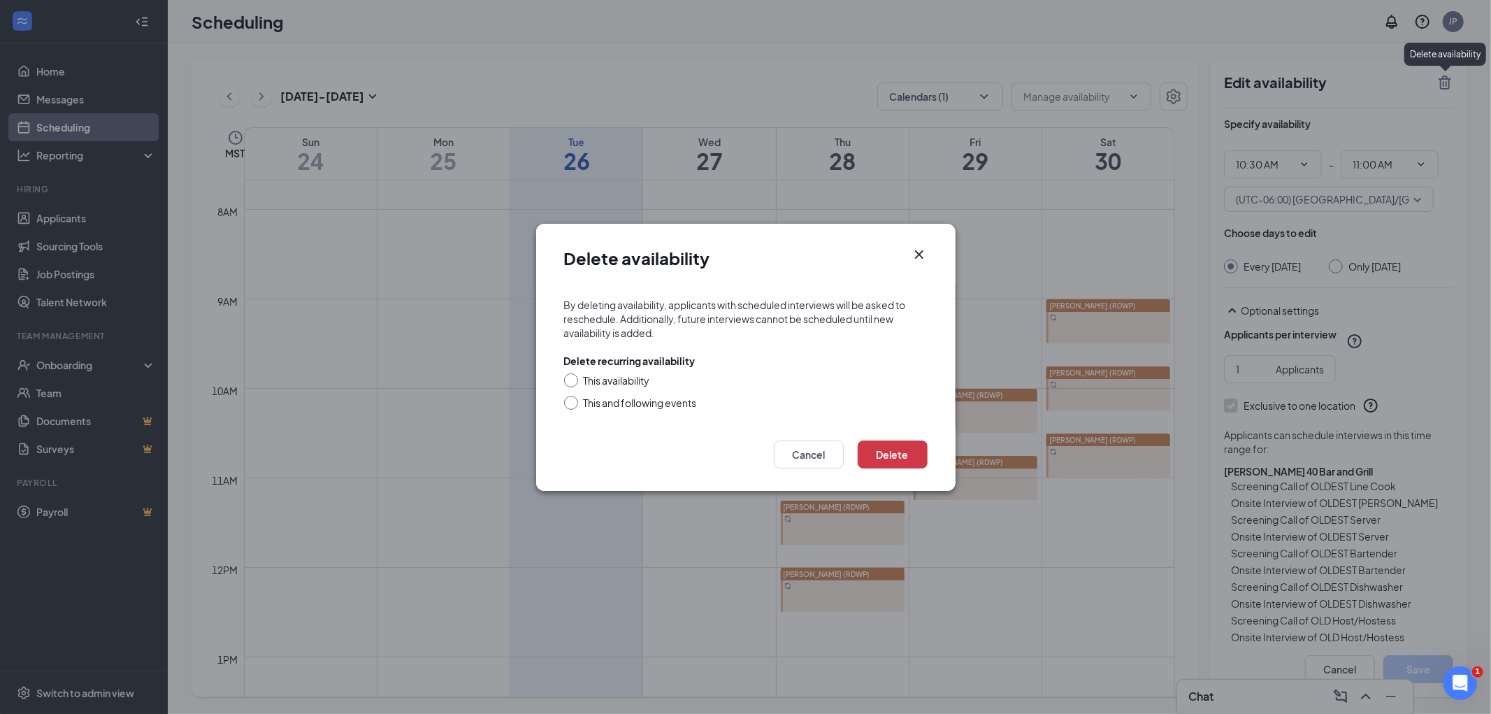
click at [660, 404] on div "This and following events" at bounding box center [640, 403] width 113 height 14
click at [574, 404] on input "This and following events" at bounding box center [569, 401] width 10 height 10
radio input "true"
click at [884, 463] on button "Delete" at bounding box center [893, 454] width 70 height 28
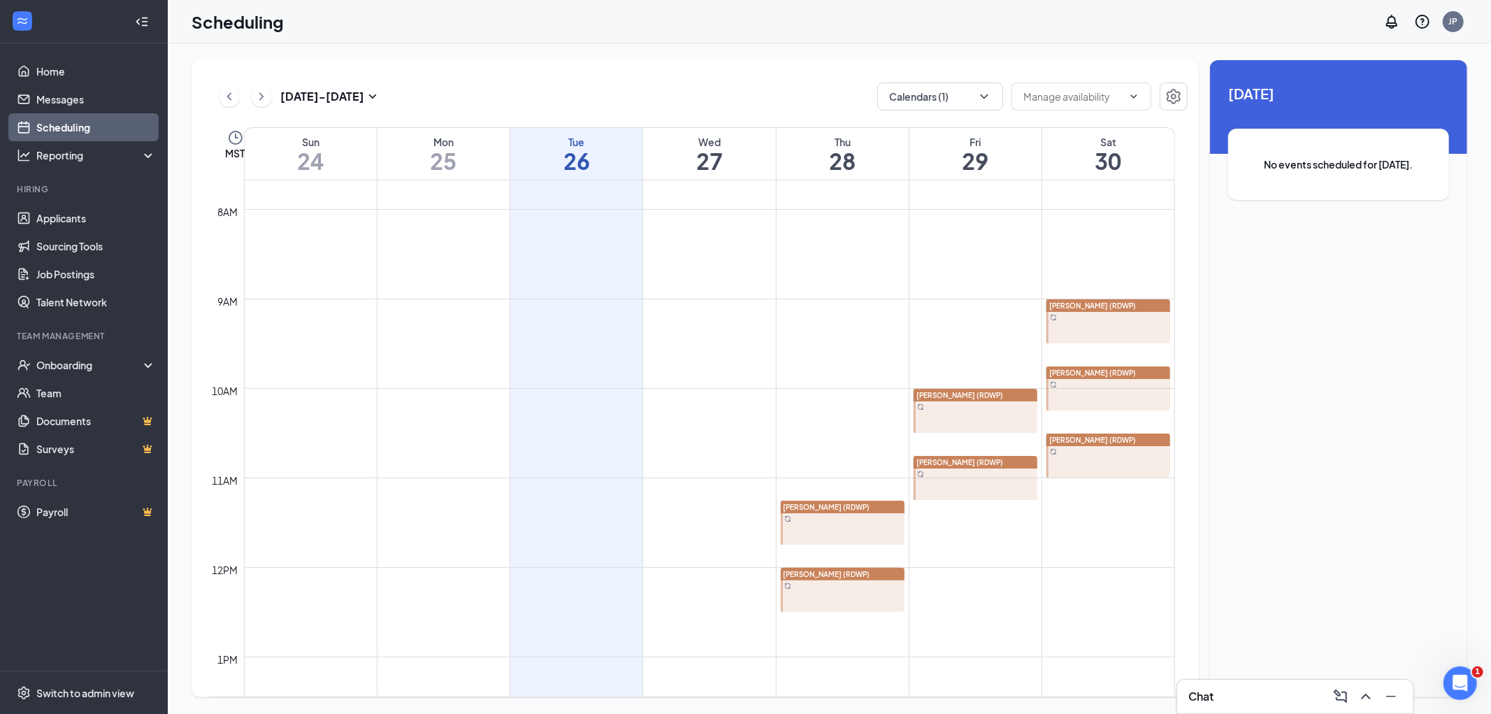
click at [865, 512] on div "Jean Averill (RDWP)" at bounding box center [843, 507] width 124 height 13
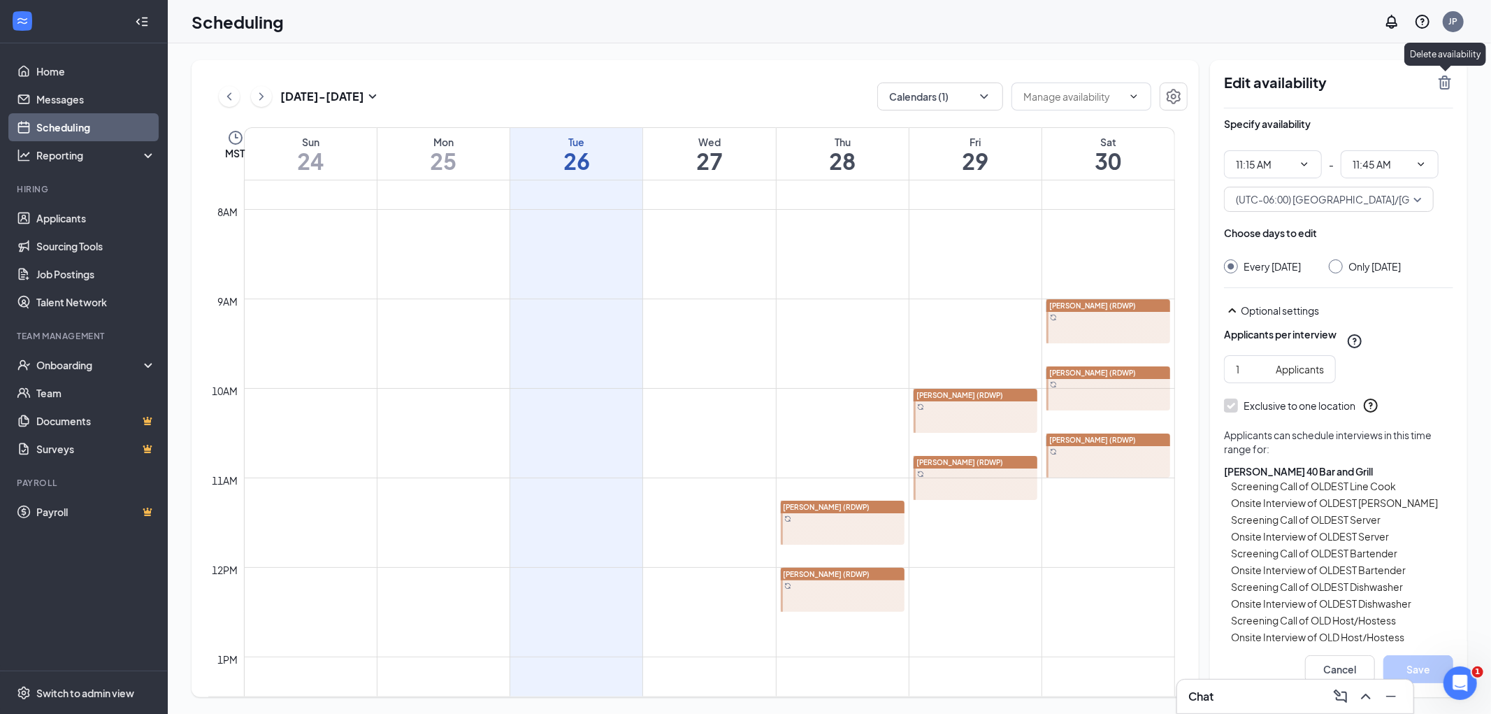
click at [1444, 78] on icon "TrashOutline" at bounding box center [1445, 83] width 13 height 14
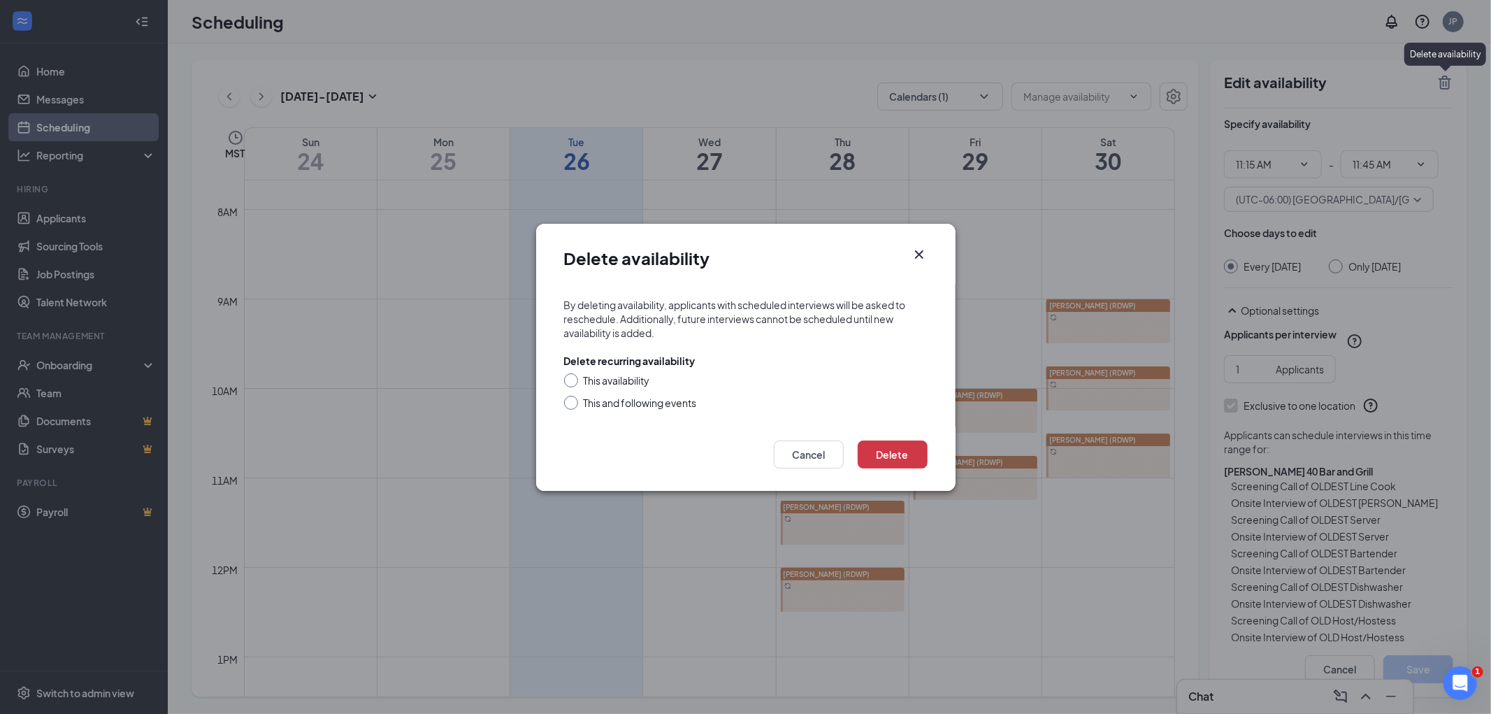
click at [665, 401] on div "This and following events" at bounding box center [640, 403] width 113 height 14
click at [574, 401] on input "This and following events" at bounding box center [569, 401] width 10 height 10
radio input "true"
click at [884, 455] on button "Delete" at bounding box center [893, 454] width 70 height 28
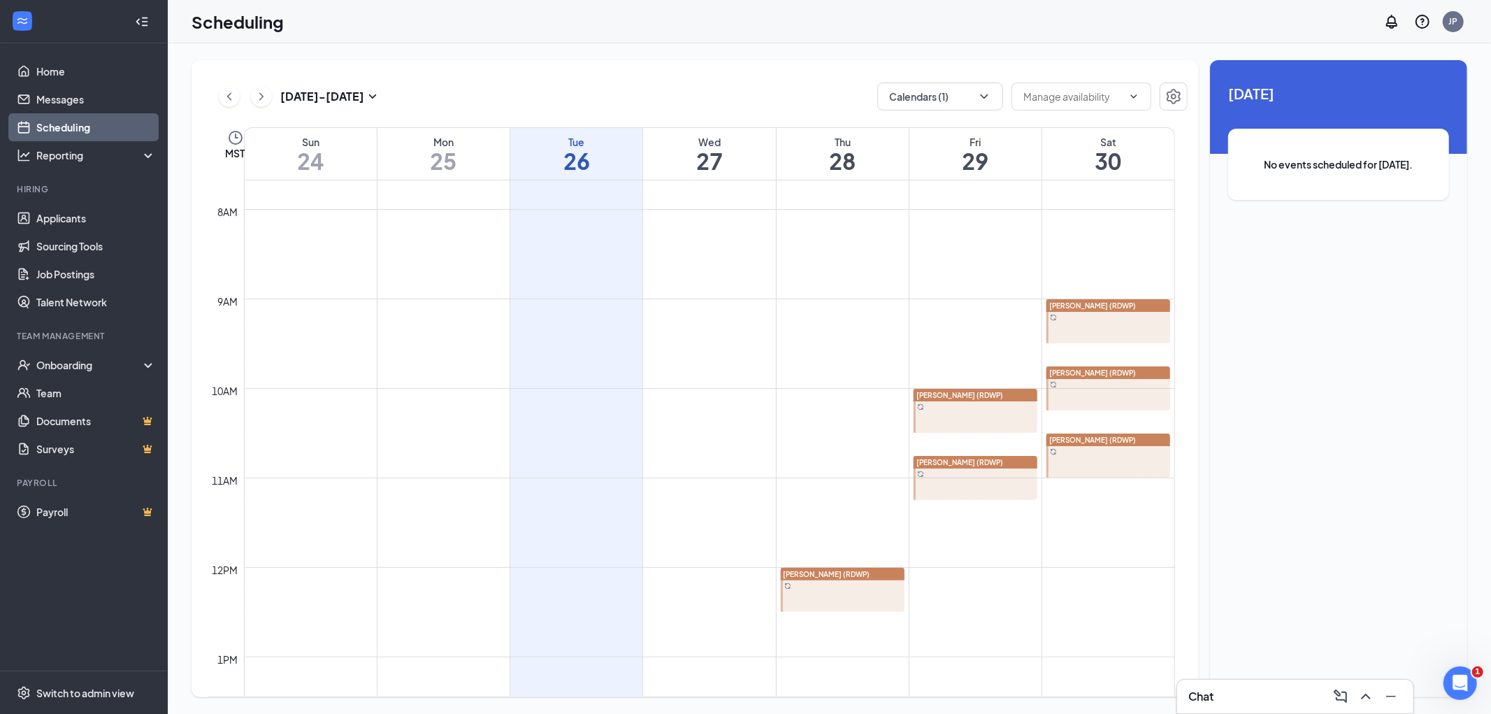
click at [861, 594] on div at bounding box center [843, 590] width 124 height 44
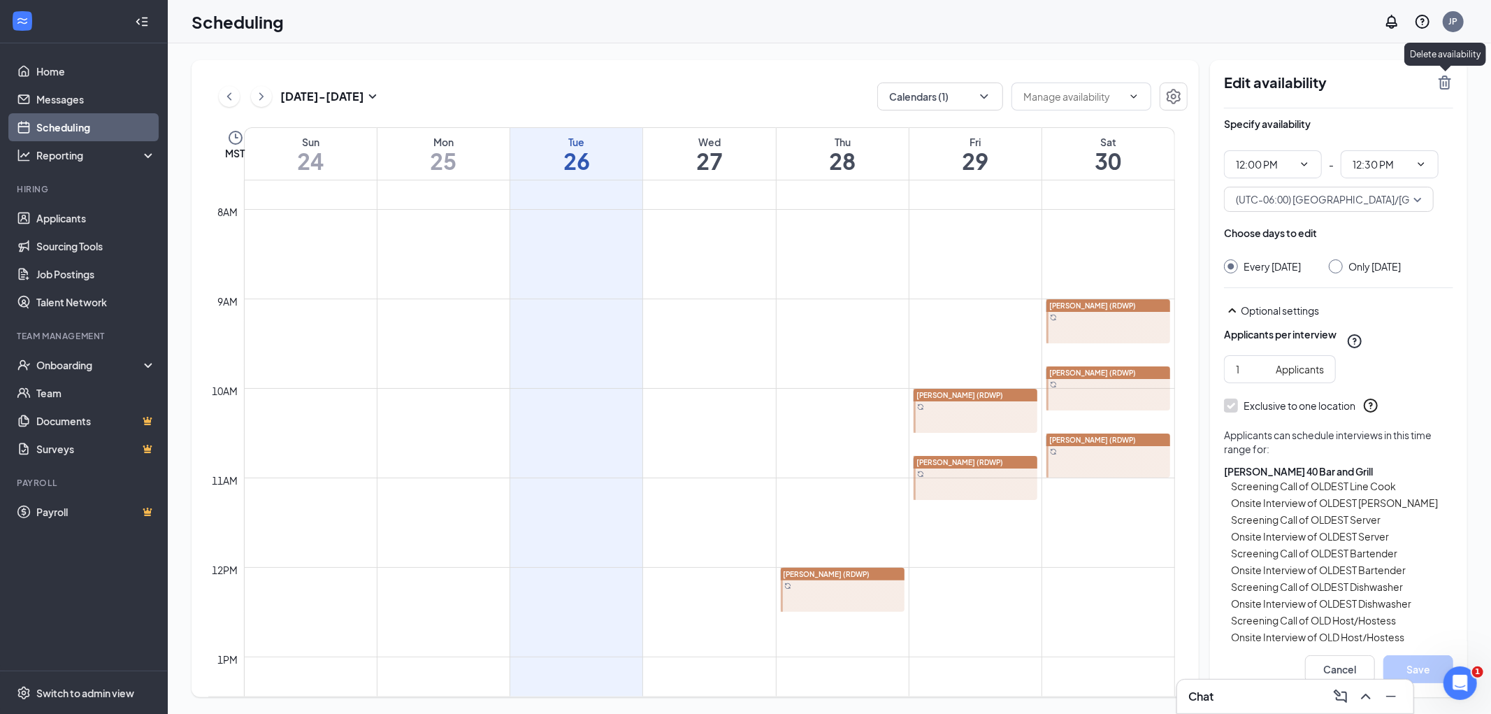
click at [1442, 82] on icon "TrashOutline" at bounding box center [1445, 82] width 17 height 17
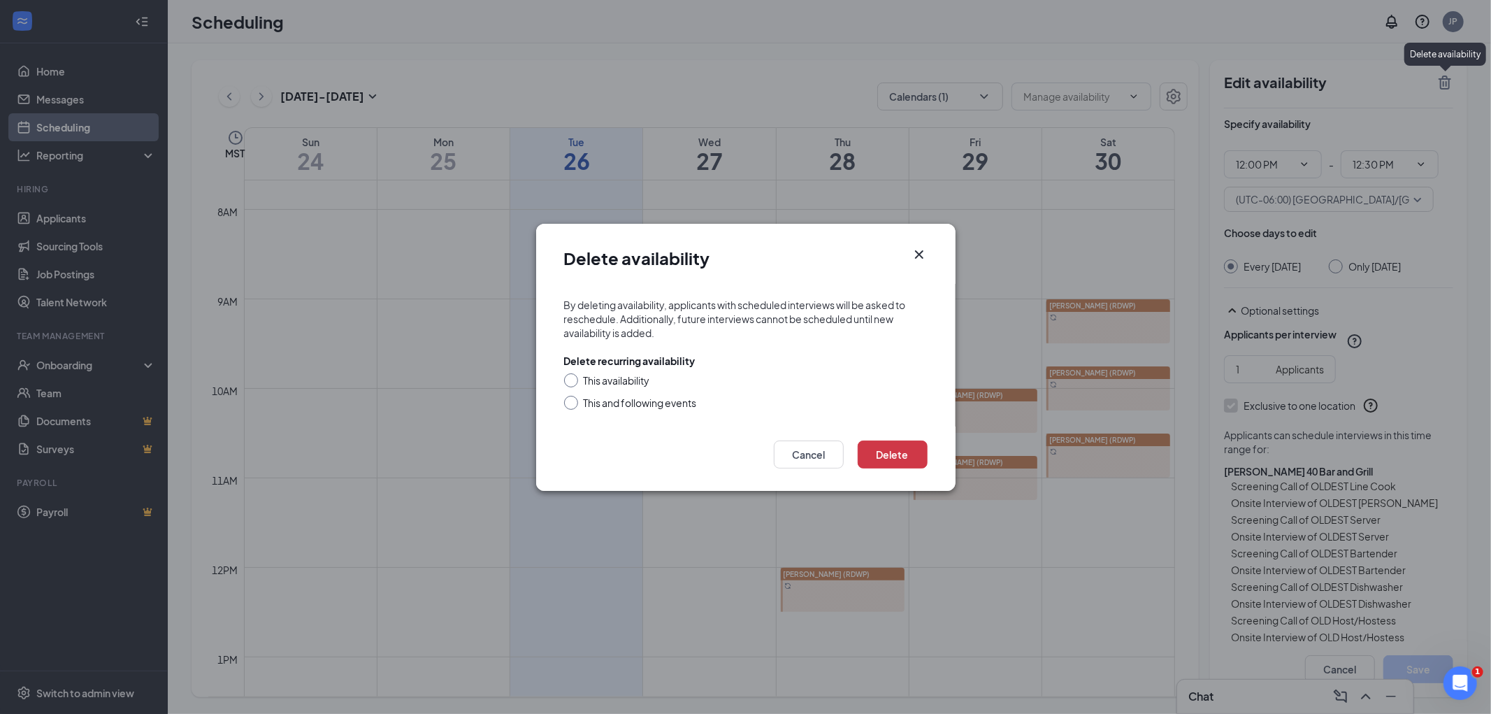
click at [687, 404] on div "This and following events" at bounding box center [640, 403] width 113 height 14
click at [574, 404] on input "This and following events" at bounding box center [569, 401] width 10 height 10
radio input "true"
click at [889, 456] on button "Delete" at bounding box center [893, 454] width 70 height 28
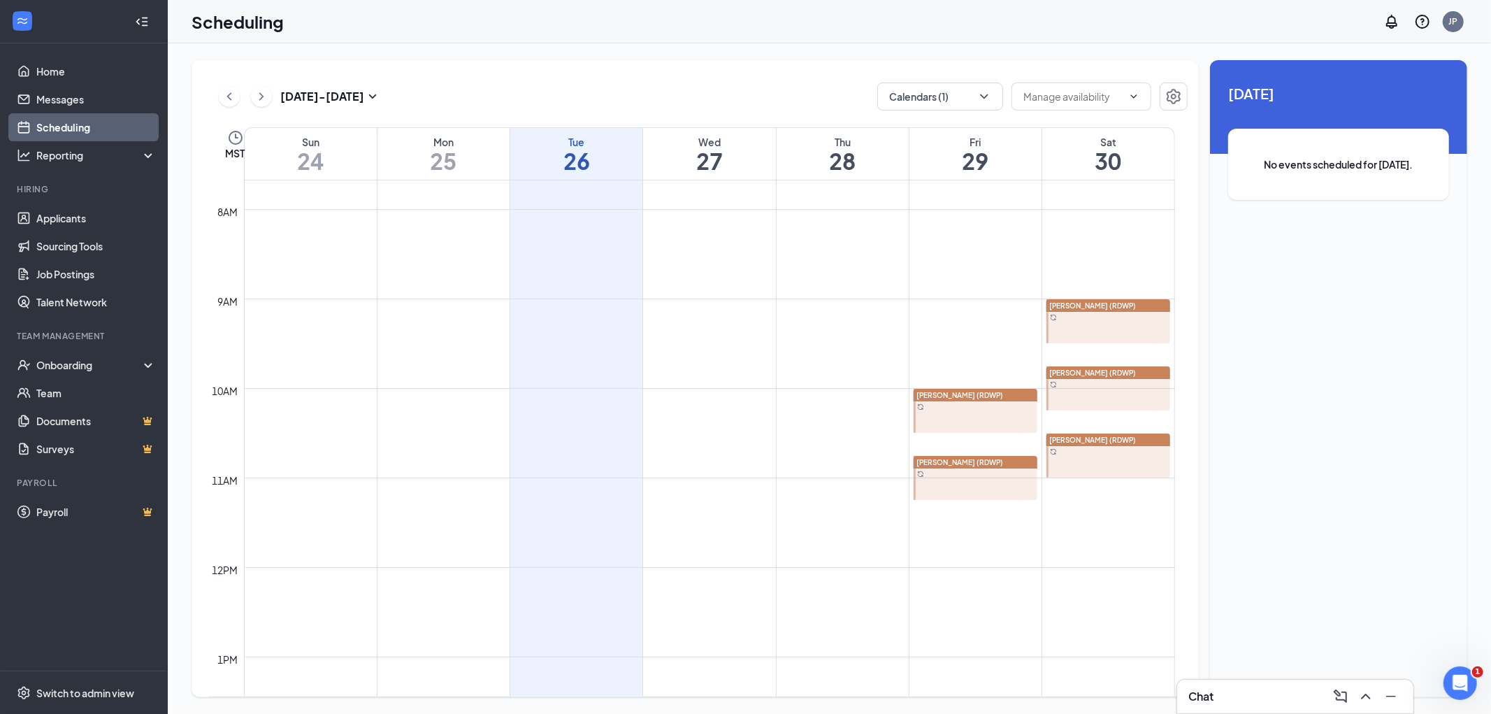
click at [1124, 326] on div at bounding box center [1109, 321] width 124 height 44
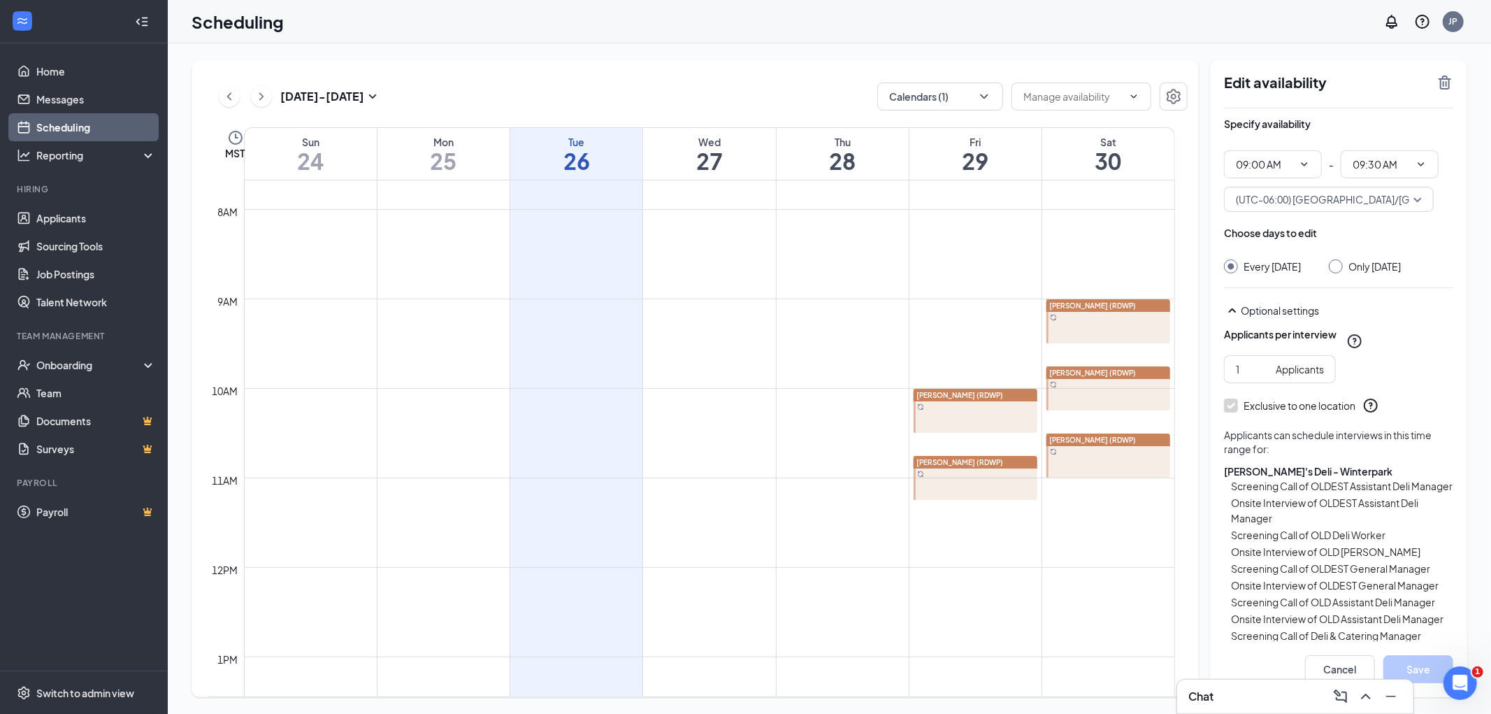
click at [1087, 388] on div at bounding box center [1109, 388] width 124 height 44
click at [1121, 457] on div at bounding box center [1109, 455] width 124 height 44
click at [965, 410] on div at bounding box center [976, 411] width 124 height 44
click at [1001, 463] on div "Jean Averill (RDWP)" at bounding box center [976, 462] width 124 height 13
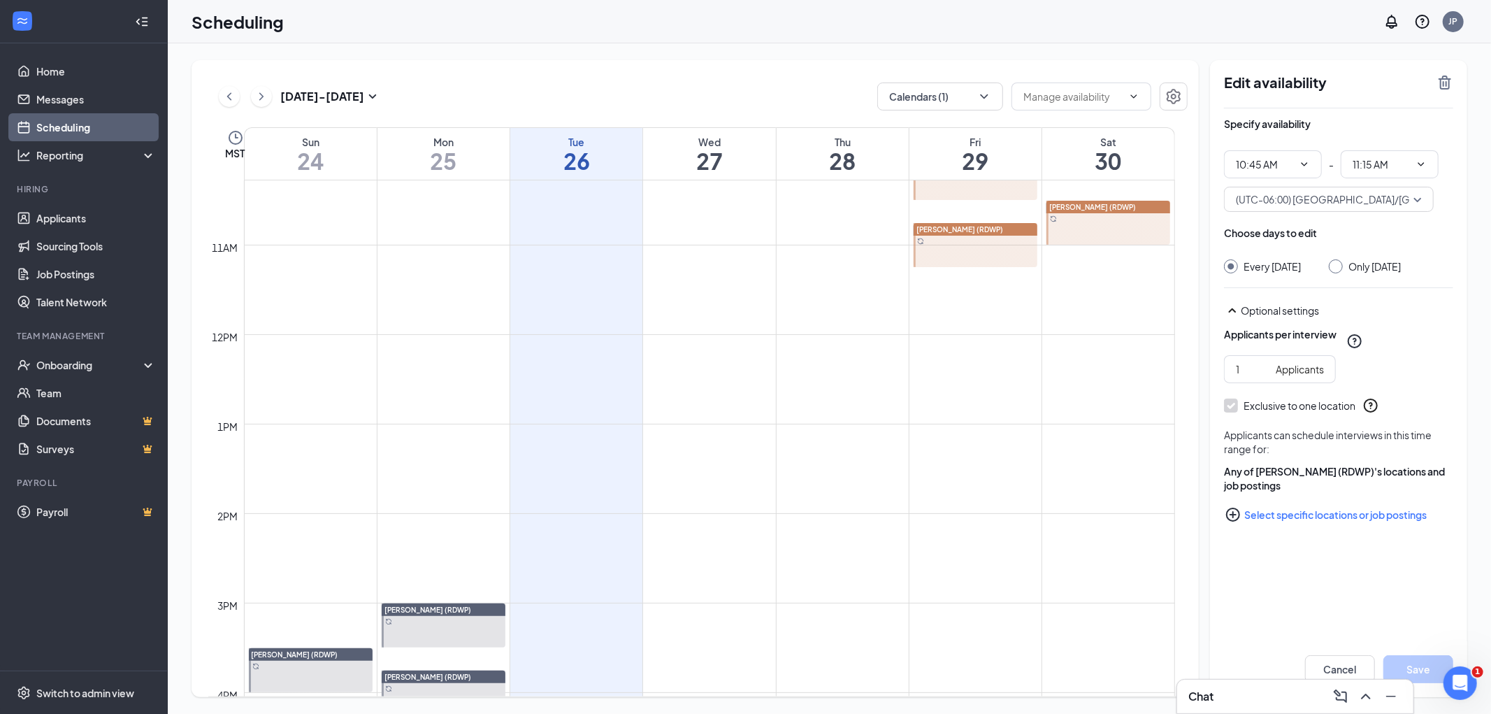
click at [839, 266] on td at bounding box center [709, 256] width 931 height 22
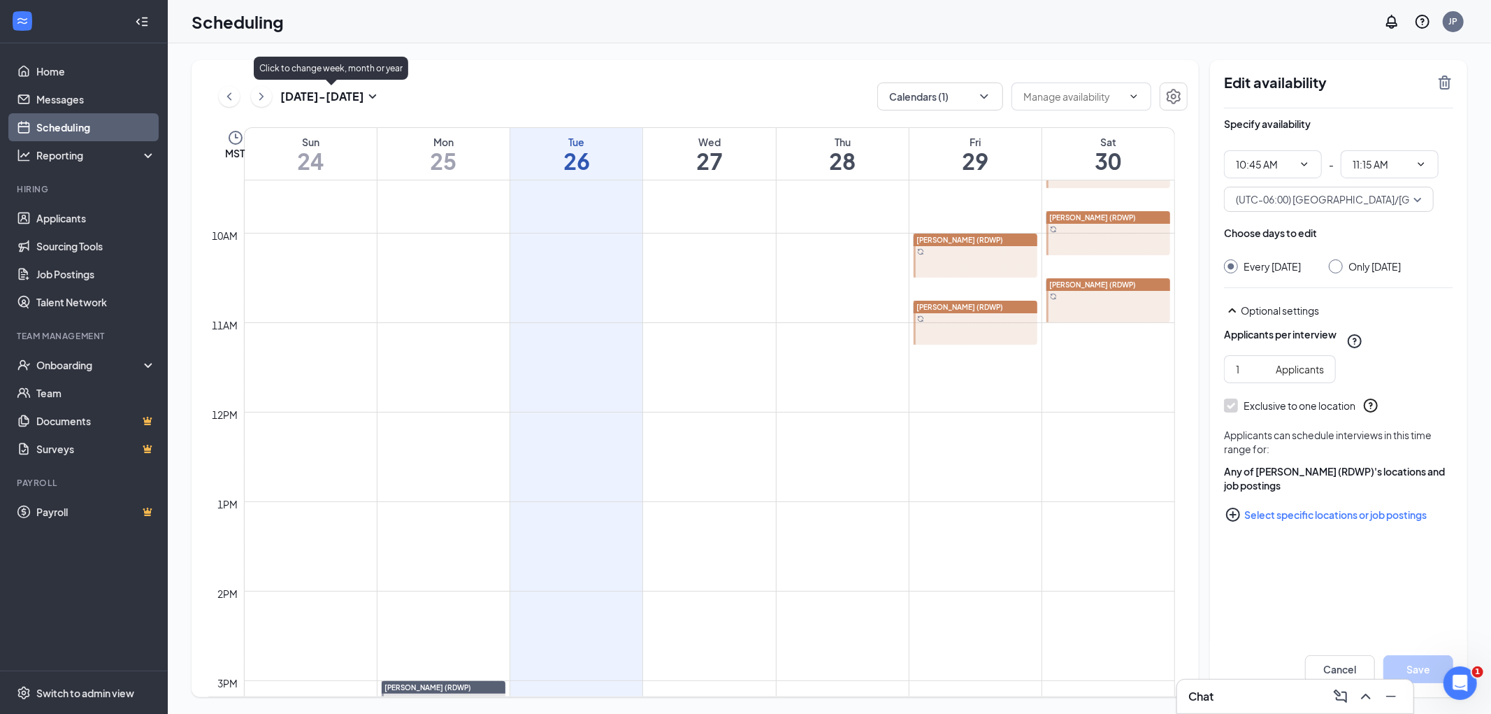
click at [262, 99] on icon "ChevronRight" at bounding box center [261, 96] width 14 height 17
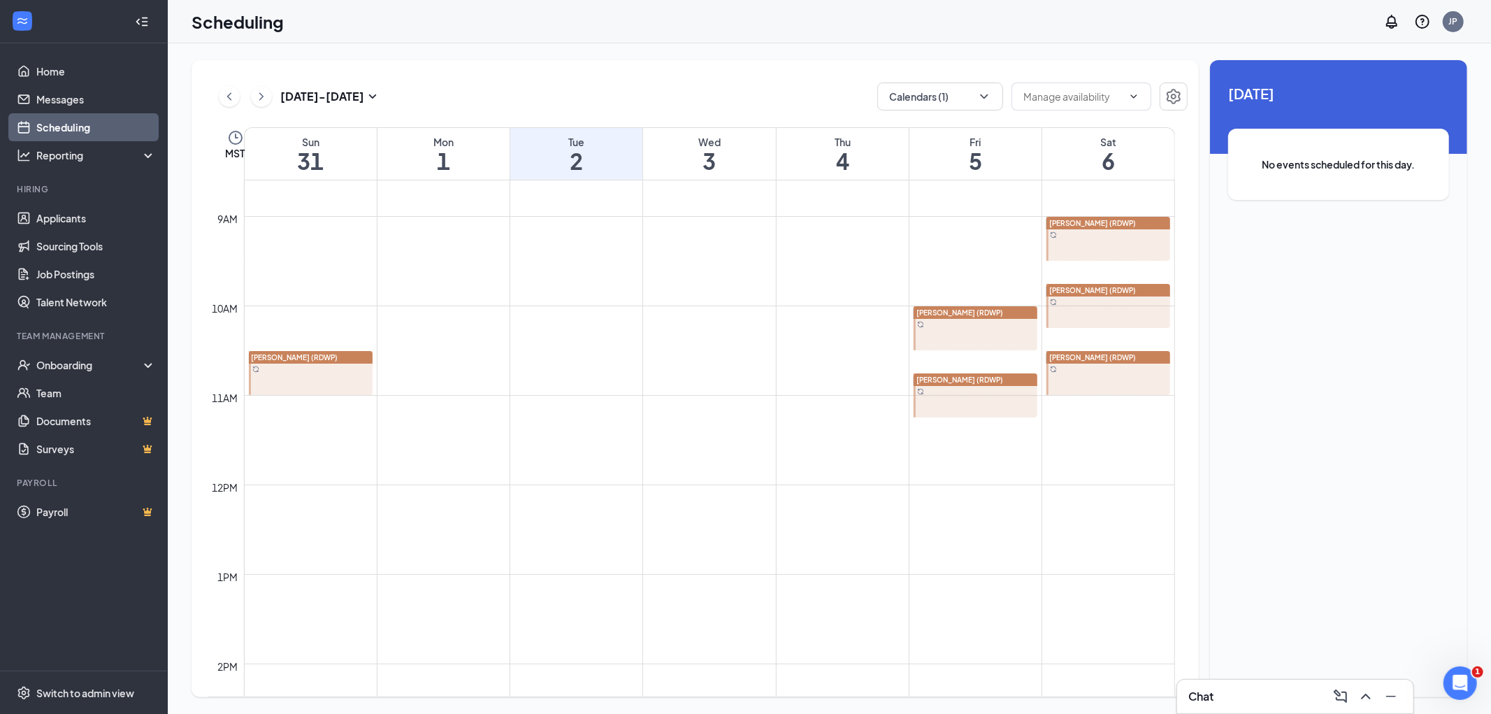
scroll to position [532, 0]
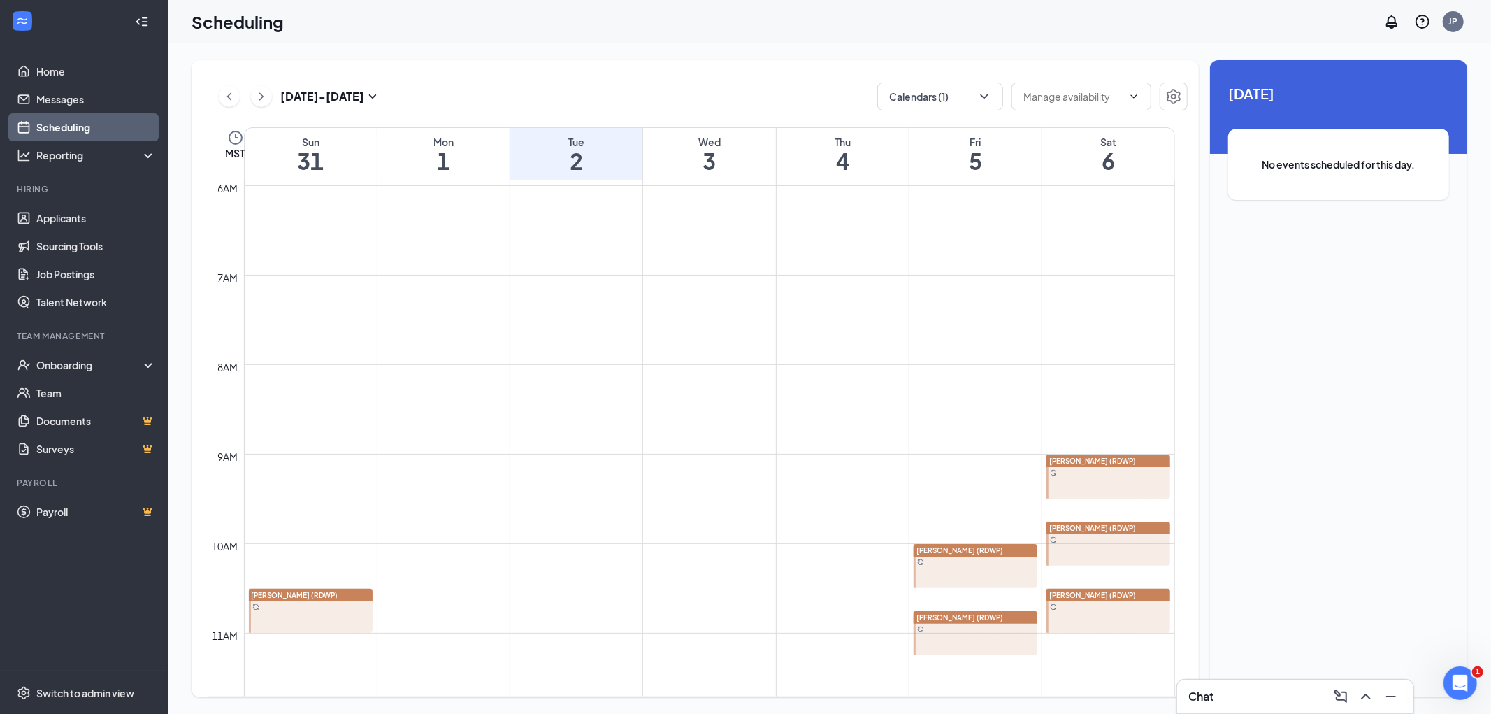
click at [326, 602] on div at bounding box center [311, 611] width 124 height 44
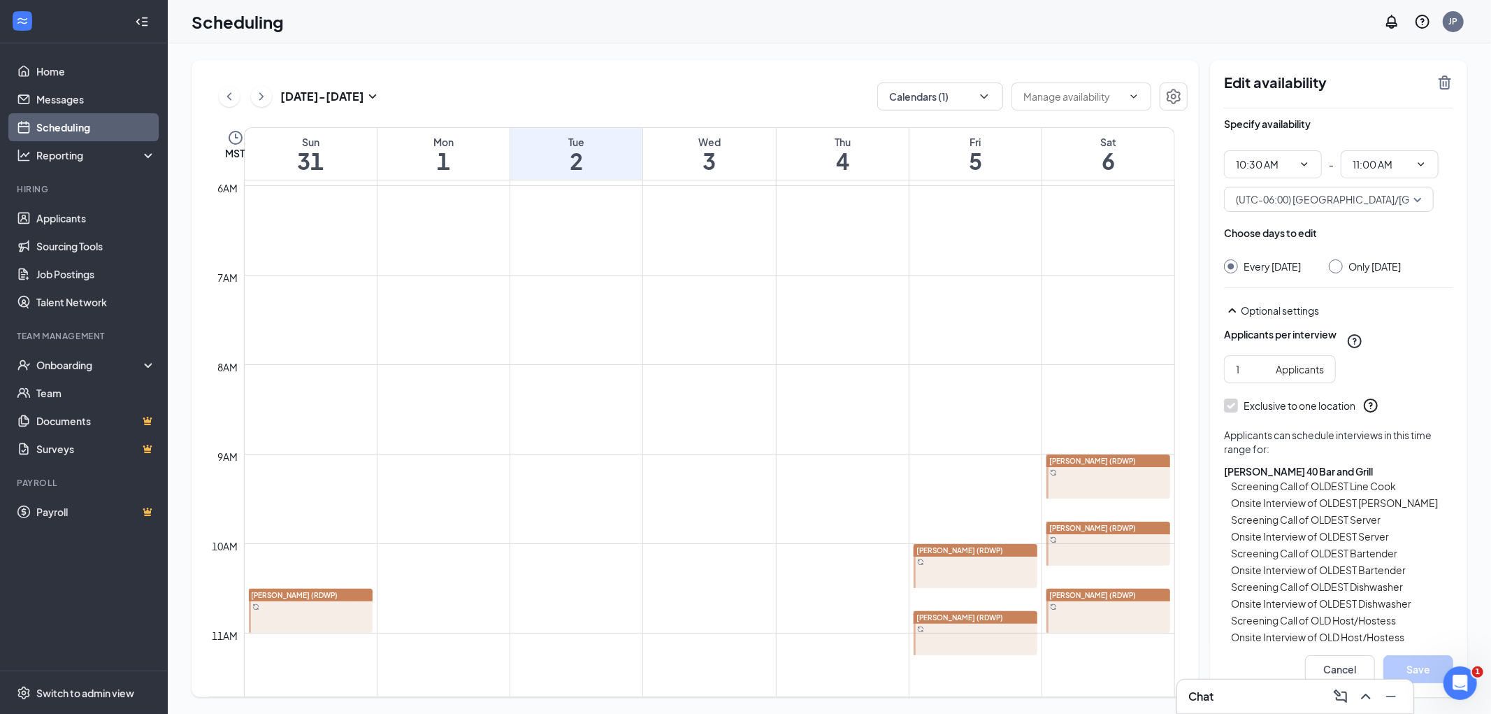
type input "10:30 AM"
type input "11:00 AM"
click at [1438, 81] on icon "TrashOutline" at bounding box center [1445, 82] width 17 height 17
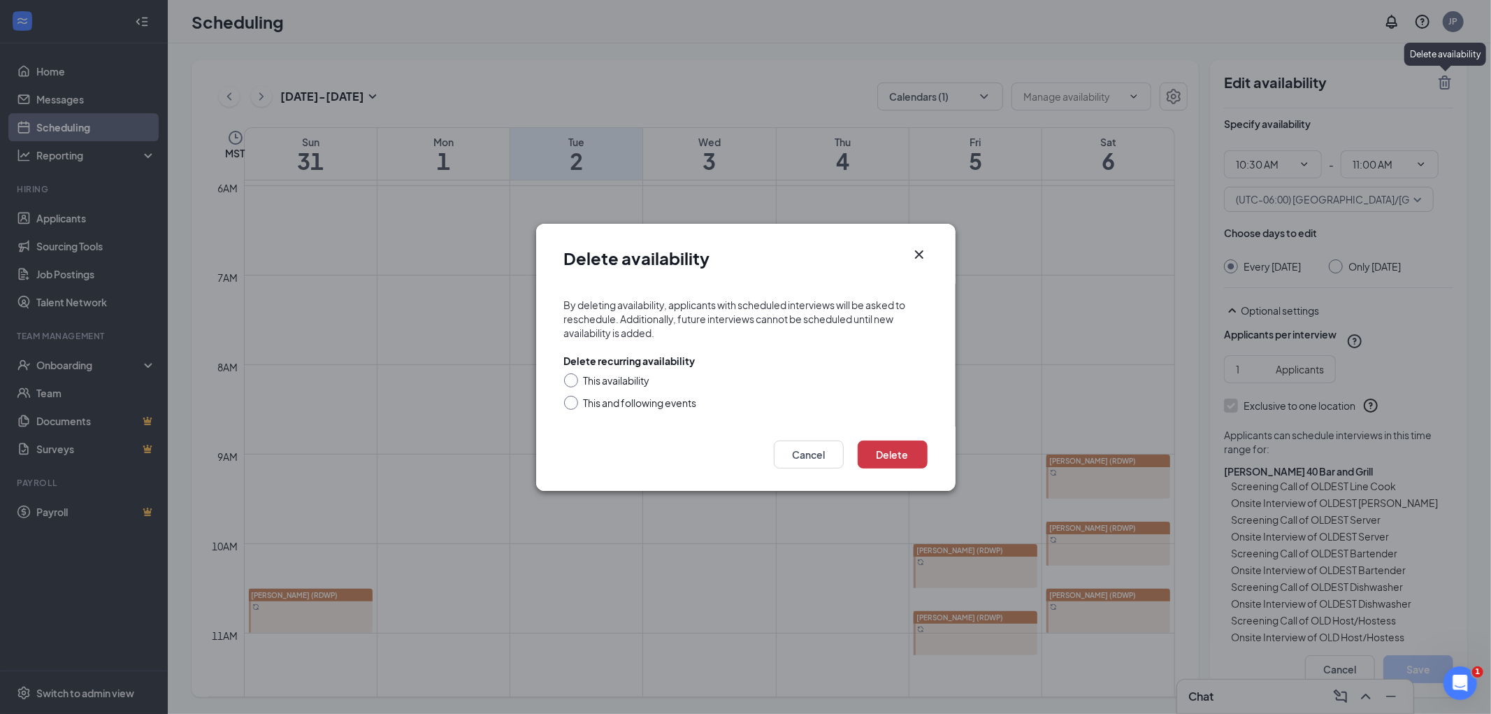
click at [685, 398] on div "This and following events" at bounding box center [640, 403] width 113 height 14
click at [574, 398] on input "This and following events" at bounding box center [569, 401] width 10 height 10
radio input "true"
click at [896, 448] on button "Delete" at bounding box center [893, 454] width 70 height 28
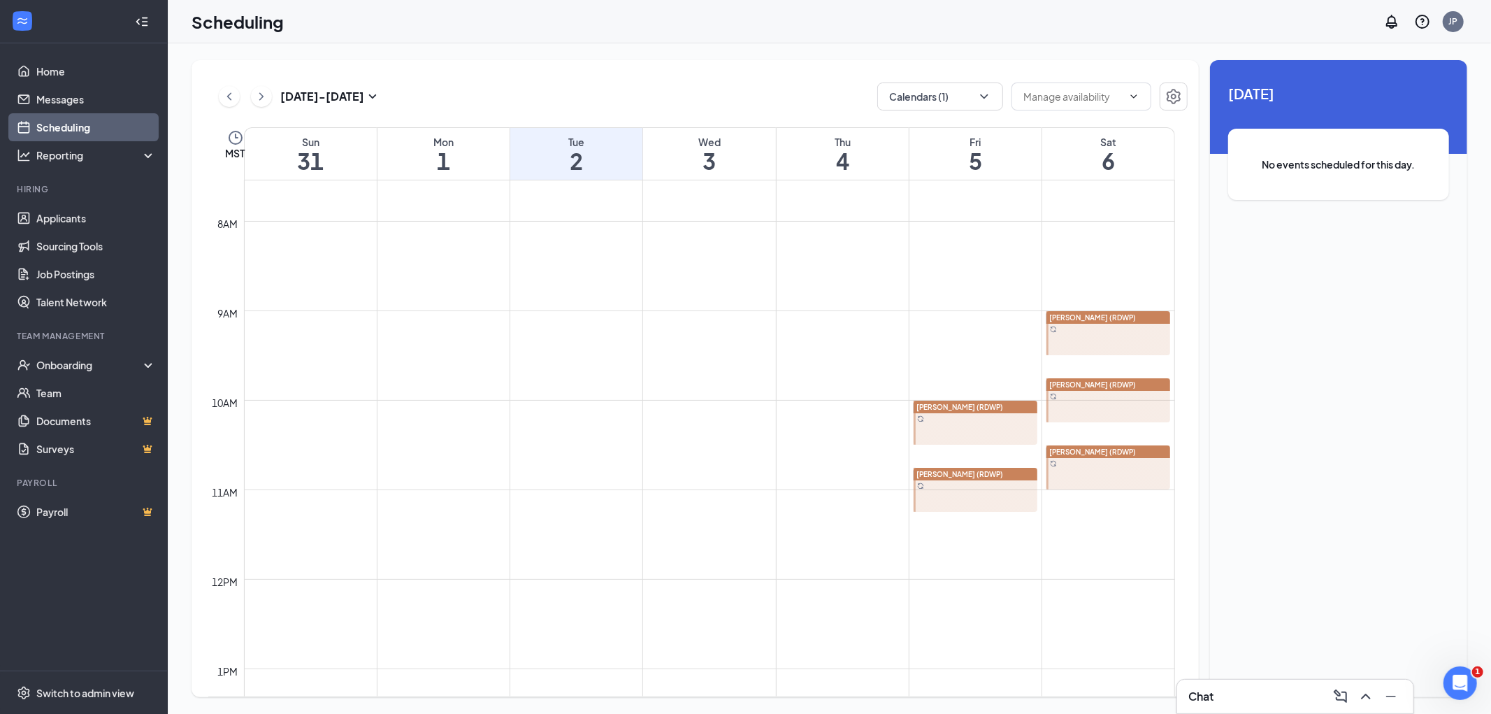
scroll to position [920, 0]
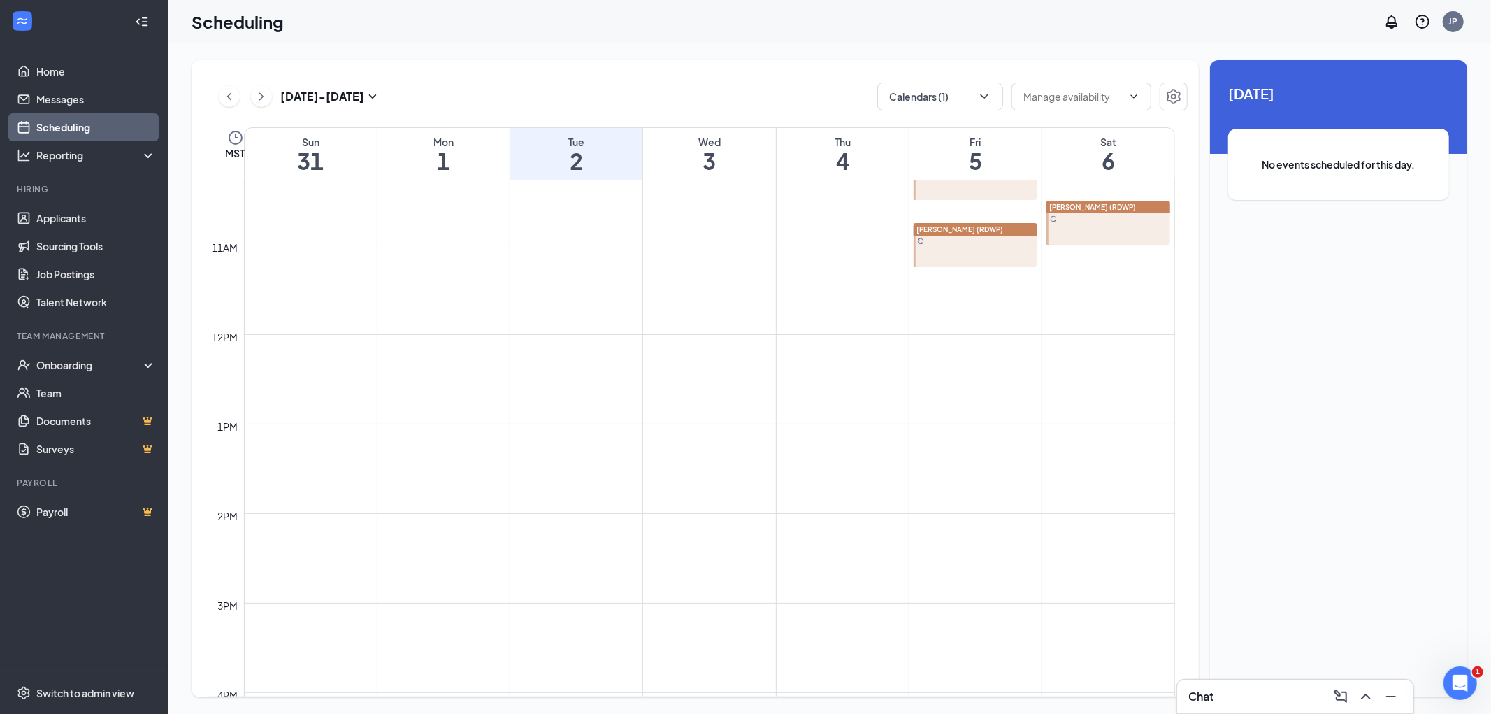
click at [264, 106] on button at bounding box center [261, 96] width 21 height 21
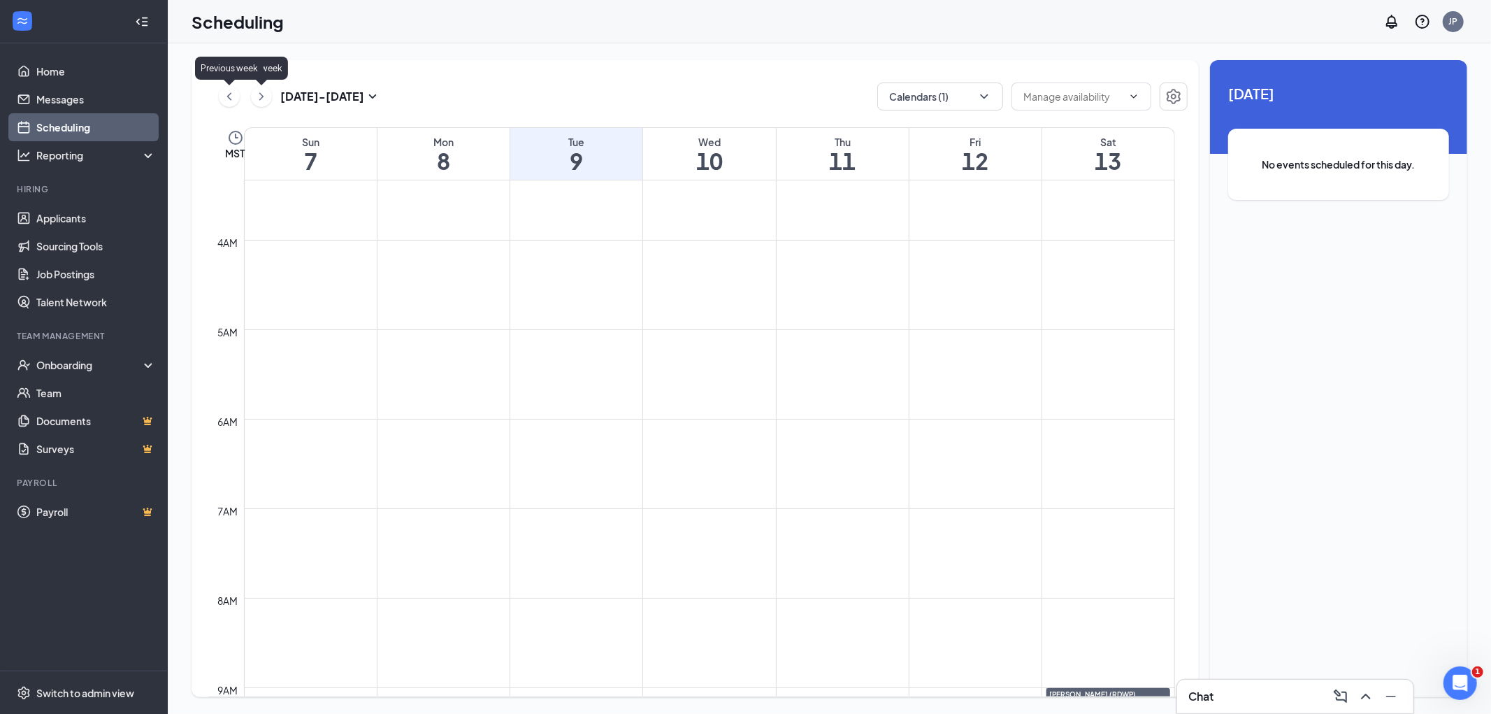
click at [226, 91] on icon "ChevronLeft" at bounding box center [229, 96] width 14 height 17
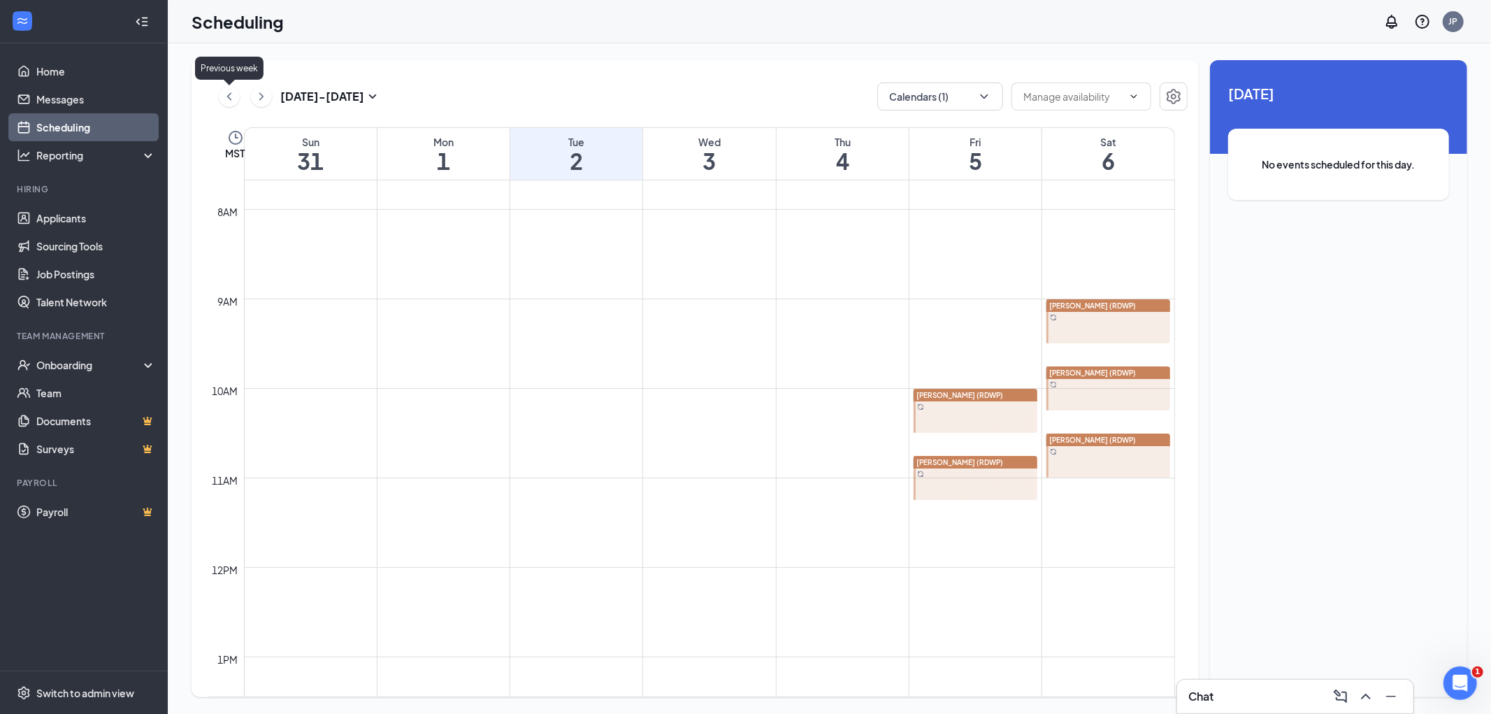
click at [226, 91] on icon "ChevronLeft" at bounding box center [229, 96] width 14 height 17
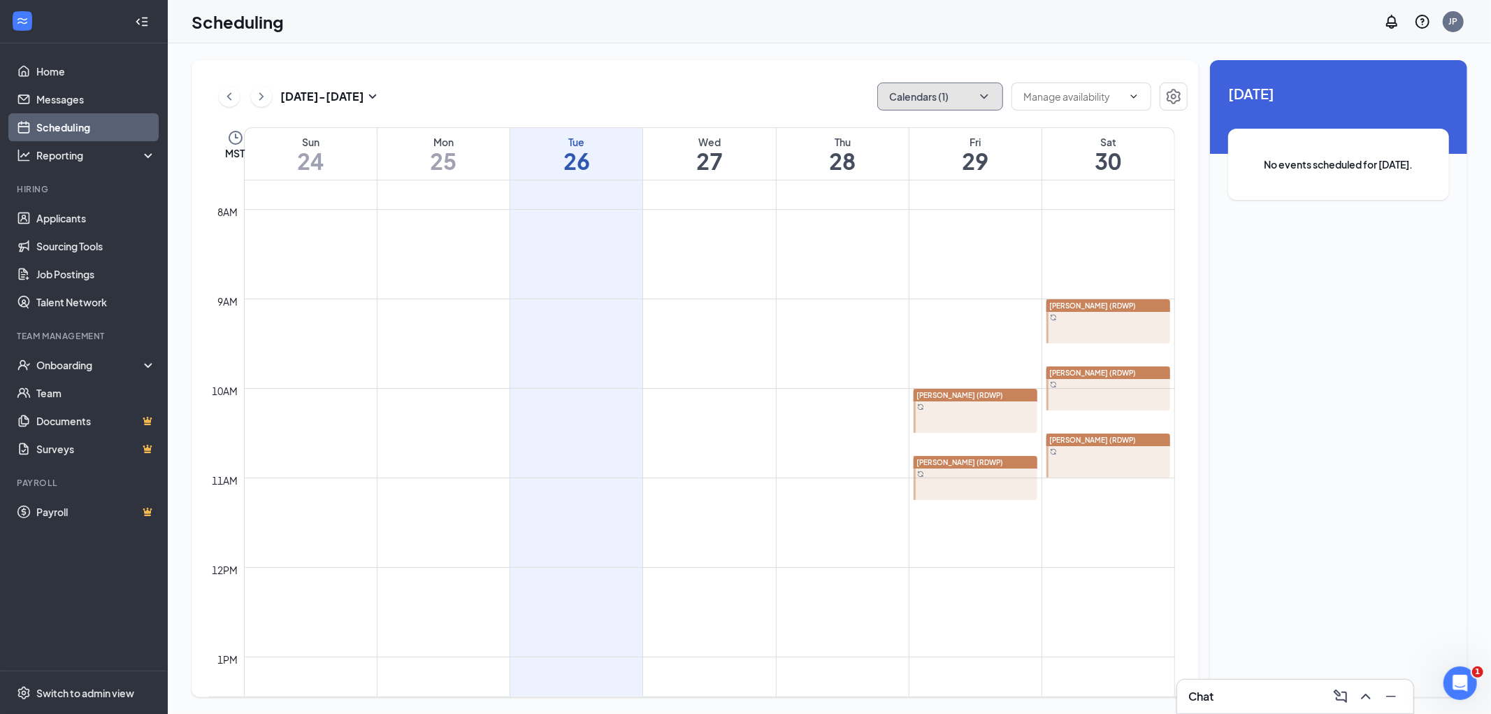
click at [974, 87] on button "Calendars (1)" at bounding box center [940, 96] width 126 height 28
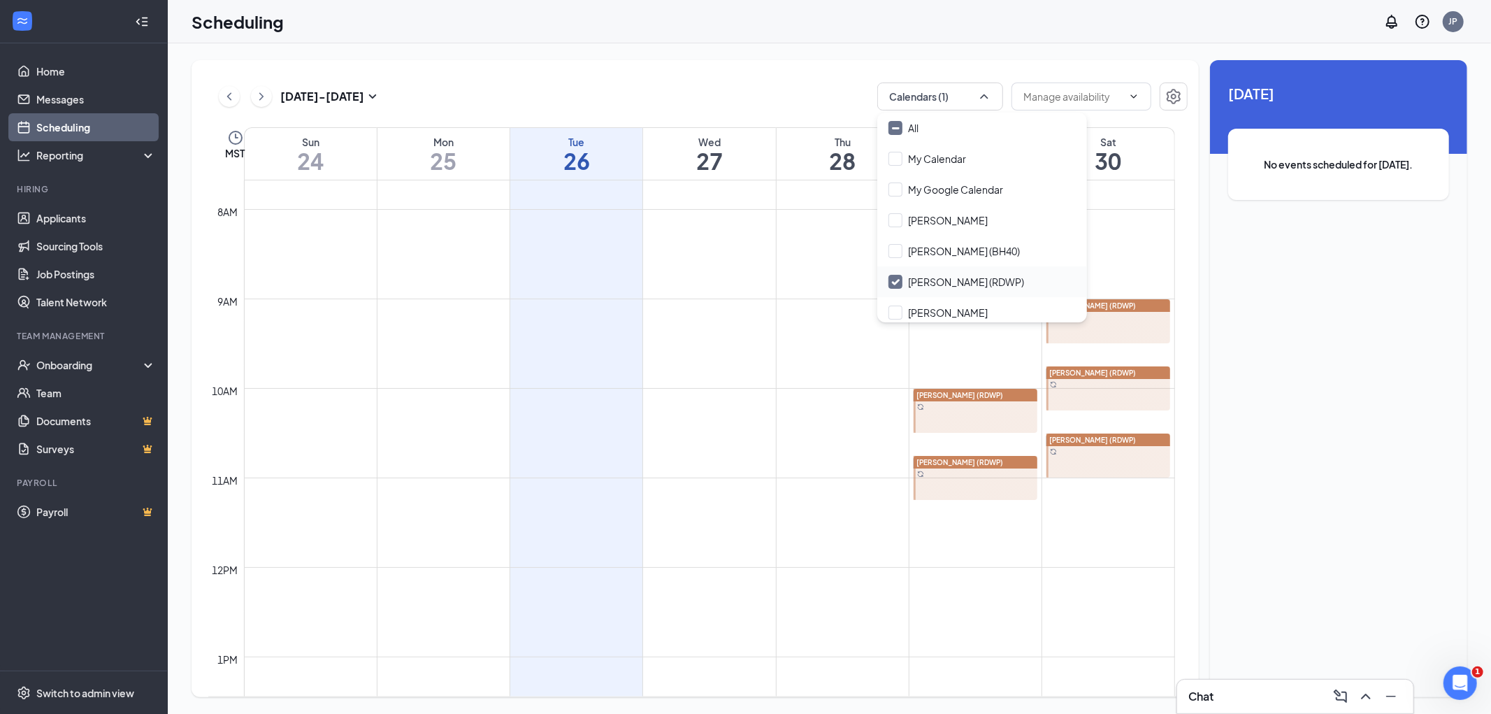
click at [911, 269] on div "Jean Averill (RDWP)" at bounding box center [982, 281] width 210 height 31
checkbox input "true"
checkbox input "false"
click at [928, 250] on input "Jean Averill (BH40)" at bounding box center [954, 251] width 131 height 14
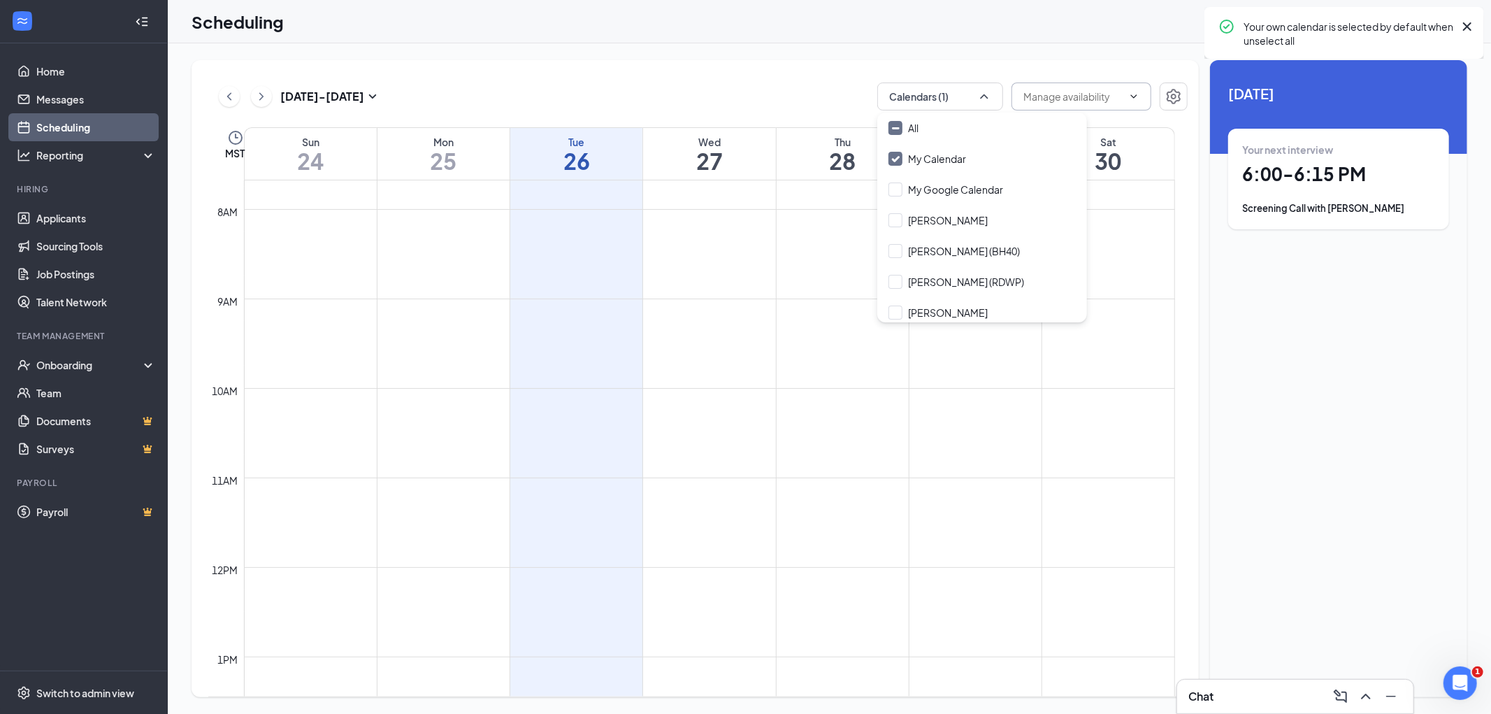
checkbox input "true"
click at [1014, 55] on div "Aug 24 - Aug 30 Calendars (2) MST Sun 24 Mon 25 Tue 26 Wed 27 Thu 28 Fri 29 Sat…" at bounding box center [829, 378] width 1323 height 670
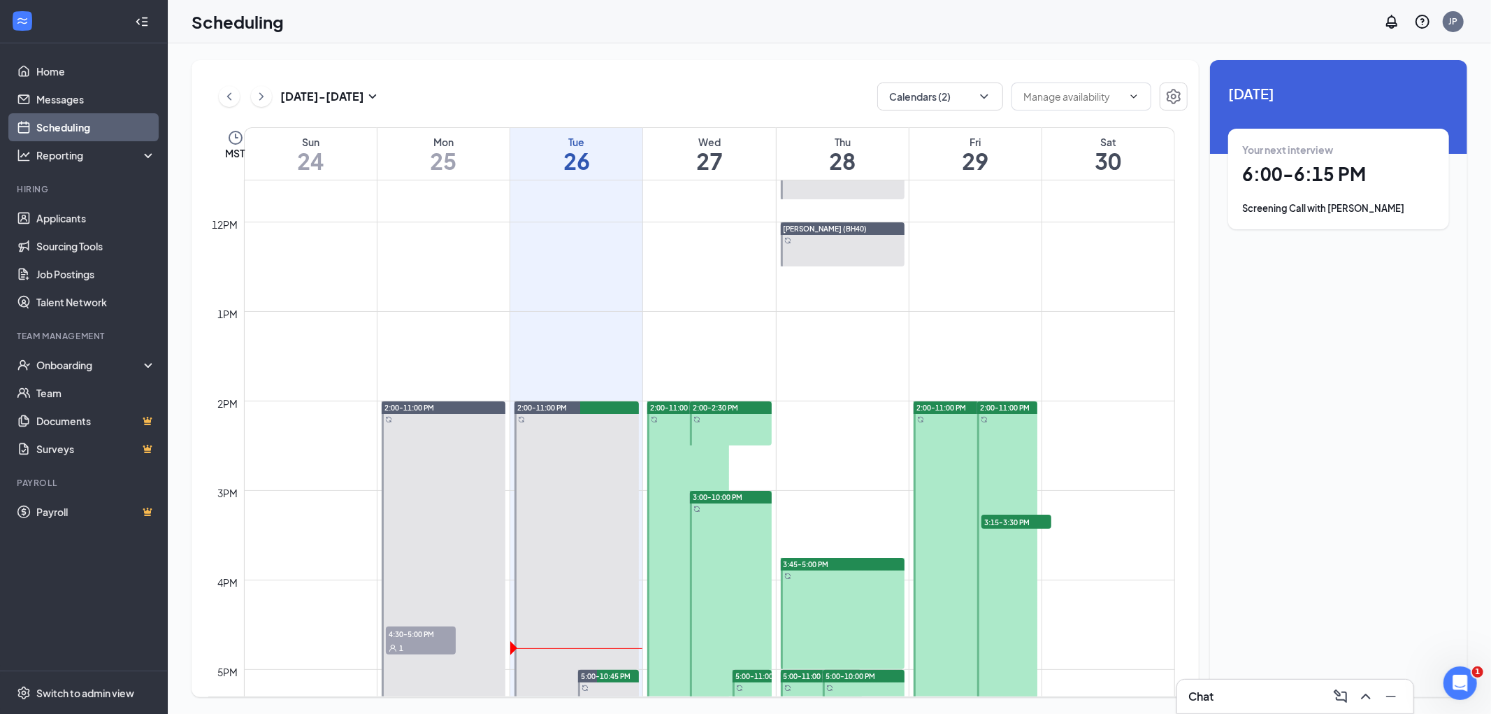
scroll to position [1153, 0]
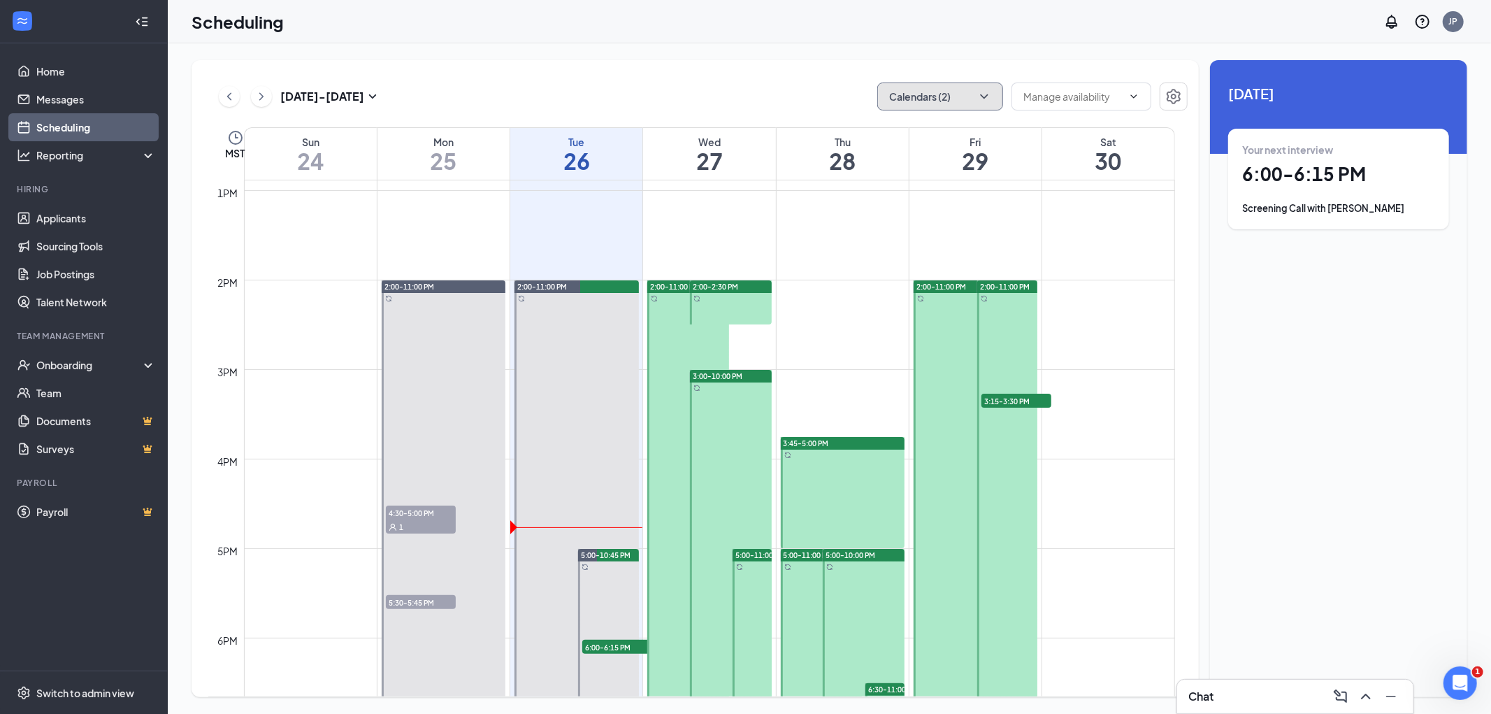
click at [932, 99] on button "Calendars (2)" at bounding box center [940, 96] width 126 height 28
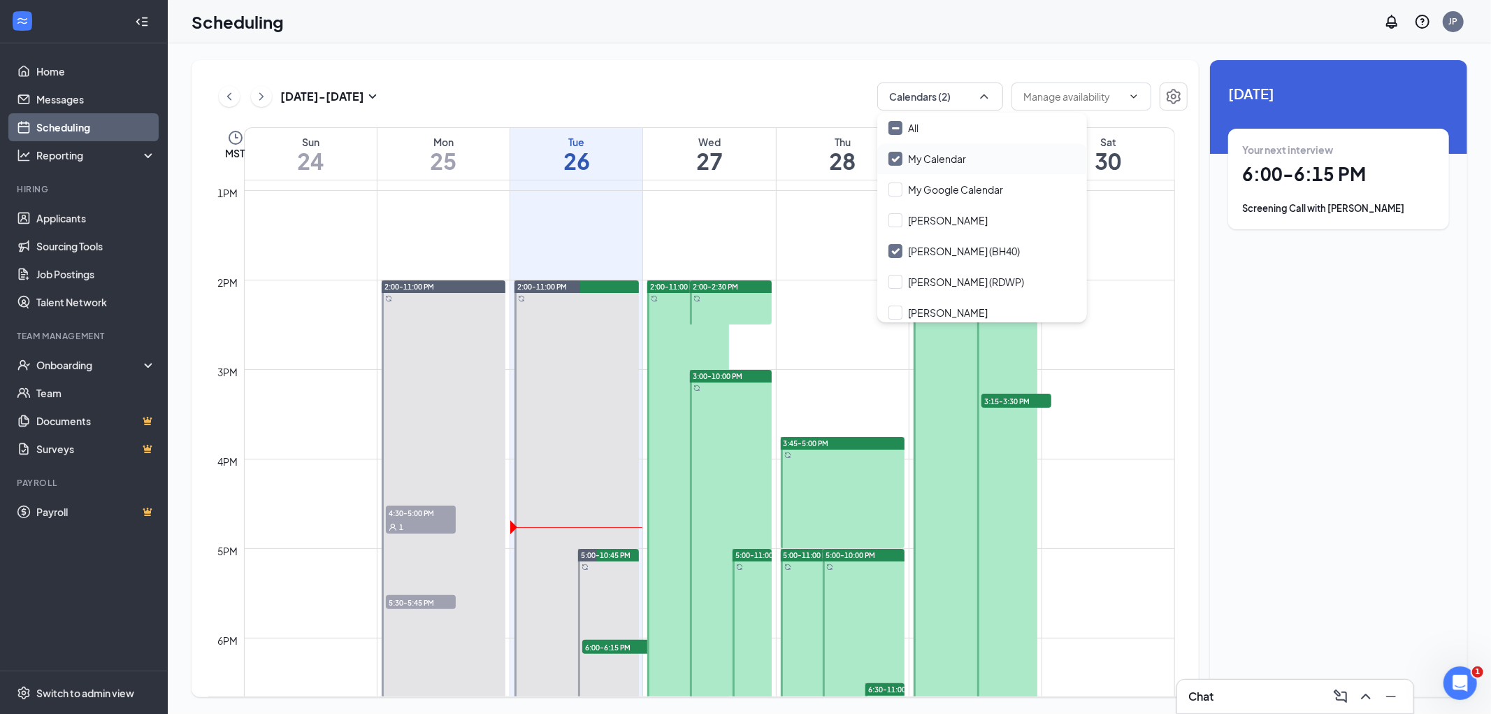
click at [917, 159] on input "My Calendar" at bounding box center [928, 159] width 78 height 14
checkbox input "false"
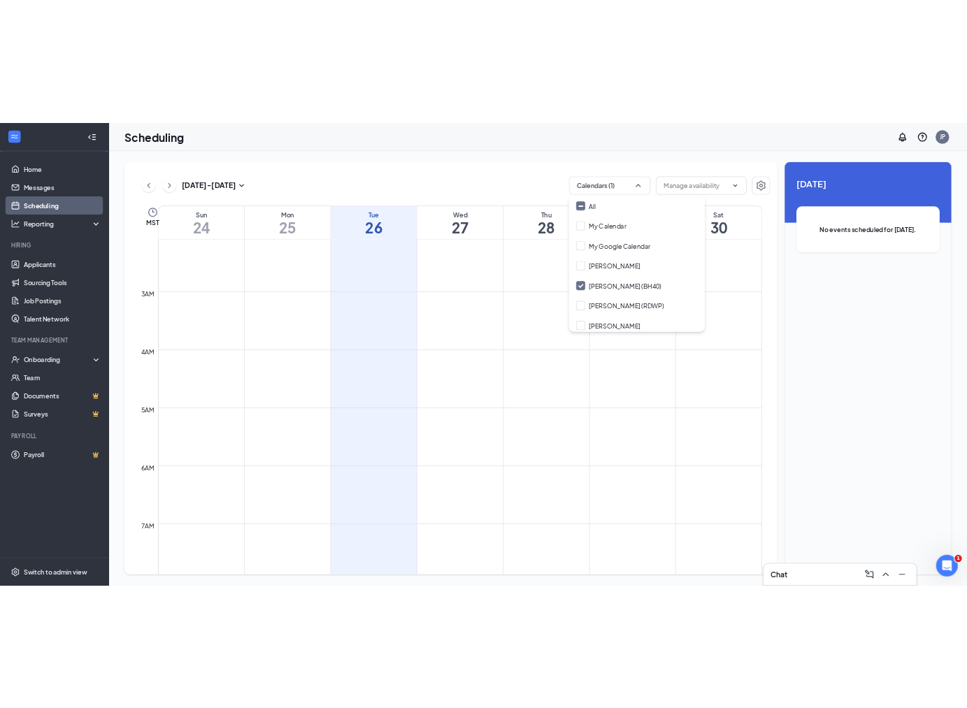
scroll to position [310, 0]
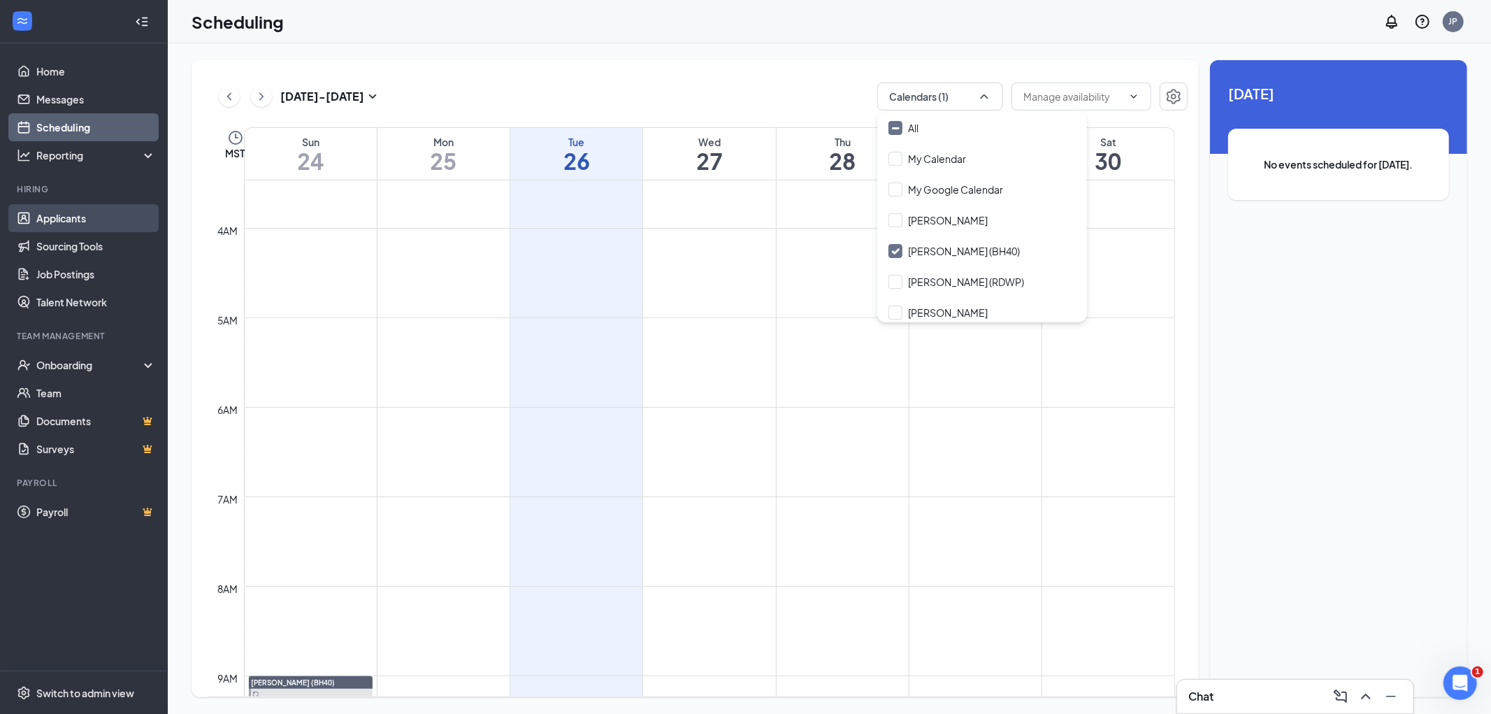
click at [72, 225] on link "Applicants" at bounding box center [96, 218] width 120 height 28
